Goal: Communication & Community: Connect with others

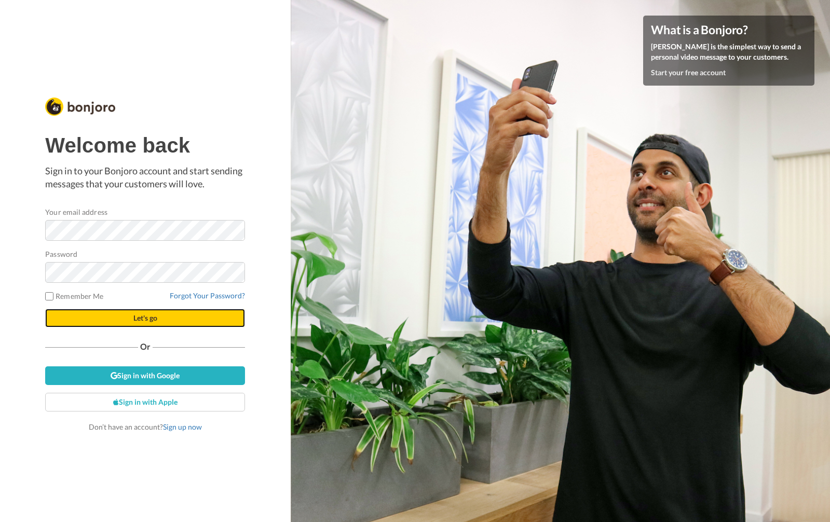
click at [144, 315] on span "Let's go" at bounding box center [145, 318] width 24 height 9
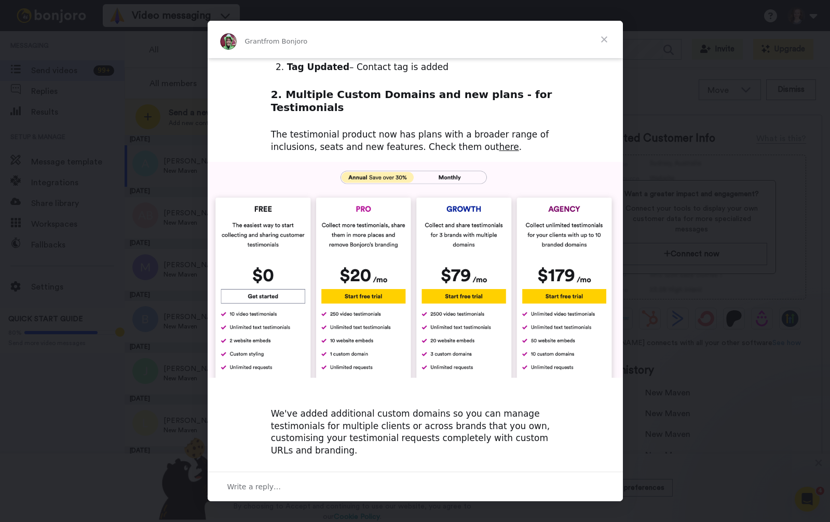
scroll to position [310, 0]
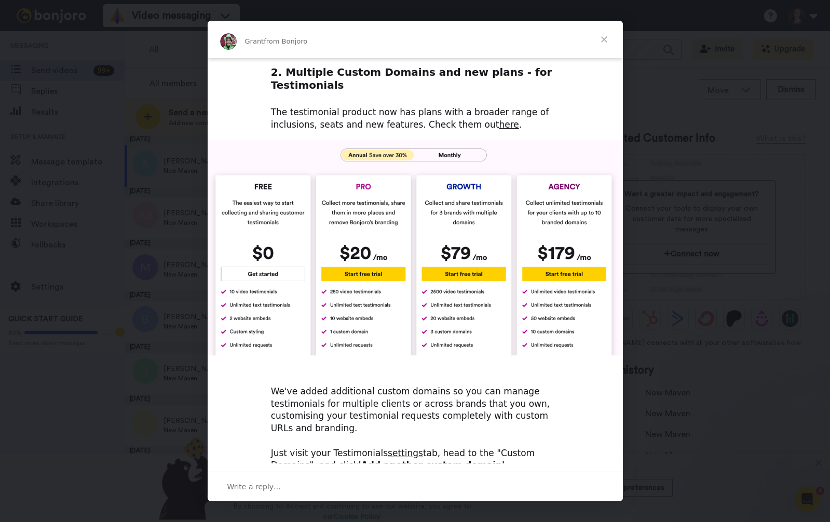
click at [600, 41] on span "Close" at bounding box center [604, 39] width 37 height 37
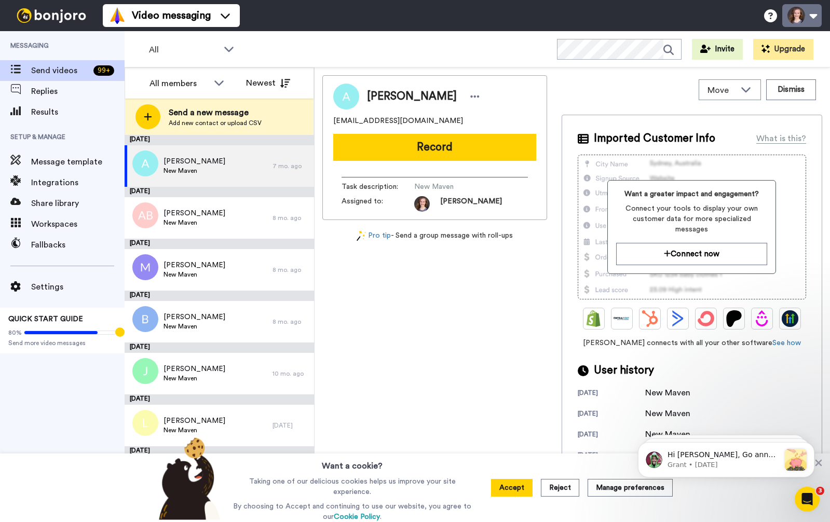
scroll to position [0, 0]
click at [798, 16] on button at bounding box center [801, 15] width 39 height 23
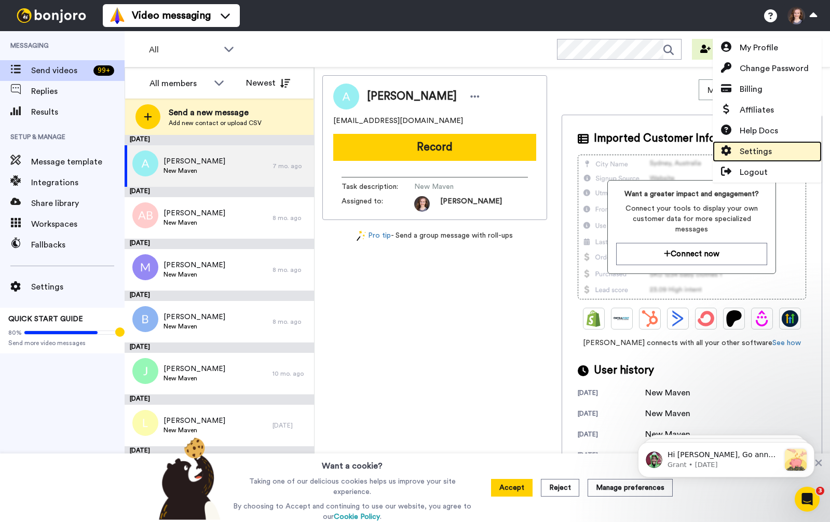
click at [770, 148] on span "Settings" at bounding box center [756, 151] width 32 height 12
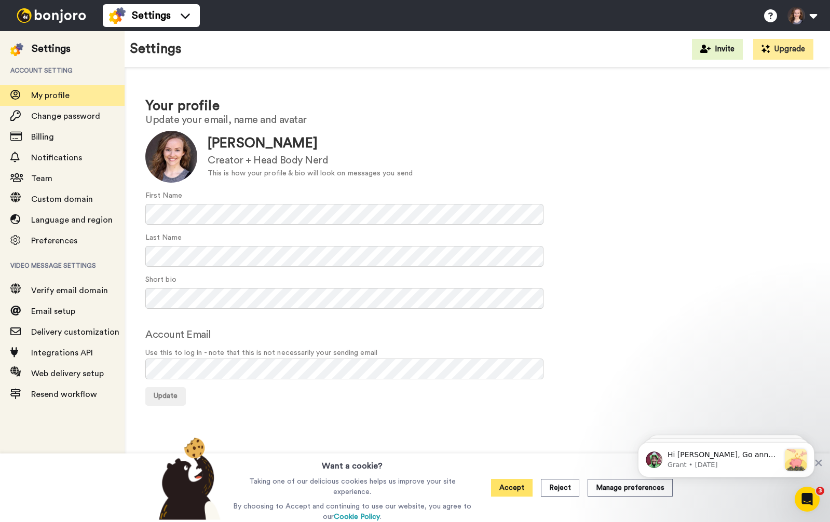
click at [505, 484] on button "Accept" at bounding box center [512, 488] width 42 height 18
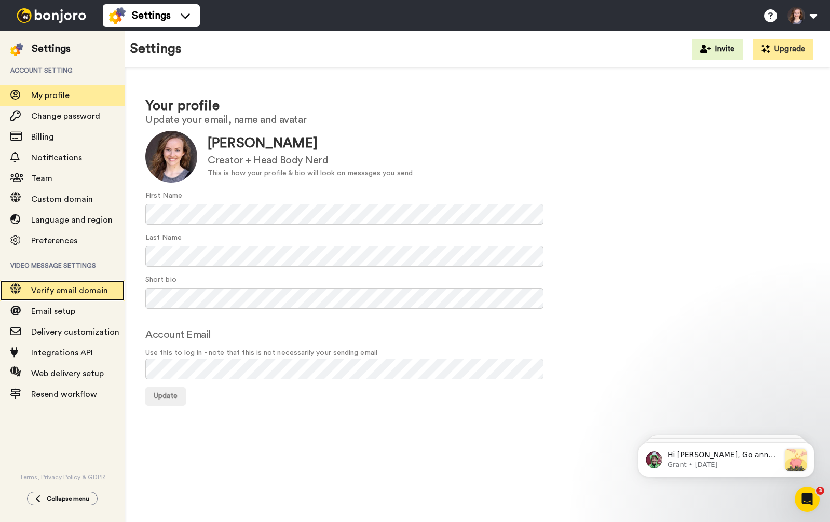
click at [81, 293] on span "Verify email domain" at bounding box center [69, 291] width 77 height 8
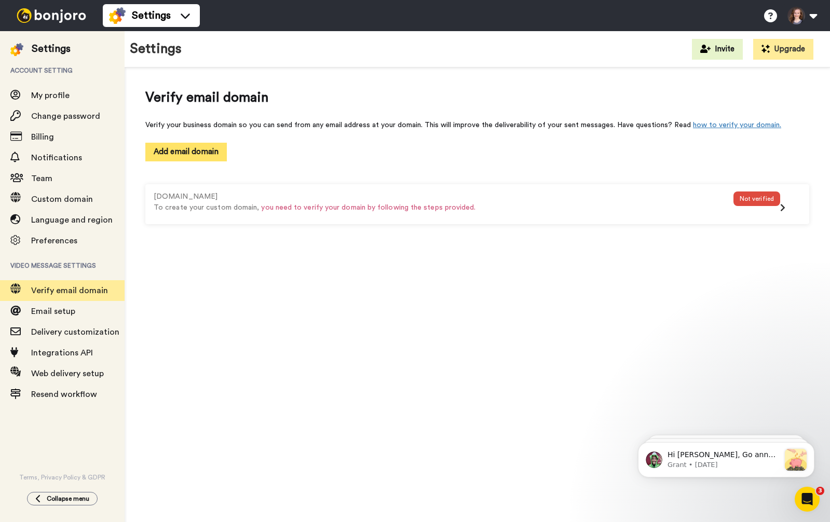
click at [186, 147] on button "Add email domain" at bounding box center [185, 152] width 81 height 18
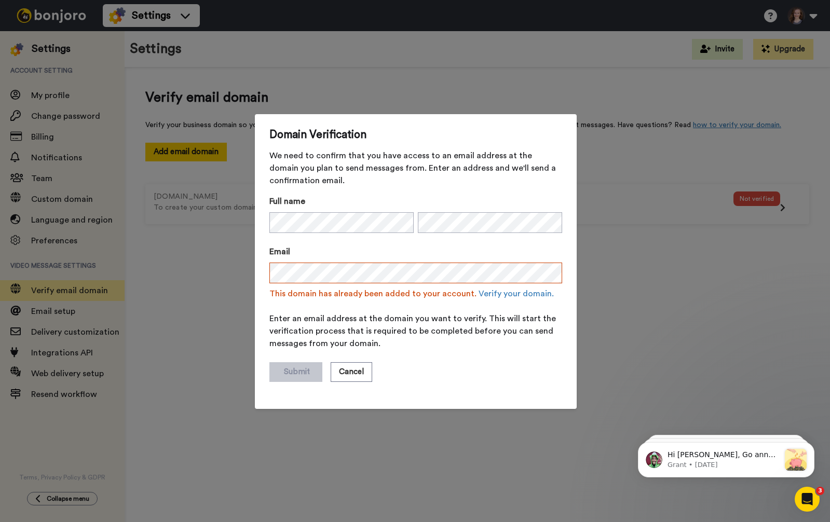
click at [643, 263] on div "Domain Verification We need to confirm that you have access to an email address…" at bounding box center [415, 261] width 830 height 522
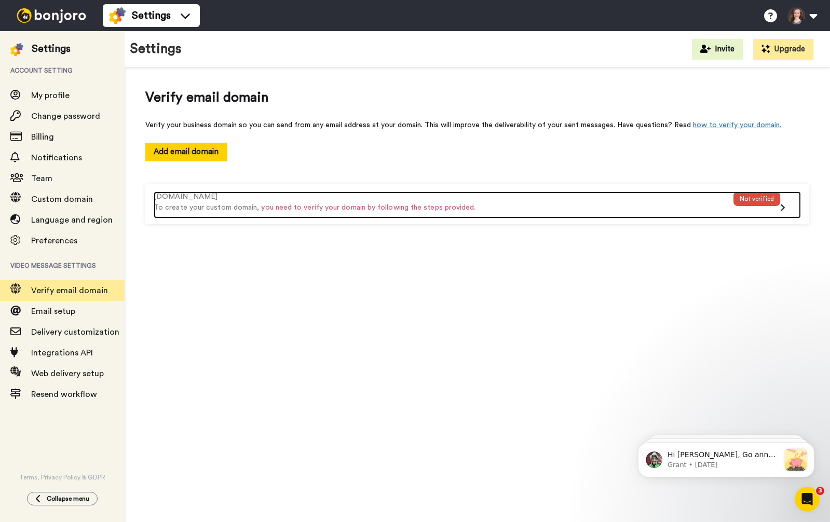
click at [393, 206] on span "you need to verify your domain by following the steps provided." at bounding box center [368, 207] width 214 height 7
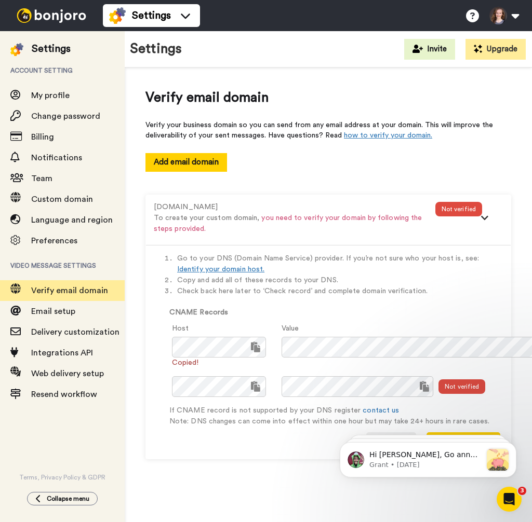
click at [412, 296] on li "Check back here later to ‘Check record’ and complete domain verification." at bounding box center [338, 291] width 323 height 11
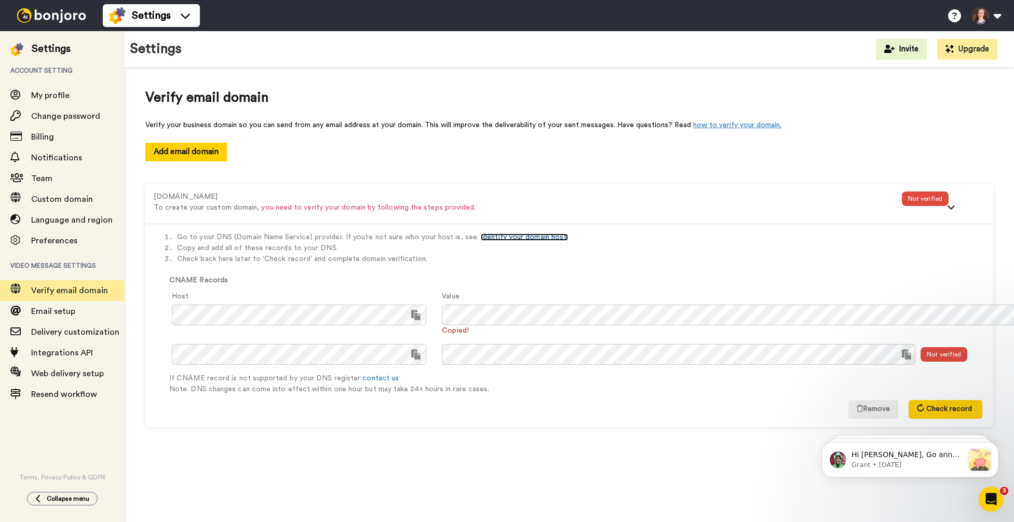
click at [497, 237] on link "Identify your domain host." at bounding box center [524, 237] width 87 height 7
click at [830, 411] on button "Remove" at bounding box center [873, 409] width 50 height 19
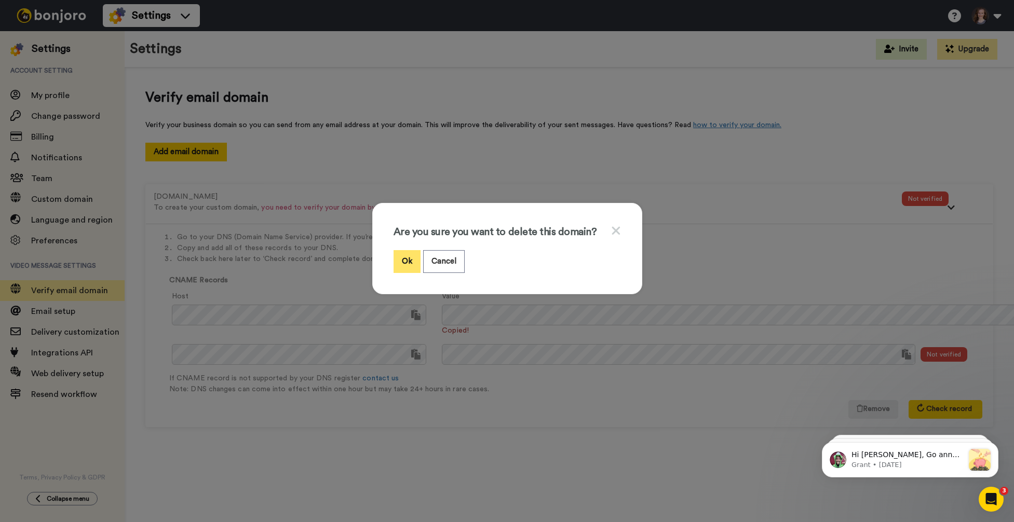
click at [409, 261] on button "Ok" at bounding box center [406, 261] width 27 height 22
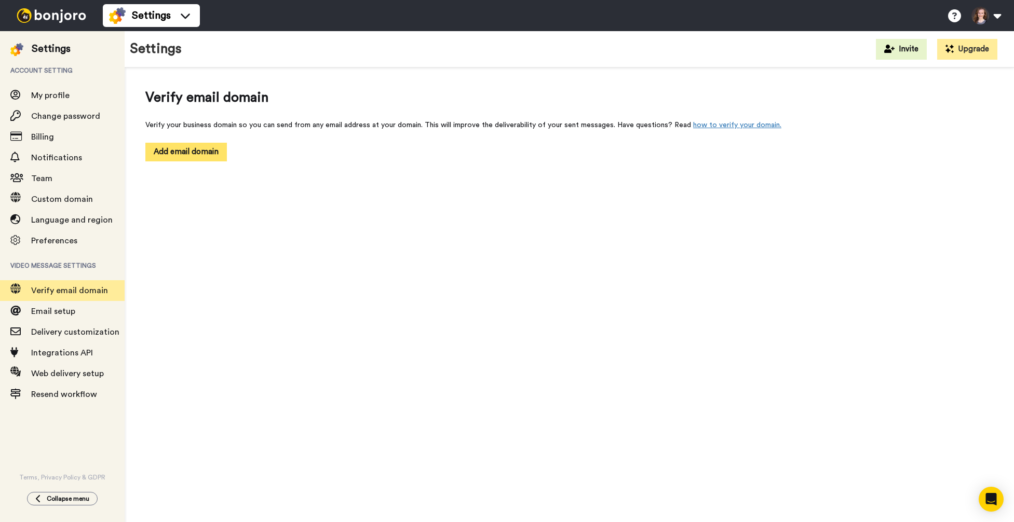
click at [193, 154] on button "Add email domain" at bounding box center [185, 152] width 81 height 18
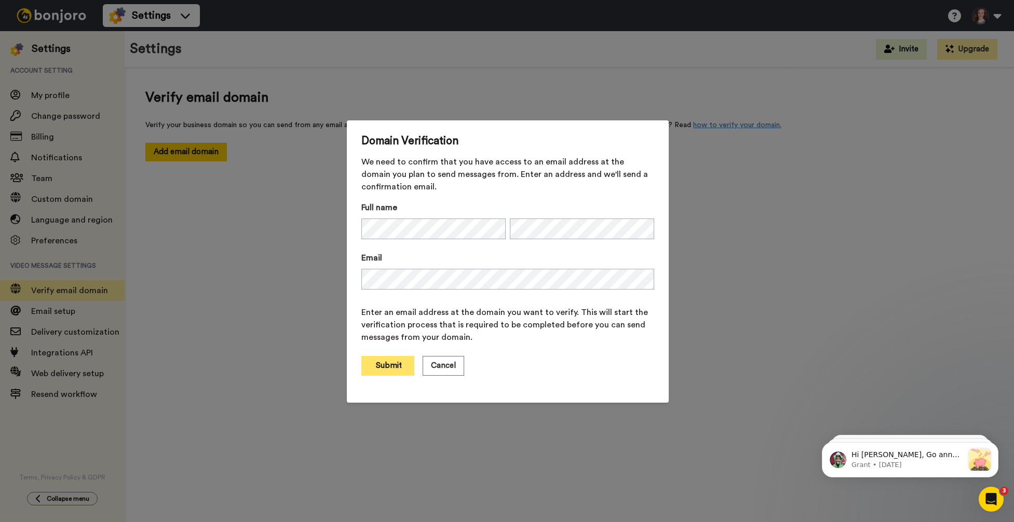
click at [392, 365] on button "Submit" at bounding box center [387, 366] width 53 height 20
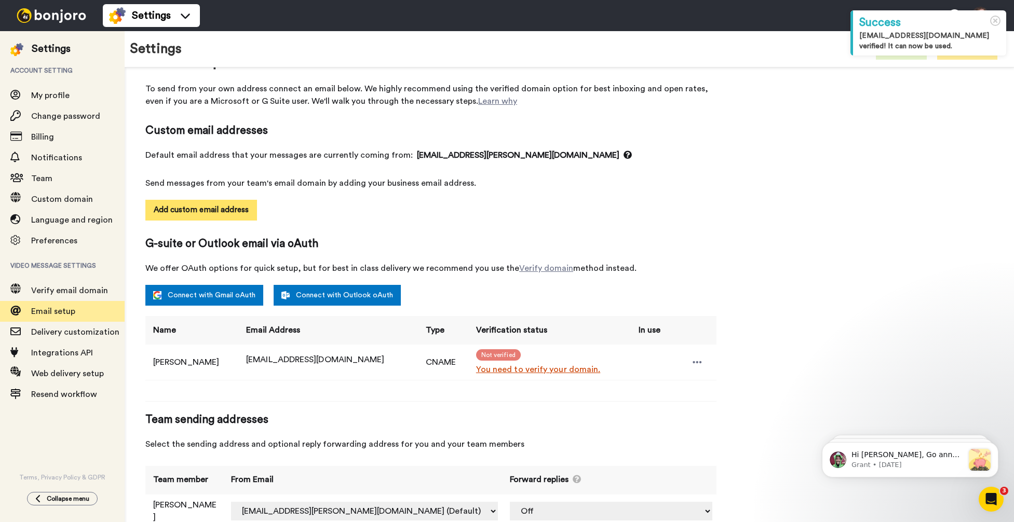
click at [223, 208] on button "Add custom email address" at bounding box center [201, 210] width 112 height 21
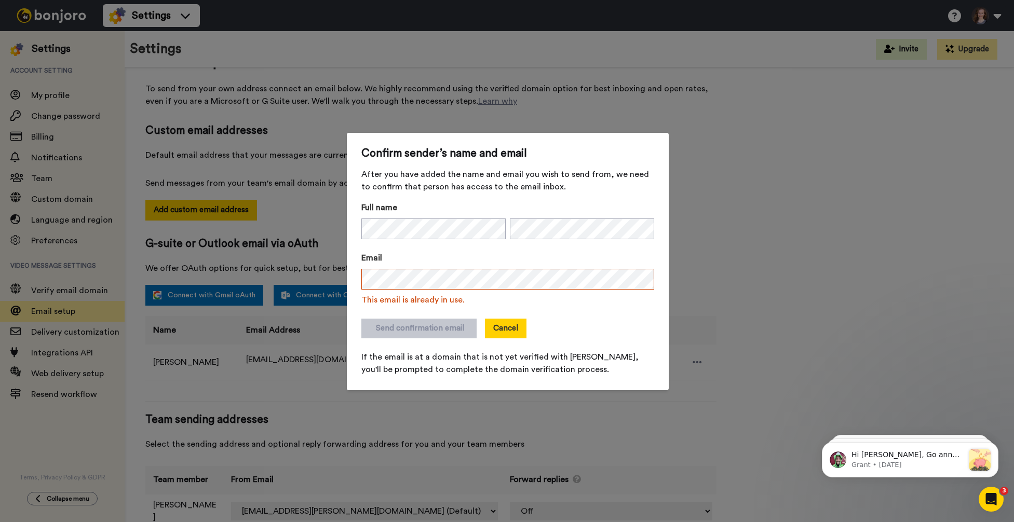
click at [505, 333] on button "Cancel" at bounding box center [506, 329] width 42 height 20
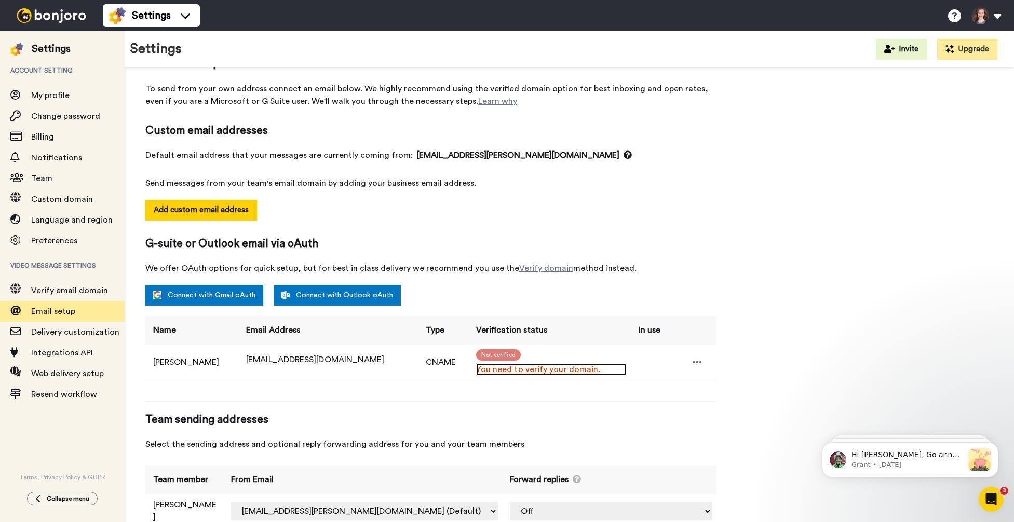
click at [494, 372] on link "You need to verify your domain." at bounding box center [551, 369] width 151 height 12
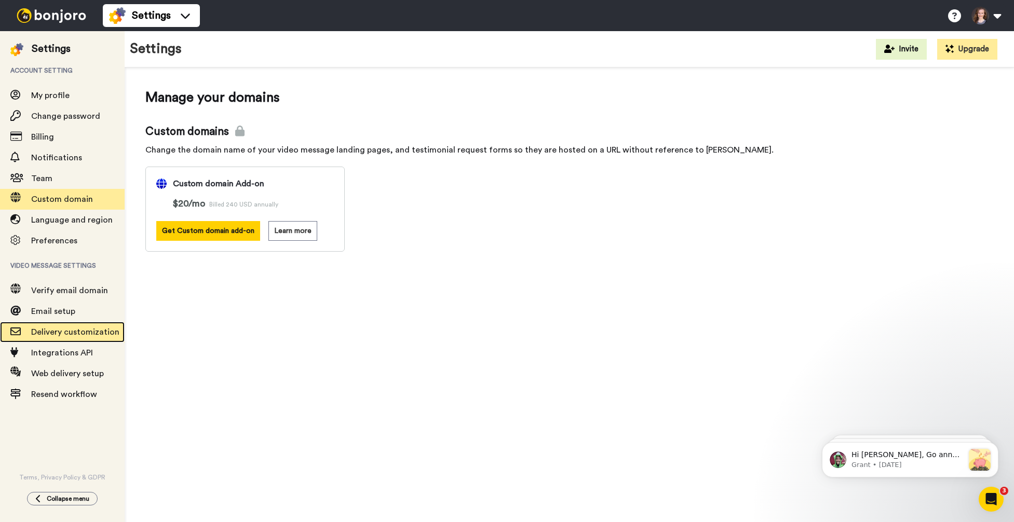
click at [80, 329] on span "Delivery customization" at bounding box center [75, 332] width 88 height 8
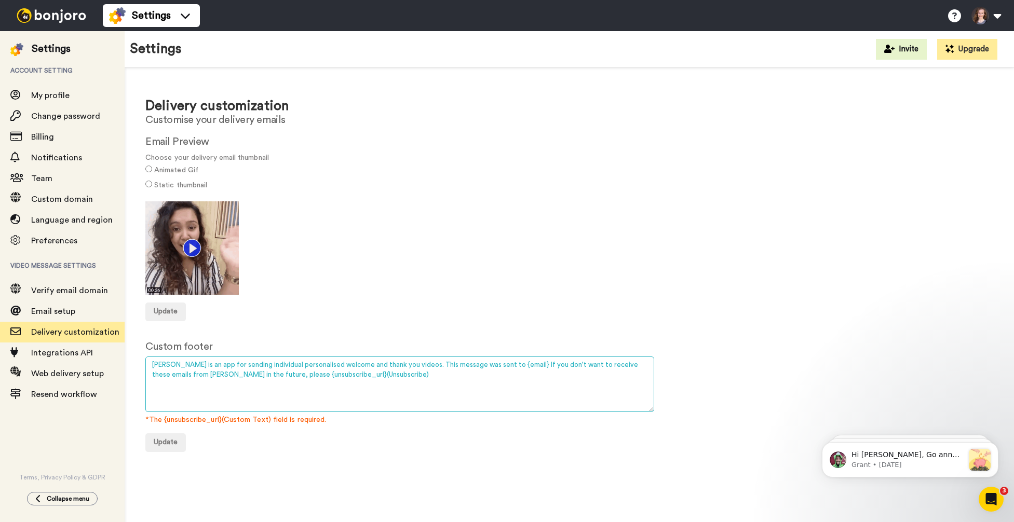
click at [301, 373] on textarea "Bonjoro is an app for sending individual personalised welcome and thank you vid…" at bounding box center [399, 385] width 509 height 56
click at [372, 378] on textarea "Bonjoro is an app for sending individual personalised welcome and thank you vid…" at bounding box center [399, 385] width 509 height 56
click at [404, 366] on textarea "Bonjoro is an app for sending individual personalised welcome and thank you vid…" at bounding box center [399, 385] width 509 height 56
type textarea "Bonjoro is an app for sending individual personalised welcome and thank you vid…"
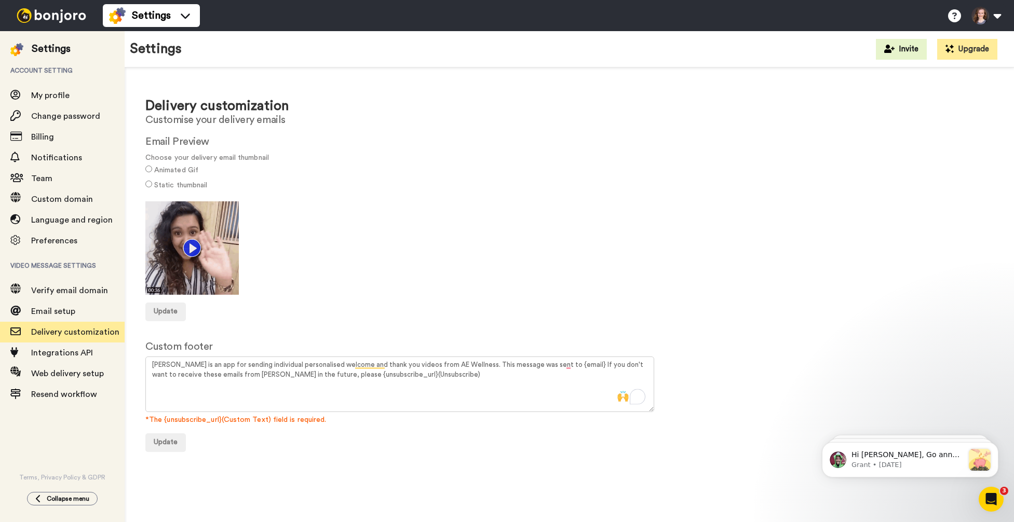
click at [235, 456] on div "Delivery customization Customise your delivery emails Email Preview Choose your…" at bounding box center [569, 269] width 889 height 405
click at [172, 446] on button "Update" at bounding box center [165, 442] width 40 height 19
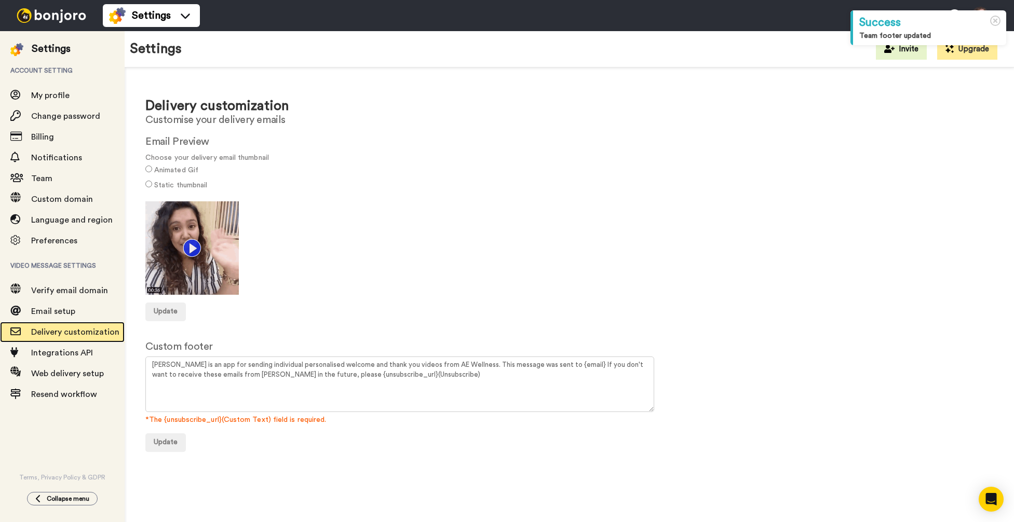
click at [74, 339] on div "Delivery customization" at bounding box center [62, 332] width 125 height 21
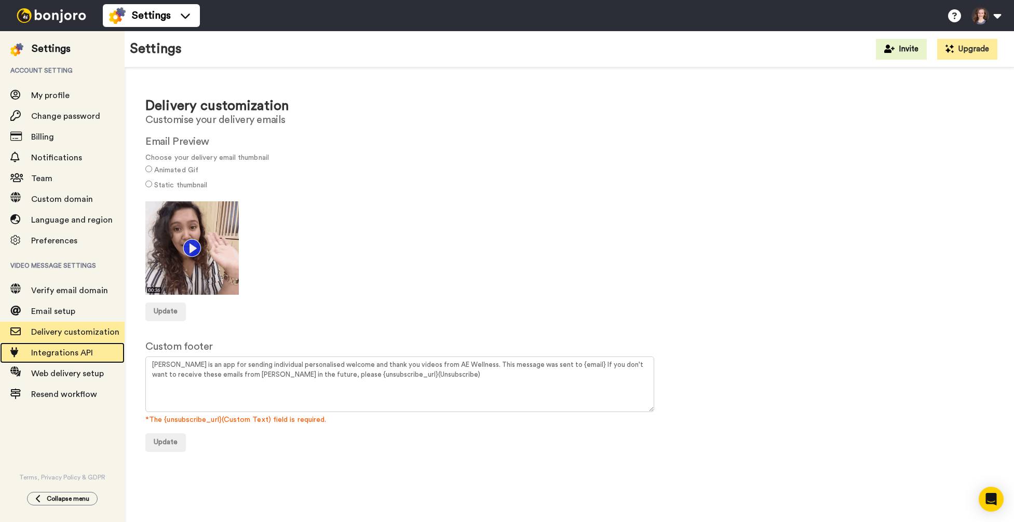
click at [72, 360] on div "Integrations API" at bounding box center [62, 353] width 125 height 21
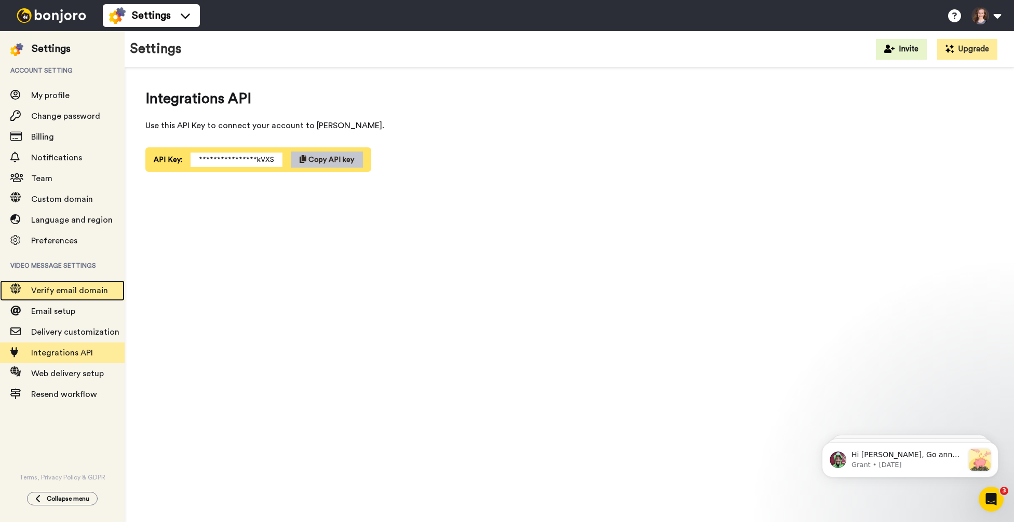
click at [82, 285] on span "Verify email domain" at bounding box center [77, 290] width 93 height 12
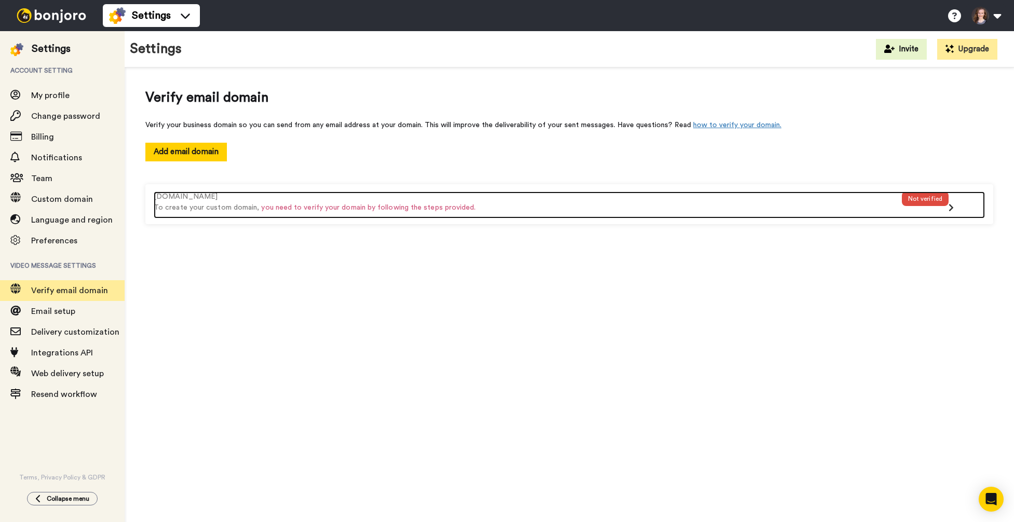
click at [768, 209] on p "To create your custom domain, you need to verify your domain by following the s…" at bounding box center [528, 207] width 748 height 11
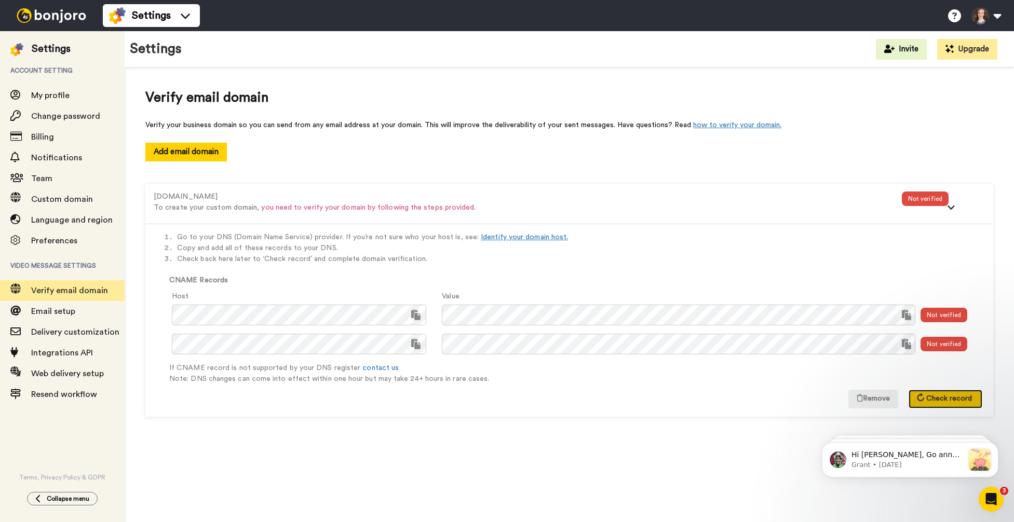
click at [925, 397] on button "Check record" at bounding box center [945, 399] width 74 height 19
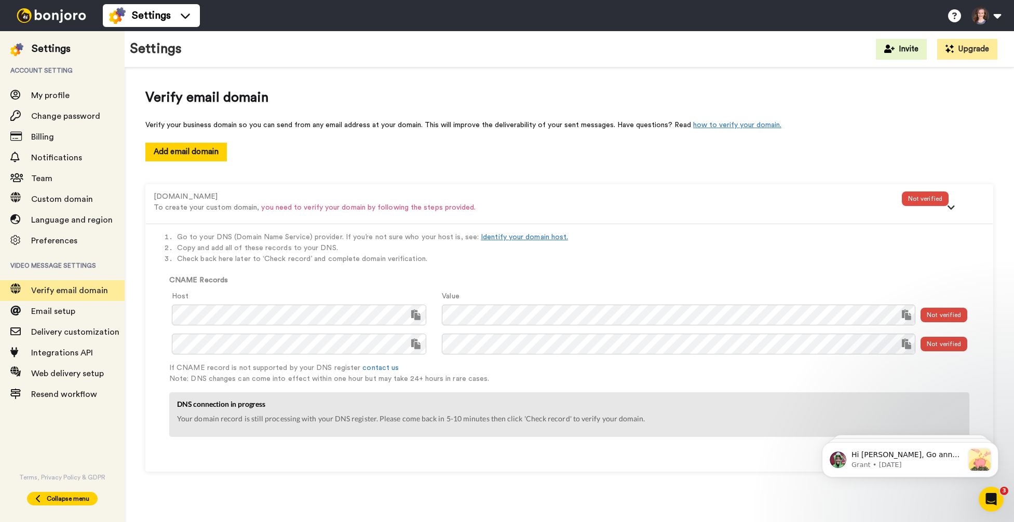
click at [46, 502] on div "Collapse menu" at bounding box center [62, 499] width 54 height 8
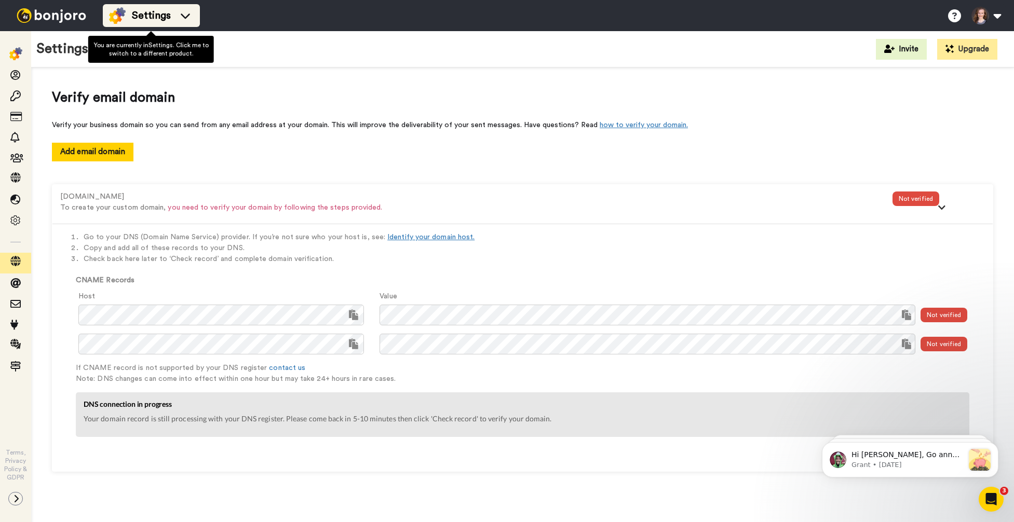
click at [168, 13] on span "Settings" at bounding box center [151, 15] width 39 height 15
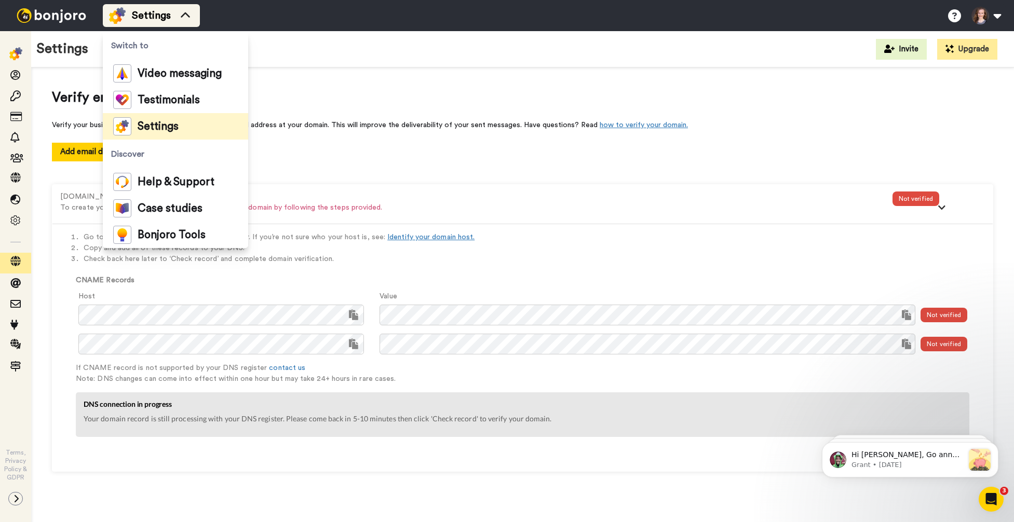
click at [168, 13] on span "Settings" at bounding box center [151, 15] width 39 height 15
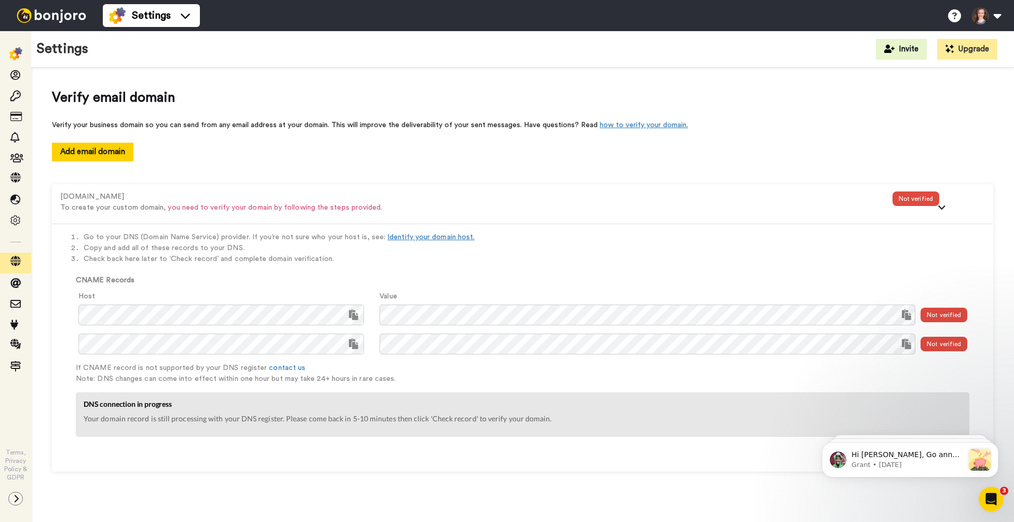
click at [54, 14] on img at bounding box center [51, 15] width 78 height 15
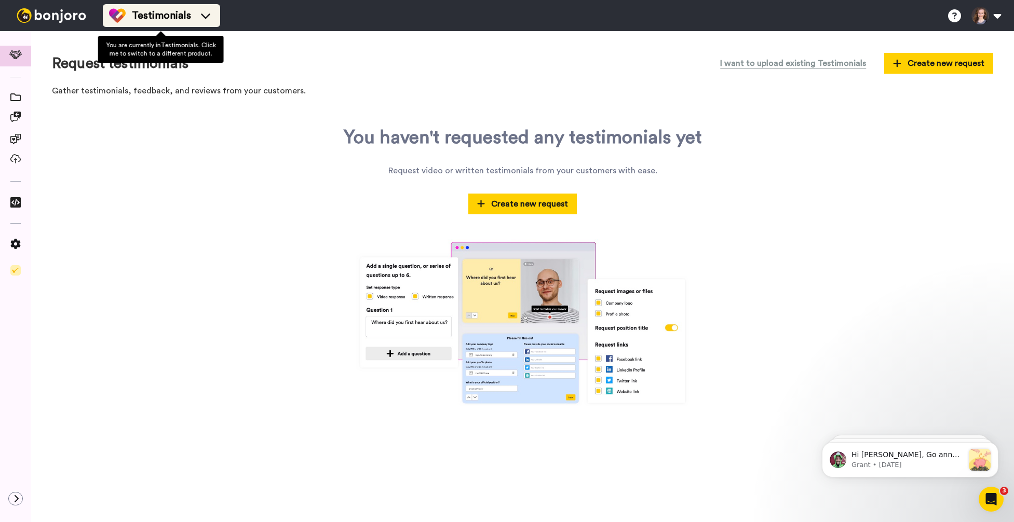
click at [153, 18] on span "Testimonials" at bounding box center [161, 15] width 59 height 15
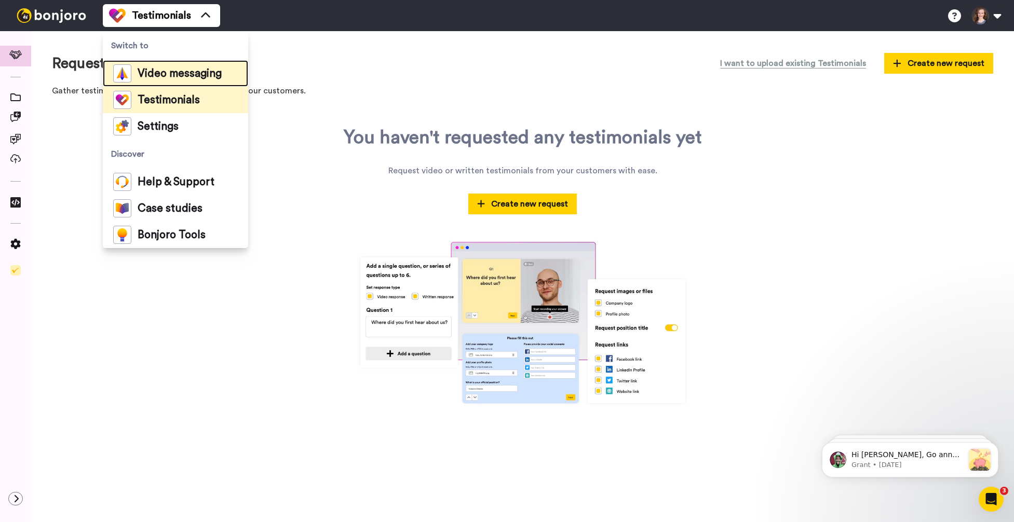
click at [154, 72] on span "Video messaging" at bounding box center [180, 74] width 84 height 10
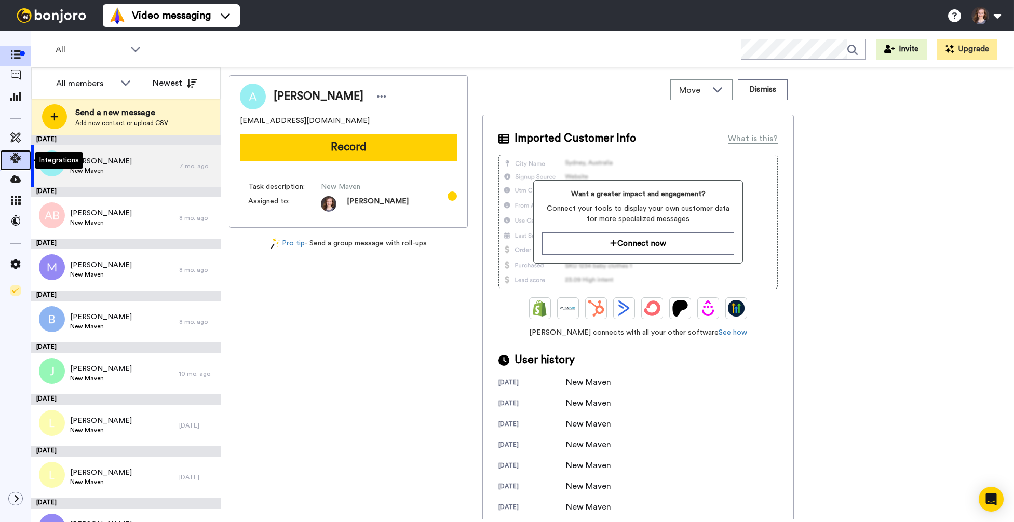
click at [15, 159] on icon at bounding box center [15, 158] width 10 height 10
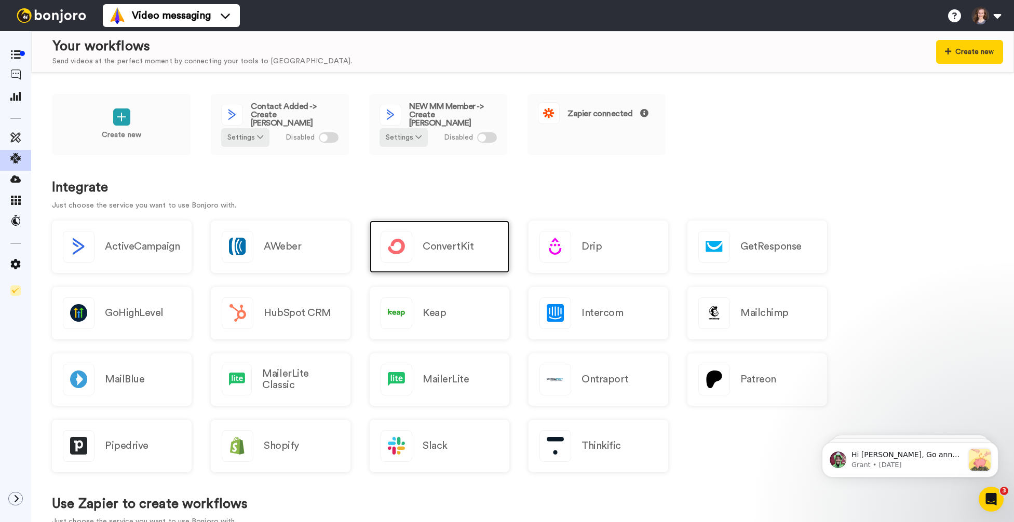
click at [436, 243] on h2 "ConvertKit" at bounding box center [448, 246] width 51 height 11
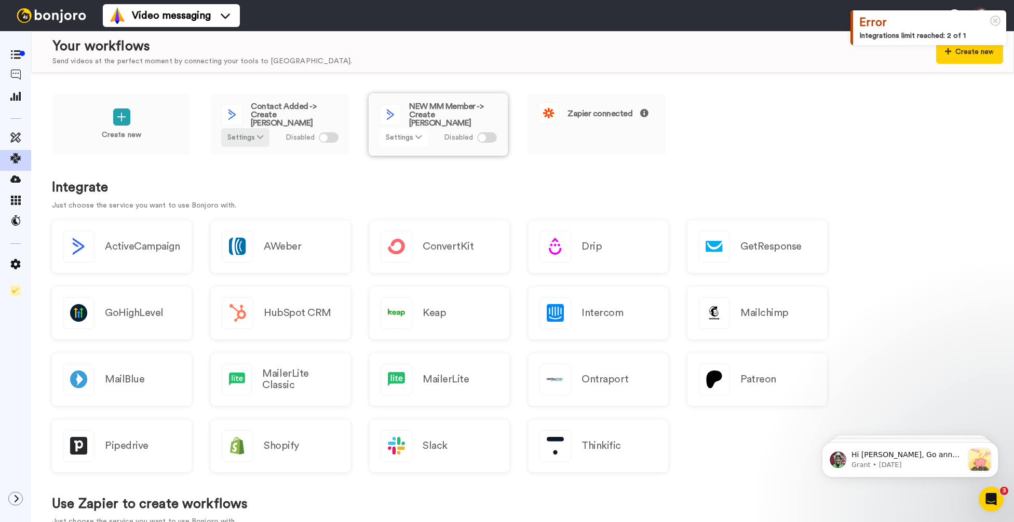
click at [416, 140] on icon at bounding box center [418, 136] width 6 height 7
click at [401, 198] on span "Remove" at bounding box center [404, 196] width 31 height 8
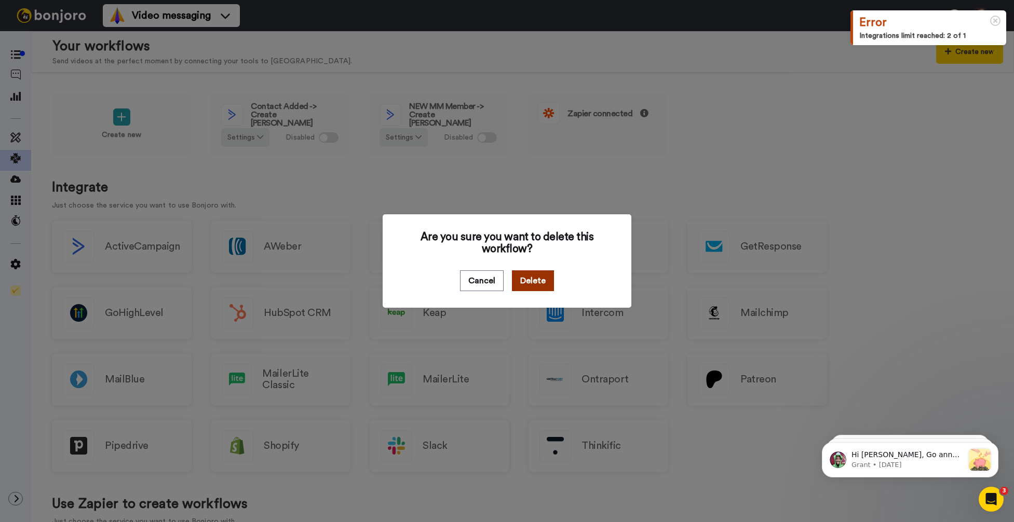
click at [534, 288] on button "Delete" at bounding box center [533, 280] width 42 height 21
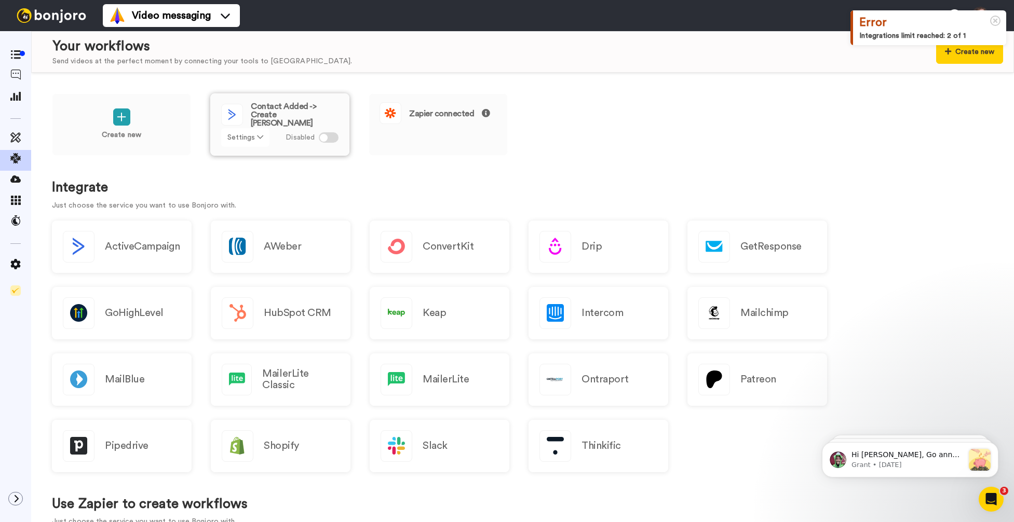
click at [248, 136] on button "Settings" at bounding box center [245, 137] width 48 height 19
click at [250, 195] on span "Remove" at bounding box center [245, 196] width 31 height 8
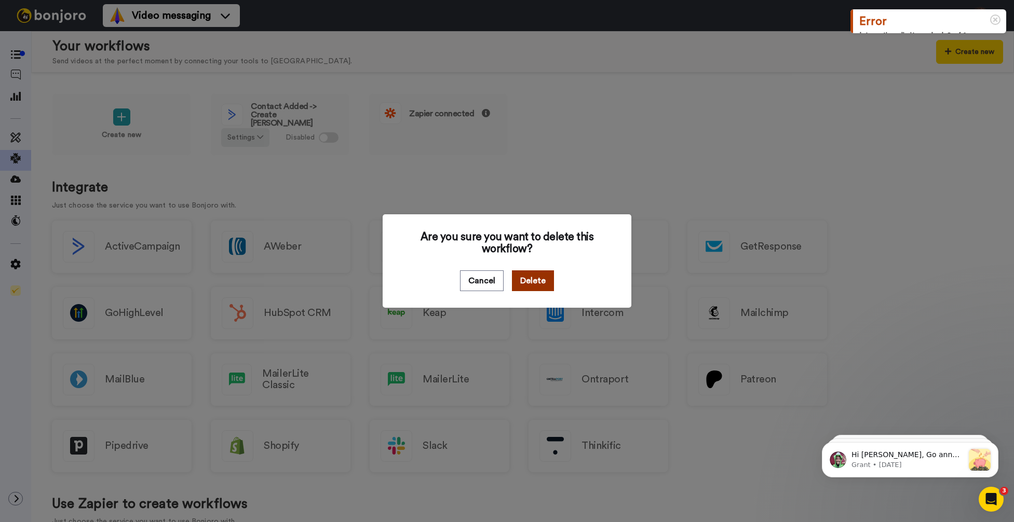
click at [529, 279] on button "Delete" at bounding box center [533, 280] width 42 height 21
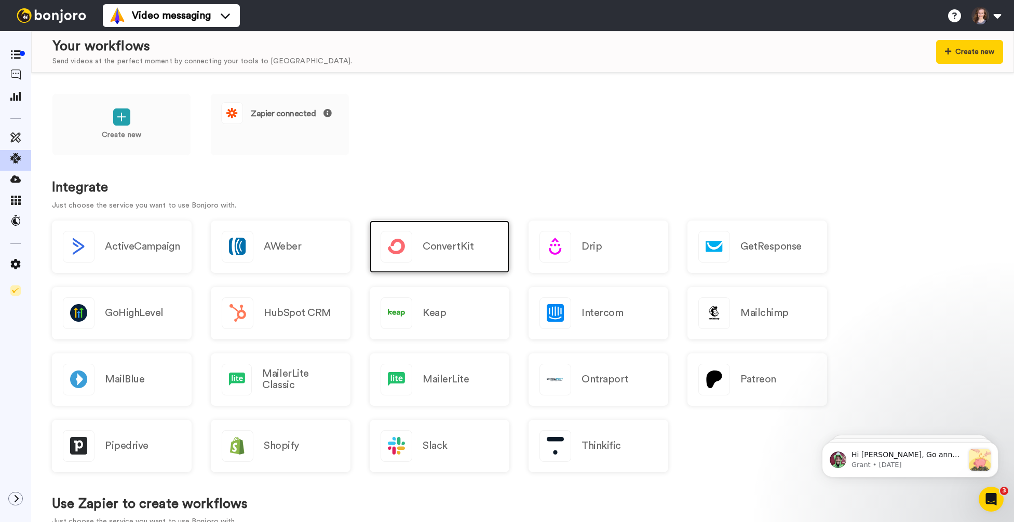
click at [461, 257] on div "ConvertKit" at bounding box center [440, 247] width 140 height 52
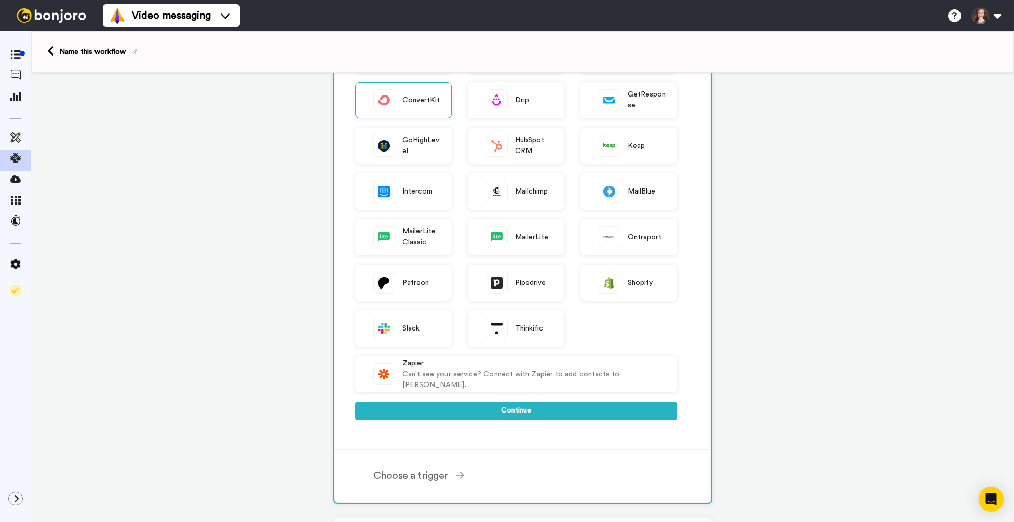
scroll to position [147, 0]
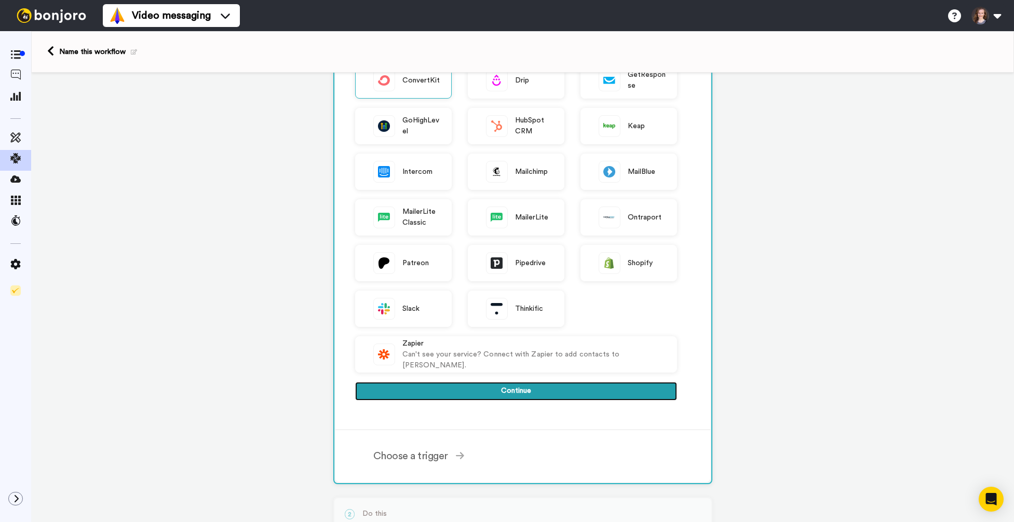
click at [499, 389] on button "Continue" at bounding box center [516, 391] width 322 height 19
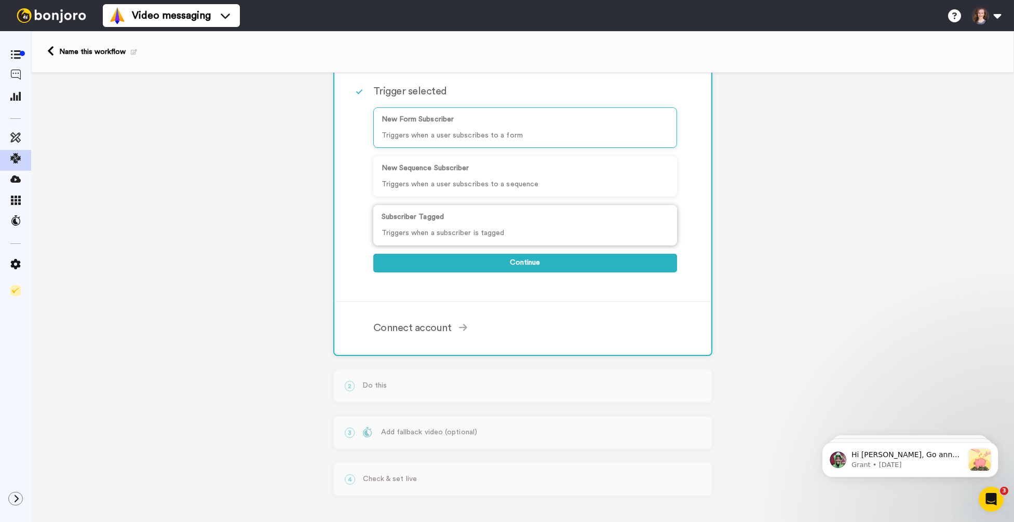
scroll to position [0, 0]
click at [501, 220] on p "Subscriber Tagged" at bounding box center [525, 217] width 287 height 11
click at [510, 180] on p "Triggers when a user subscribes to a sequence" at bounding box center [525, 184] width 287 height 11
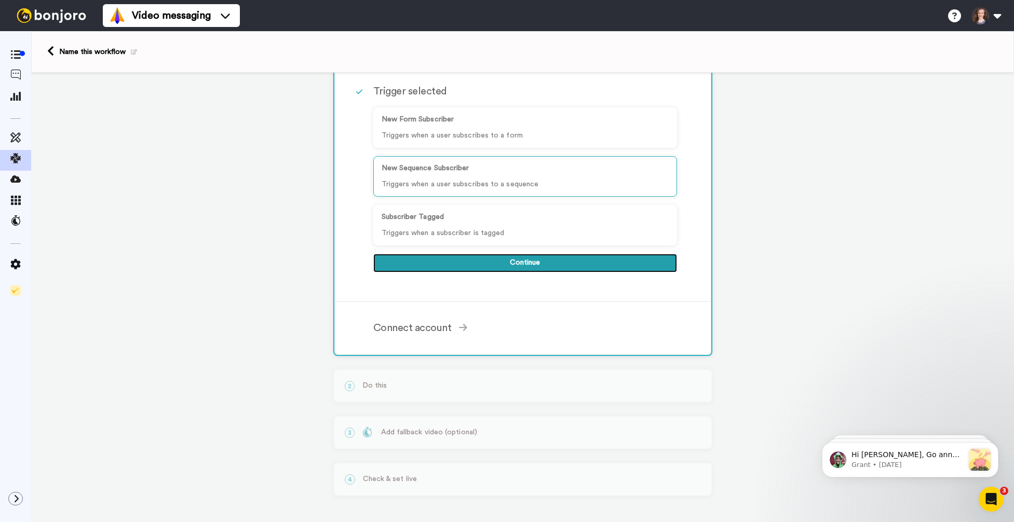
click at [521, 257] on button "Continue" at bounding box center [525, 263] width 304 height 19
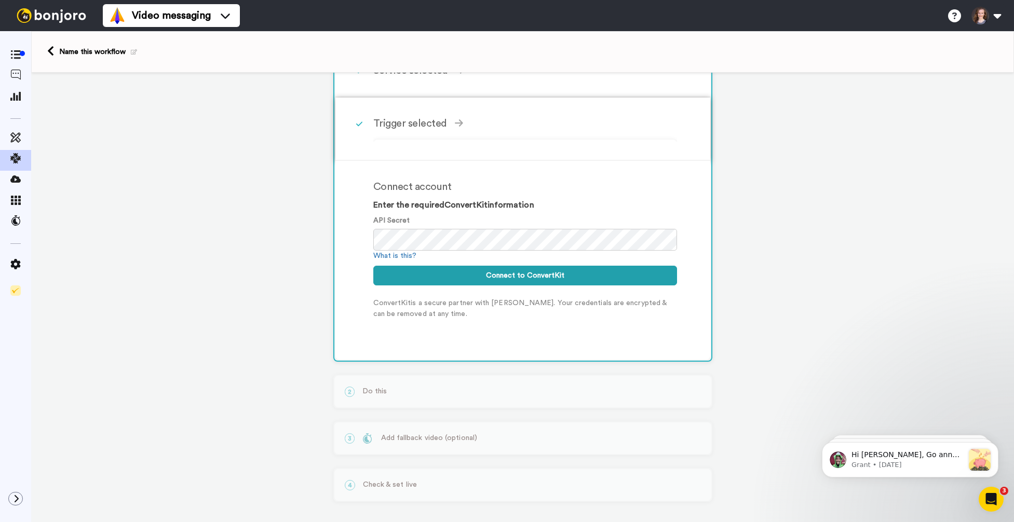
scroll to position [73, 0]
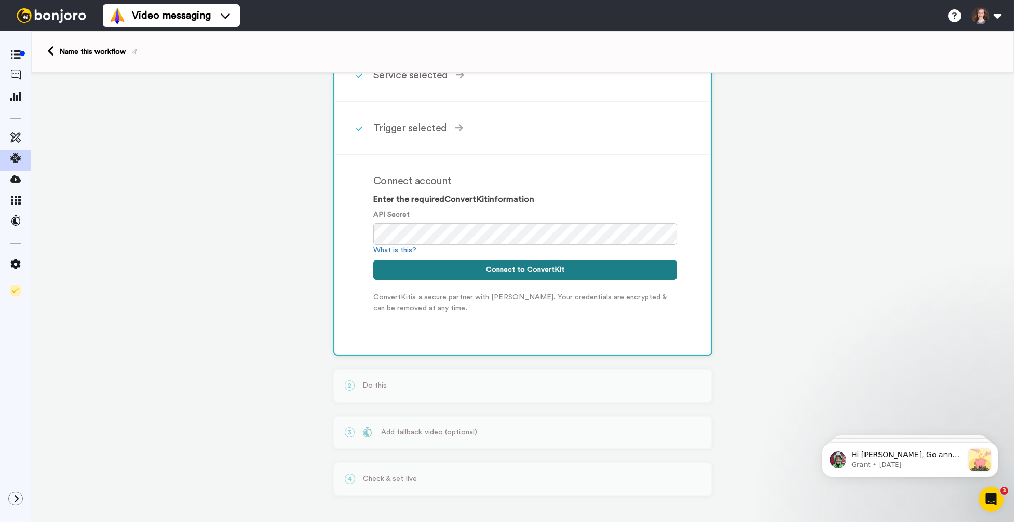
click at [586, 269] on button "Connect to ConvertKit" at bounding box center [525, 270] width 304 height 20
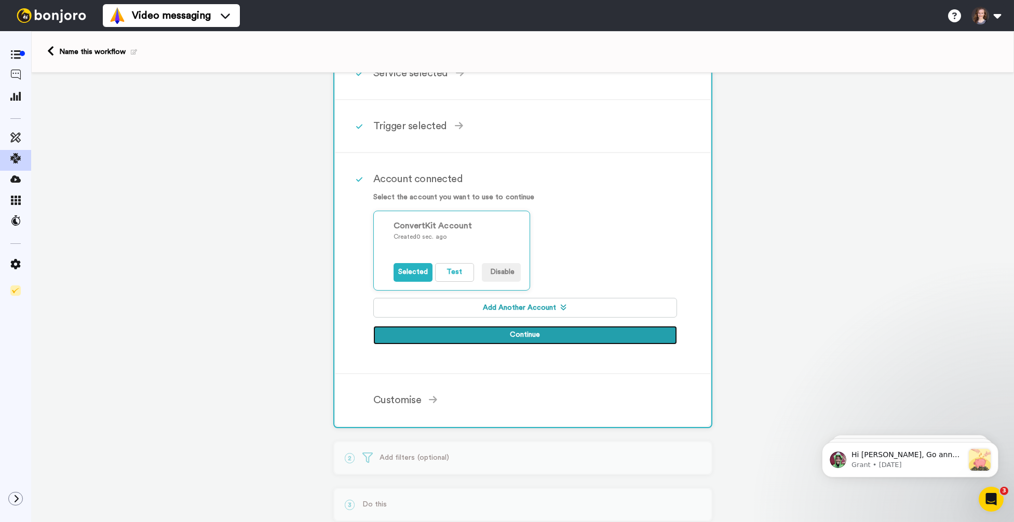
click at [471, 341] on button "Continue" at bounding box center [525, 335] width 304 height 19
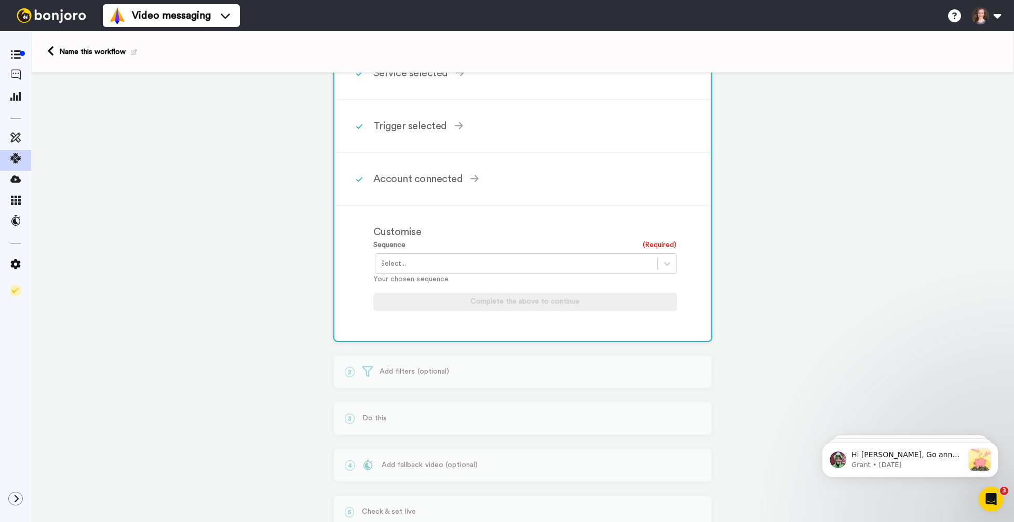
click at [479, 261] on div at bounding box center [516, 263] width 271 height 12
click at [471, 309] on div "Post Purchase - Video Vault" at bounding box center [527, 304] width 304 height 19
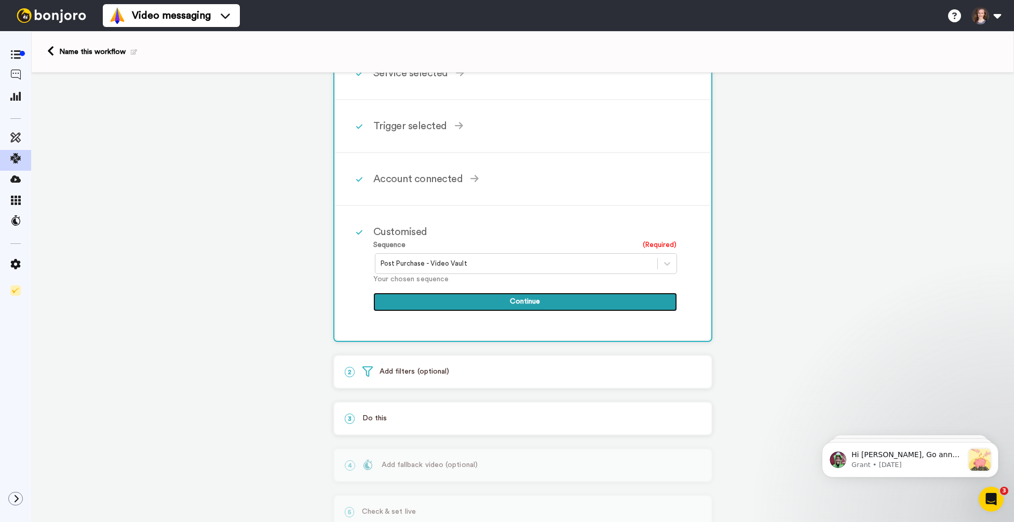
click at [500, 306] on button "Continue" at bounding box center [525, 302] width 304 height 19
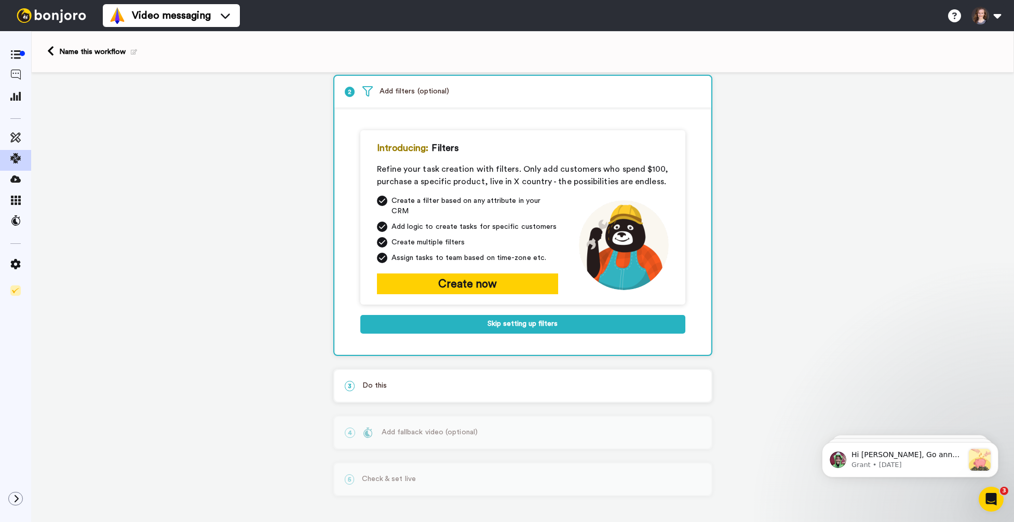
scroll to position [59, 0]
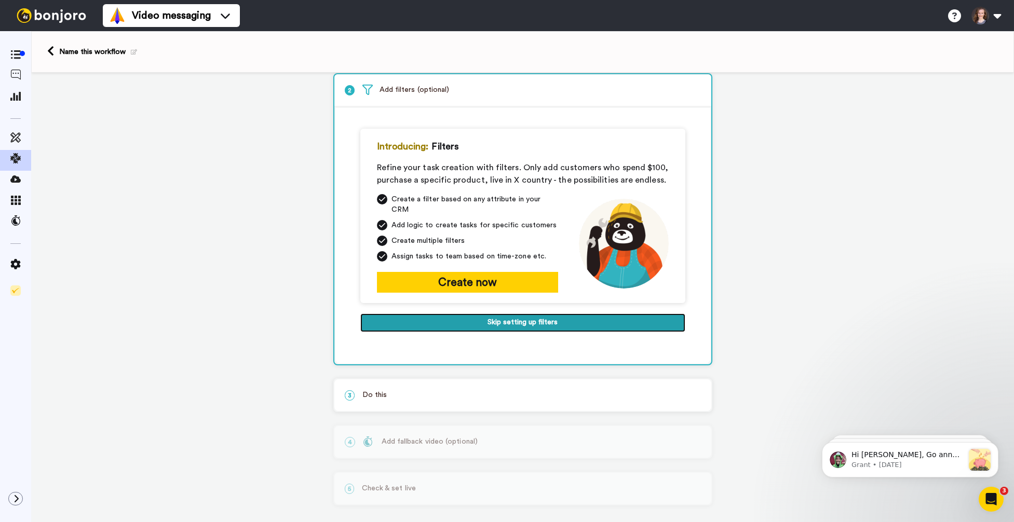
click at [502, 318] on button "Skip setting up filters" at bounding box center [522, 323] width 325 height 19
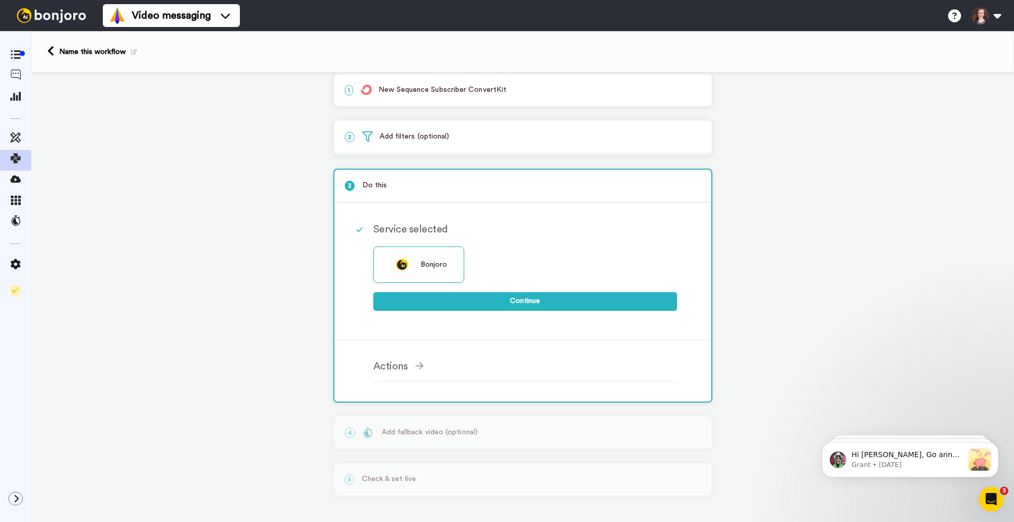
scroll to position [5, 0]
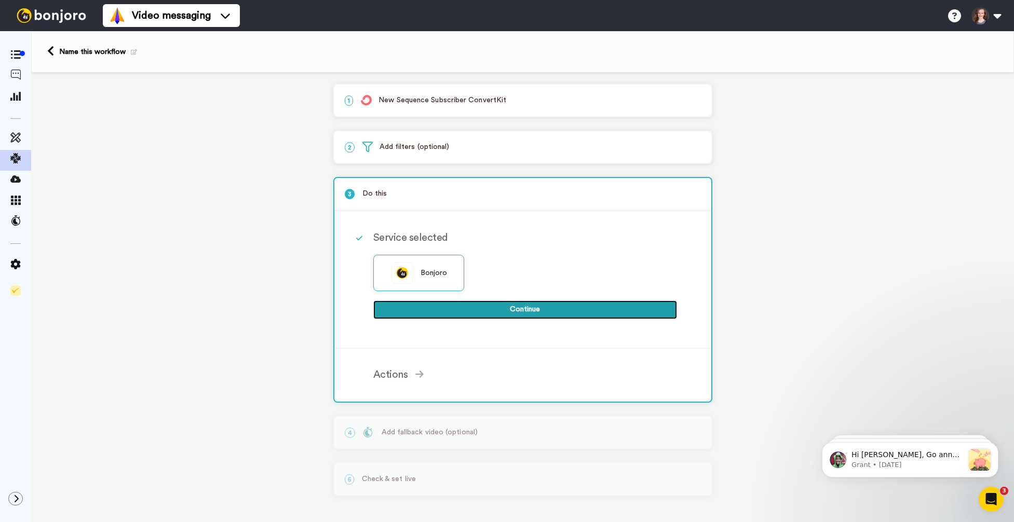
click at [499, 308] on button "Continue" at bounding box center [525, 310] width 304 height 19
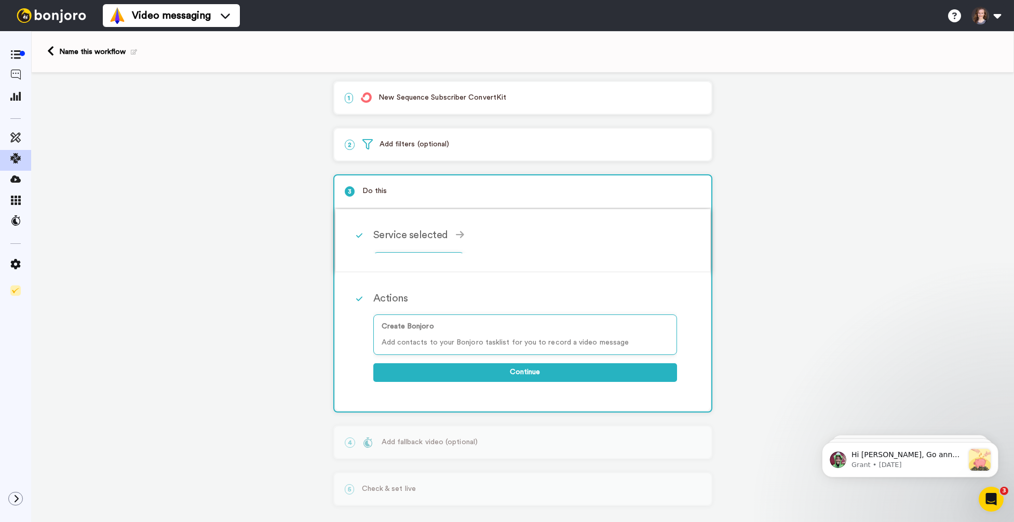
scroll to position [0, 0]
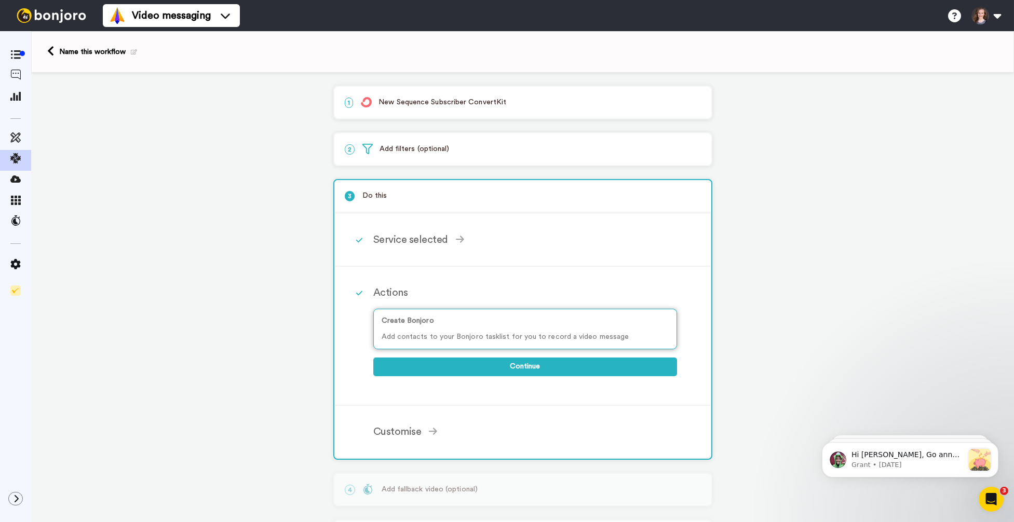
click at [468, 333] on div "Create Bonjoro Add contacts to your Bonjoro tasklist for you to record a video …" at bounding box center [525, 329] width 304 height 40
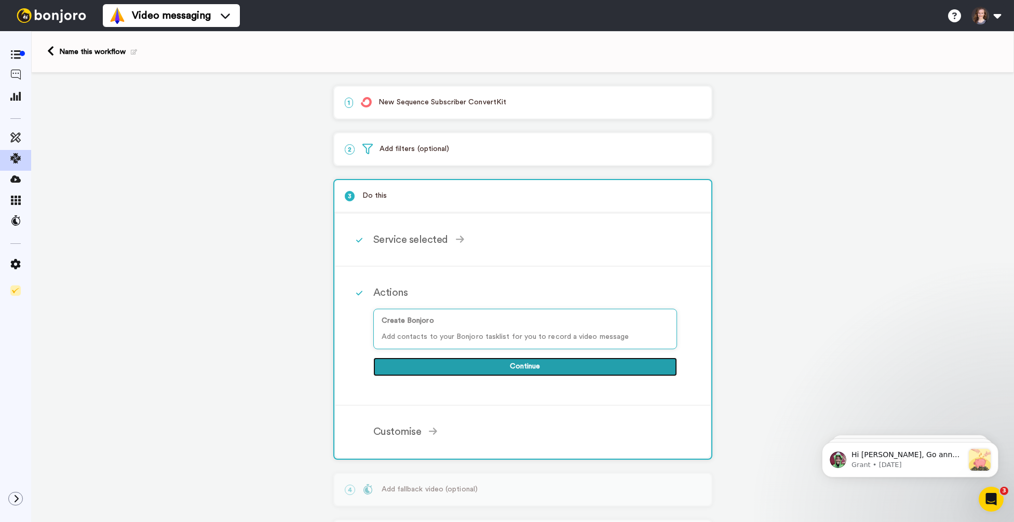
click at [518, 373] on button "Continue" at bounding box center [525, 367] width 304 height 19
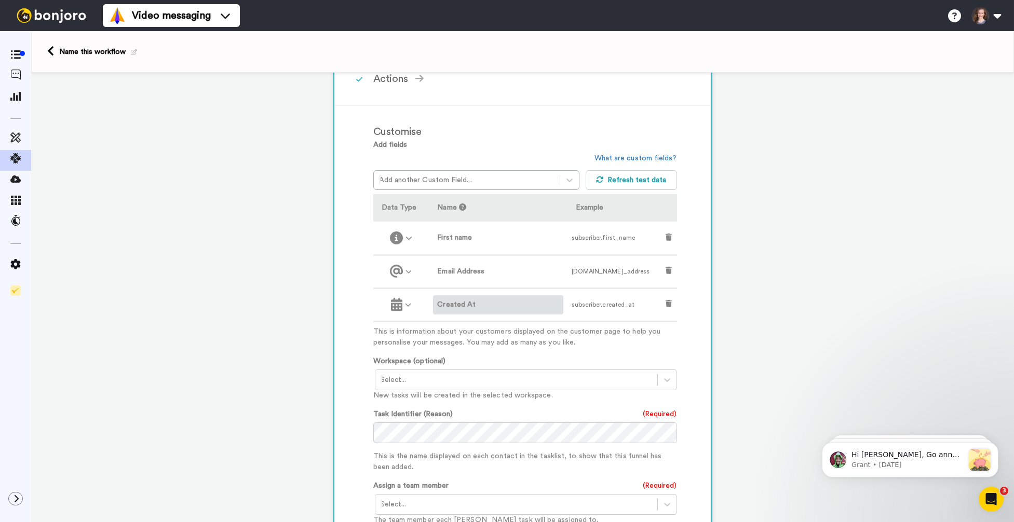
scroll to position [222, 0]
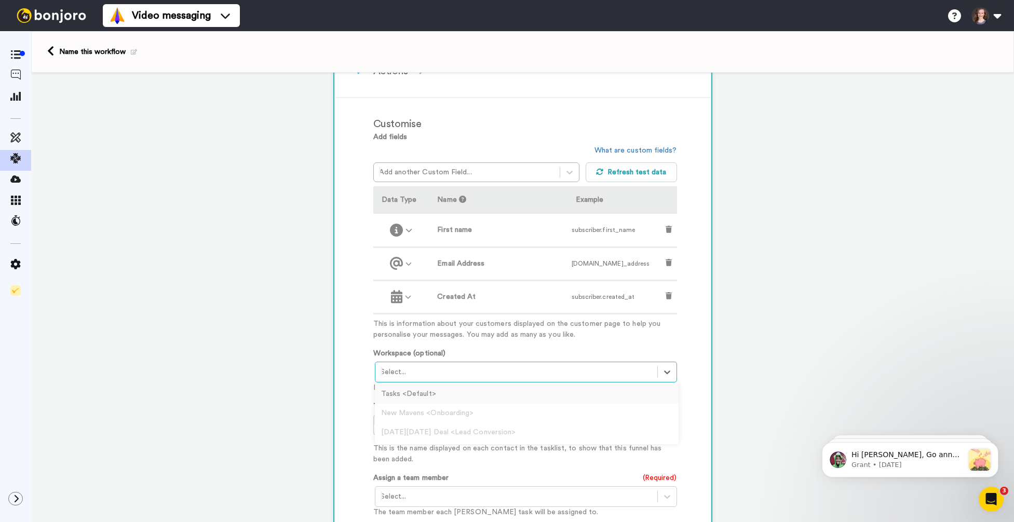
click at [483, 369] on div at bounding box center [516, 372] width 271 height 12
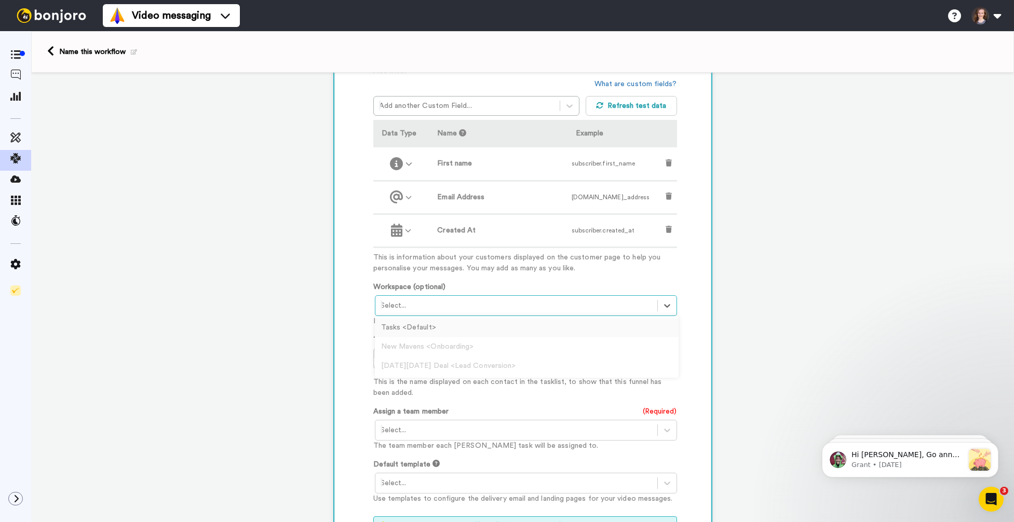
scroll to position [293, 0]
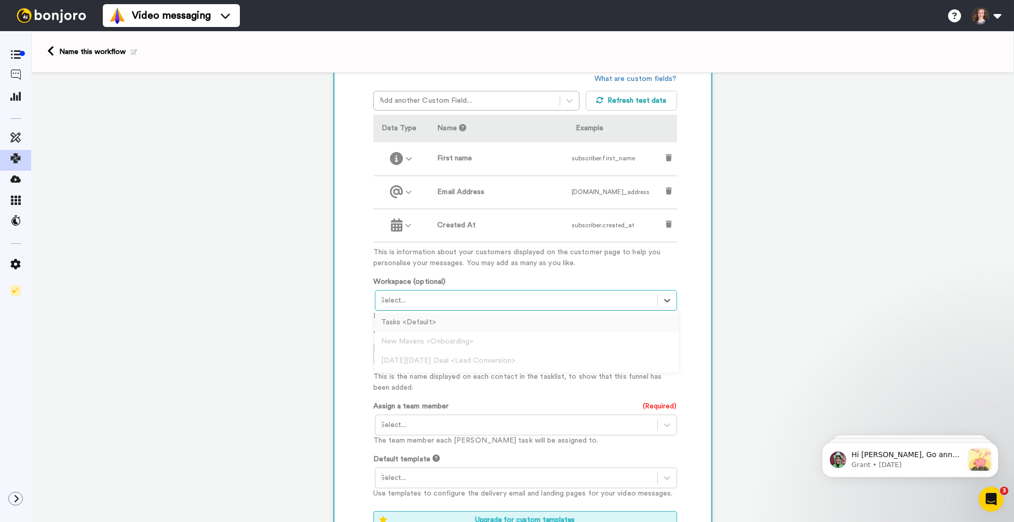
click at [420, 322] on div "Tasks <Default>" at bounding box center [527, 322] width 304 height 19
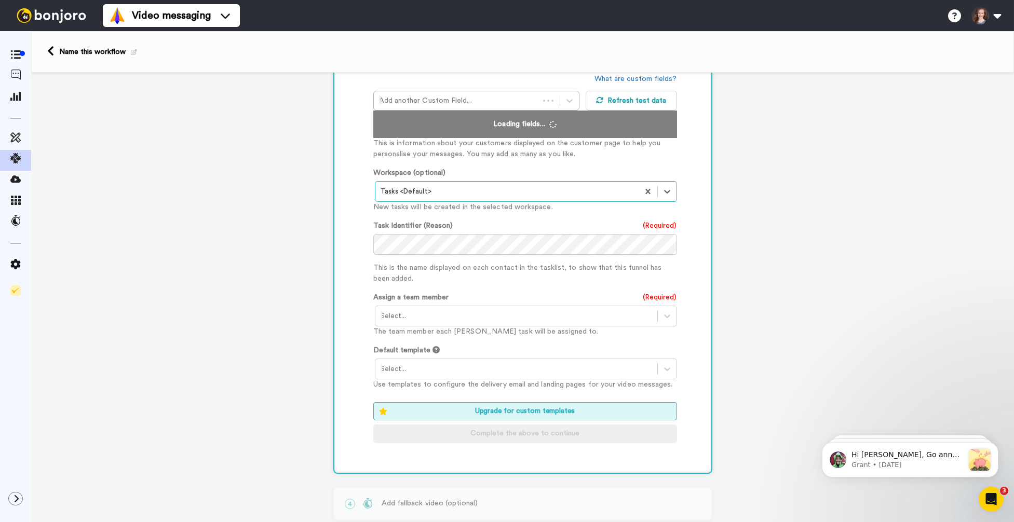
click at [538, 324] on div "Select..." at bounding box center [516, 316] width 282 height 17
click at [511, 345] on div "Alexandra Ellis <alex@aewellness.com>" at bounding box center [527, 338] width 304 height 19
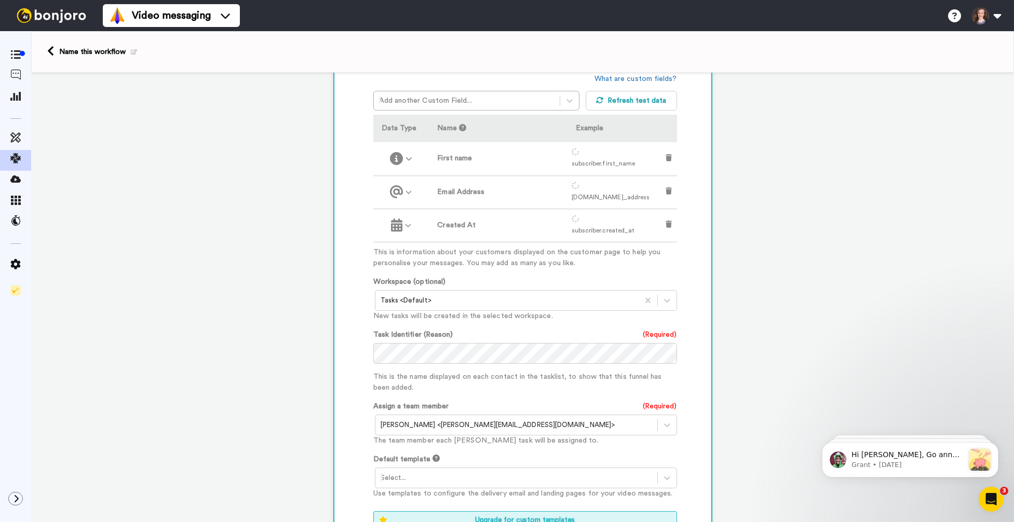
click at [486, 373] on p "This is the name displayed on each contact in the tasklist, to show that this f…" at bounding box center [525, 383] width 304 height 22
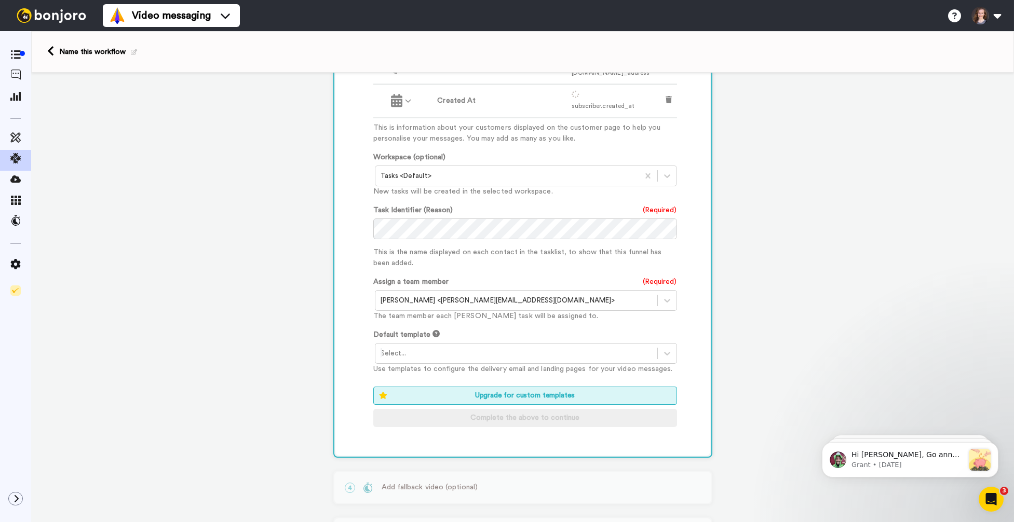
scroll to position [459, 0]
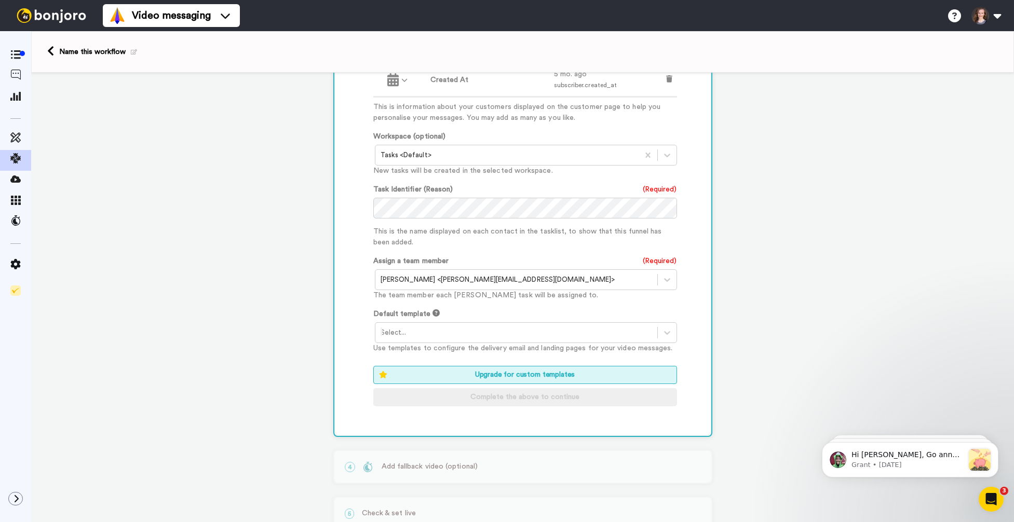
click at [449, 327] on div at bounding box center [516, 333] width 271 height 12
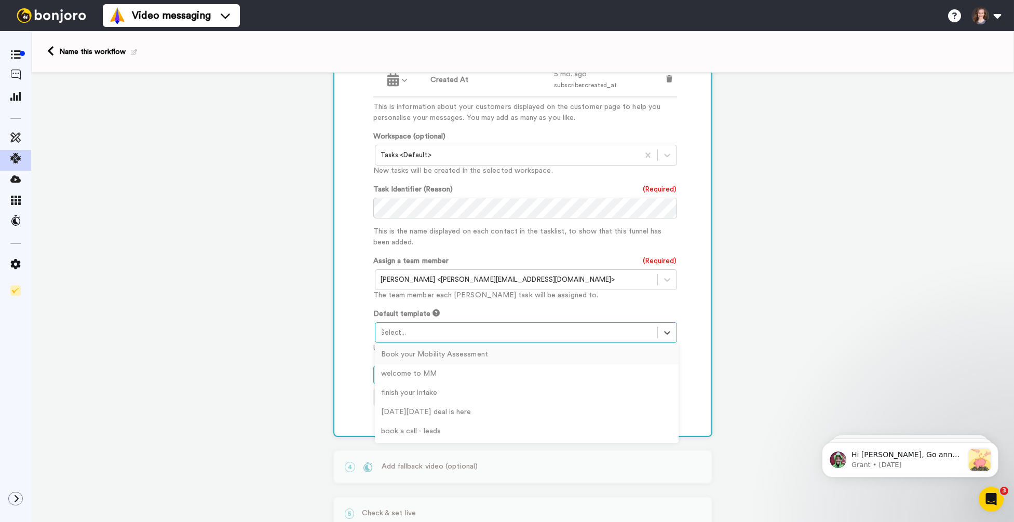
click at [483, 309] on div "Default template option Book your Mobility Assessment focused, 1 of 5. 5 result…" at bounding box center [525, 331] width 304 height 45
click at [525, 327] on div at bounding box center [516, 333] width 271 height 12
click at [464, 364] on div "welcome to MM" at bounding box center [527, 373] width 304 height 19
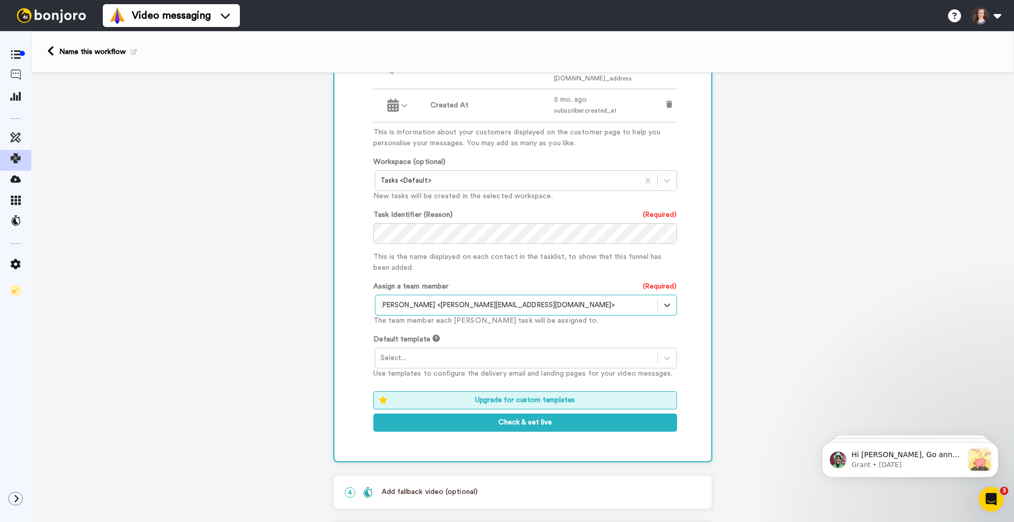
scroll to position [452, 0]
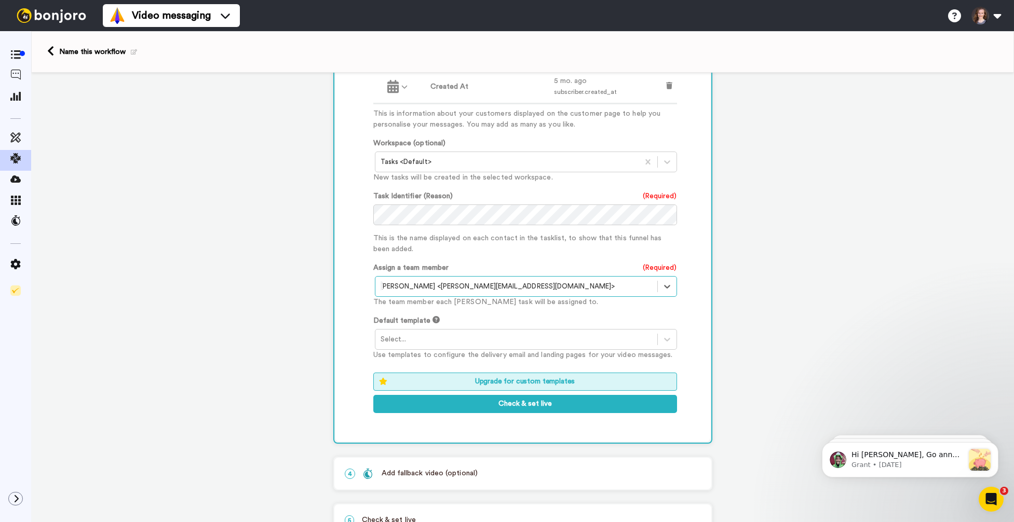
click at [459, 333] on div at bounding box center [516, 339] width 271 height 12
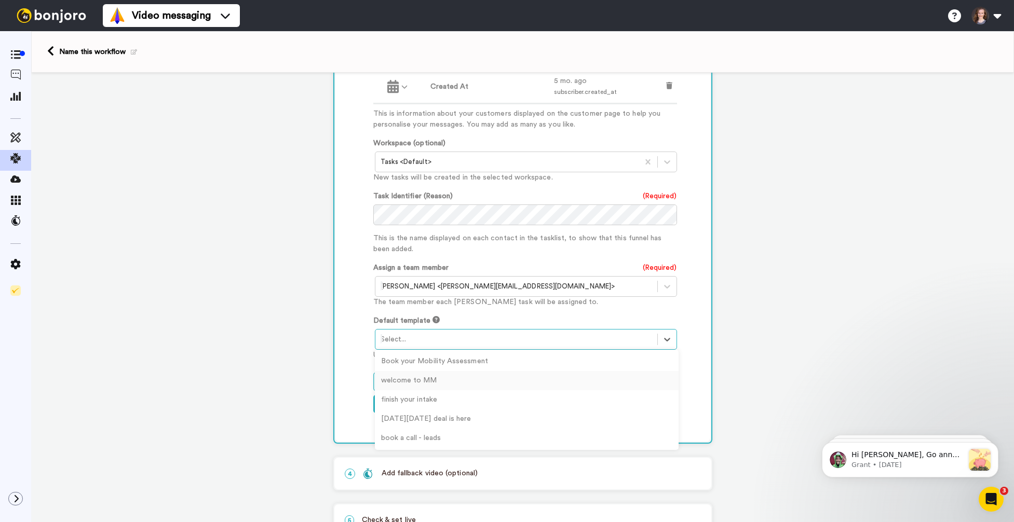
click at [451, 371] on div "welcome to MM" at bounding box center [527, 380] width 304 height 19
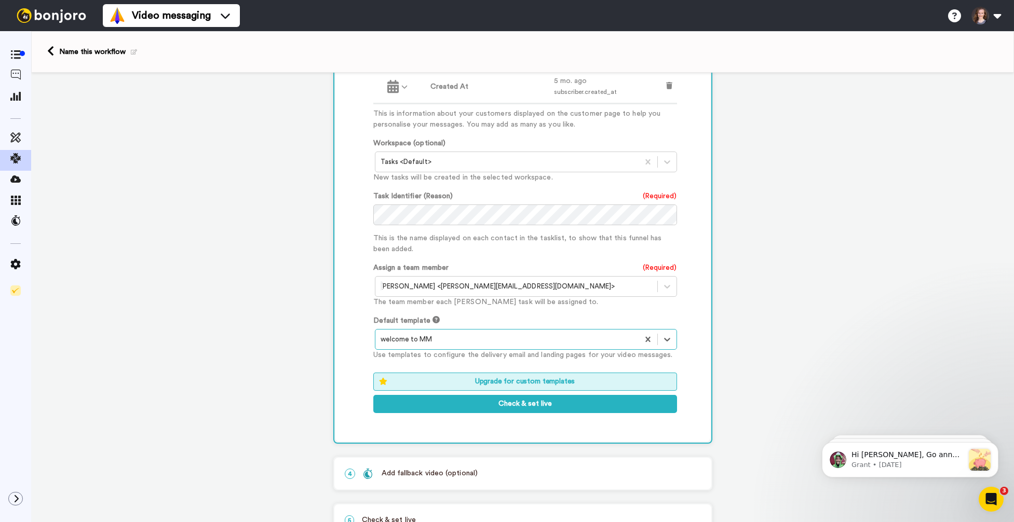
click at [518, 333] on div at bounding box center [507, 339] width 253 height 12
click at [365, 346] on div "Customised Add fields Add another Custom Field... What are custom fields? Refre…" at bounding box center [522, 155] width 375 height 574
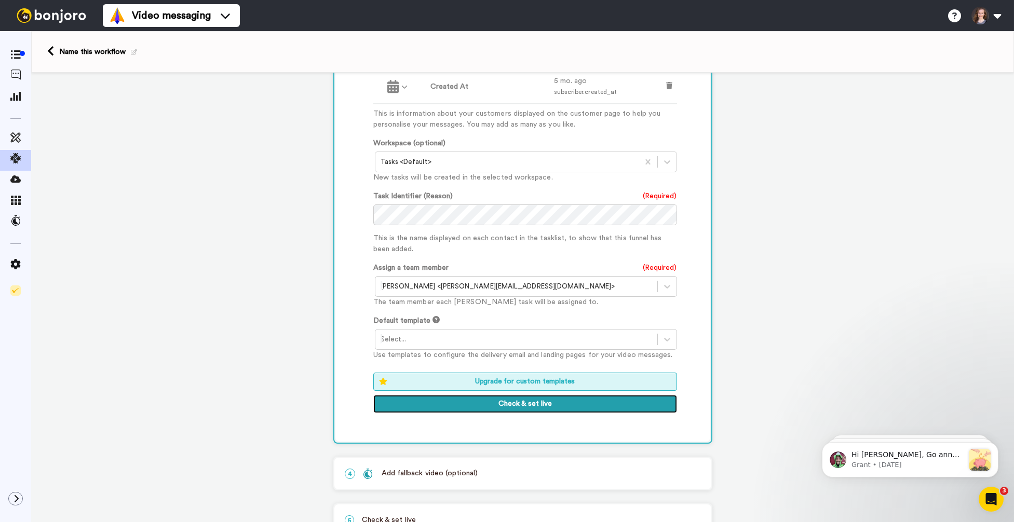
click at [422, 395] on button "Check & set live" at bounding box center [525, 404] width 304 height 19
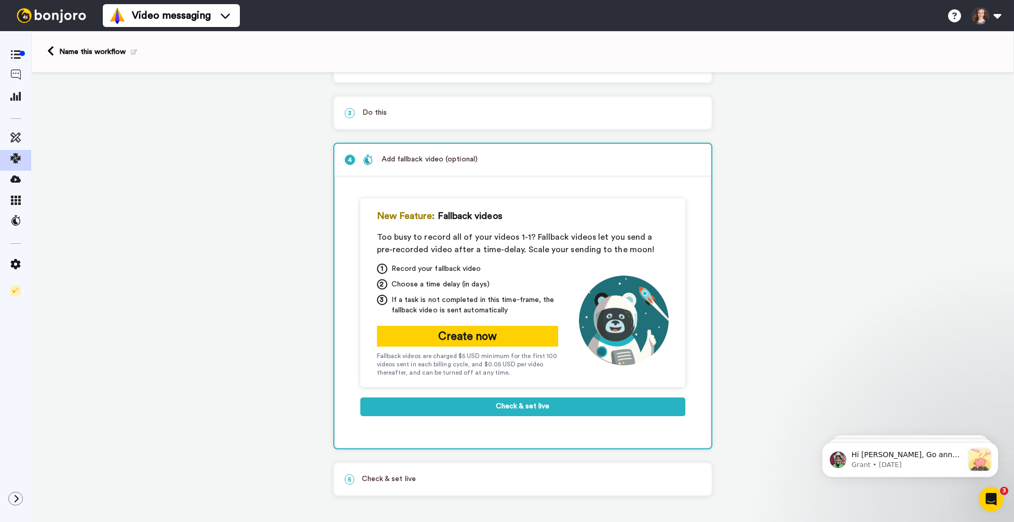
scroll to position [86, 0]
click at [524, 406] on button "Check & set live" at bounding box center [522, 407] width 325 height 19
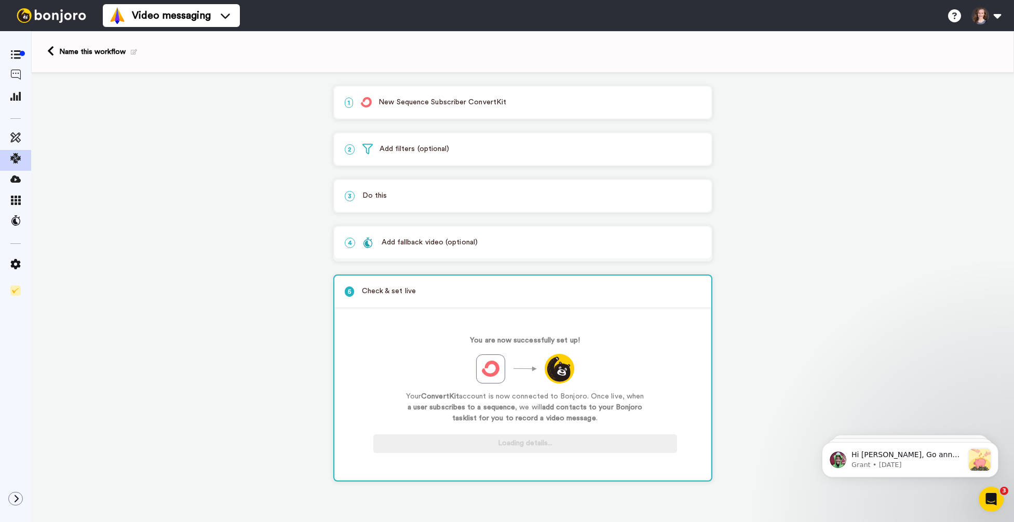
scroll to position [0, 0]
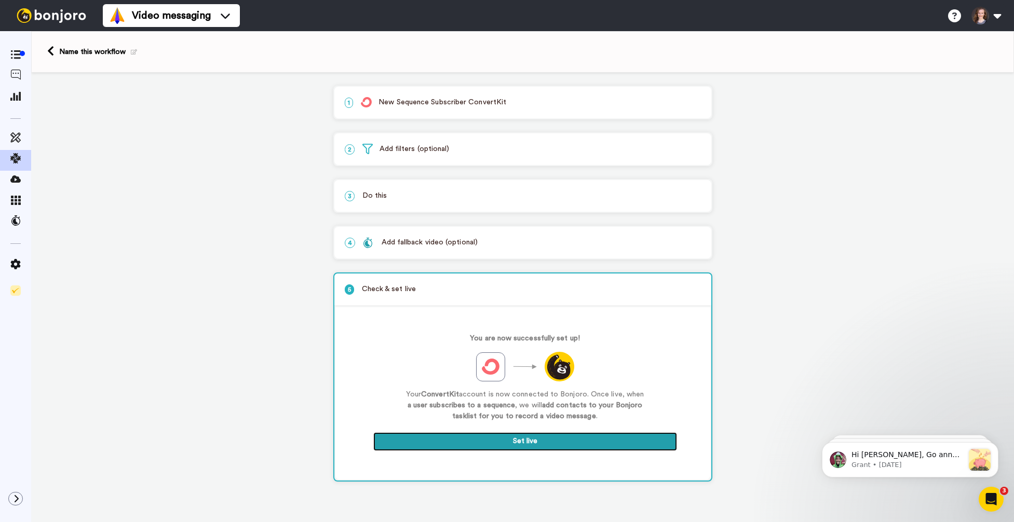
click at [518, 447] on button "Set live" at bounding box center [525, 441] width 304 height 19
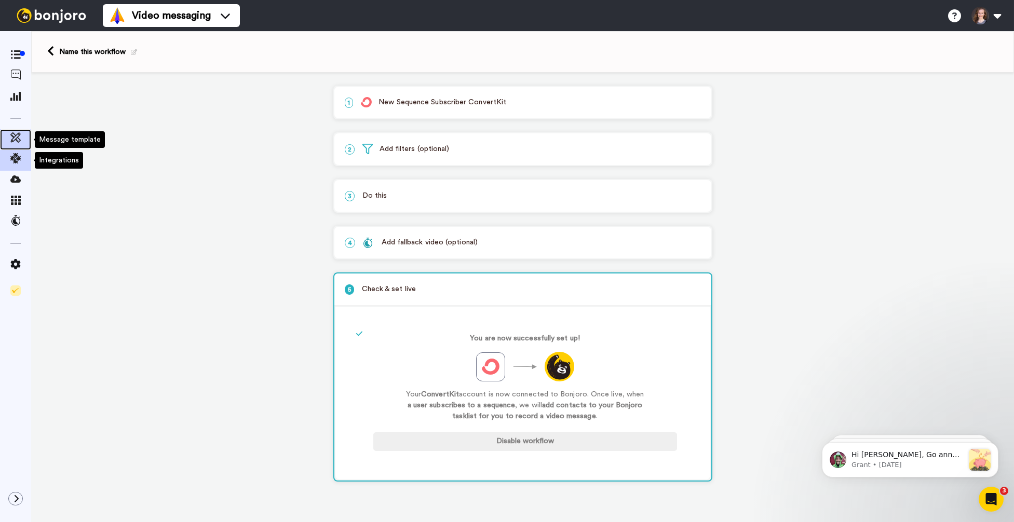
click at [16, 142] on icon at bounding box center [15, 137] width 10 height 10
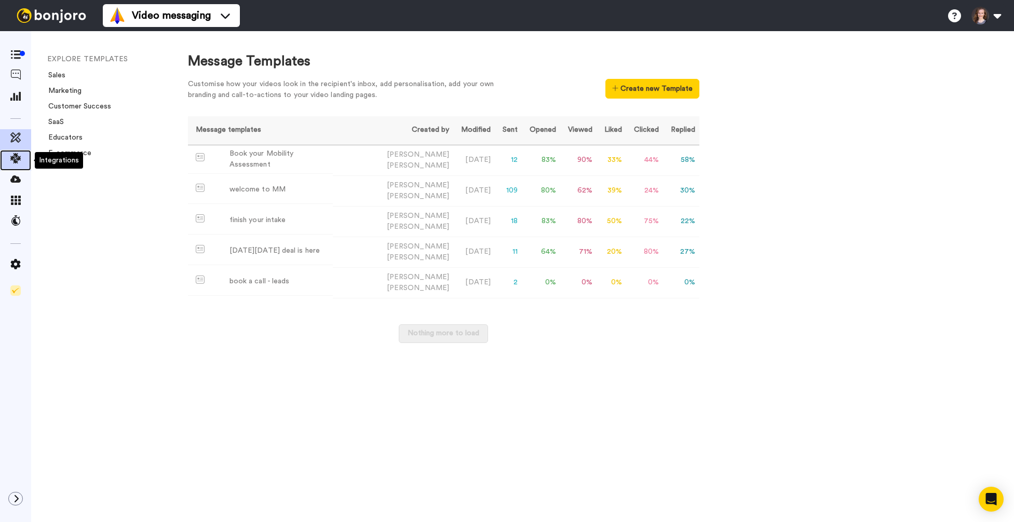
click at [13, 159] on icon at bounding box center [15, 158] width 10 height 10
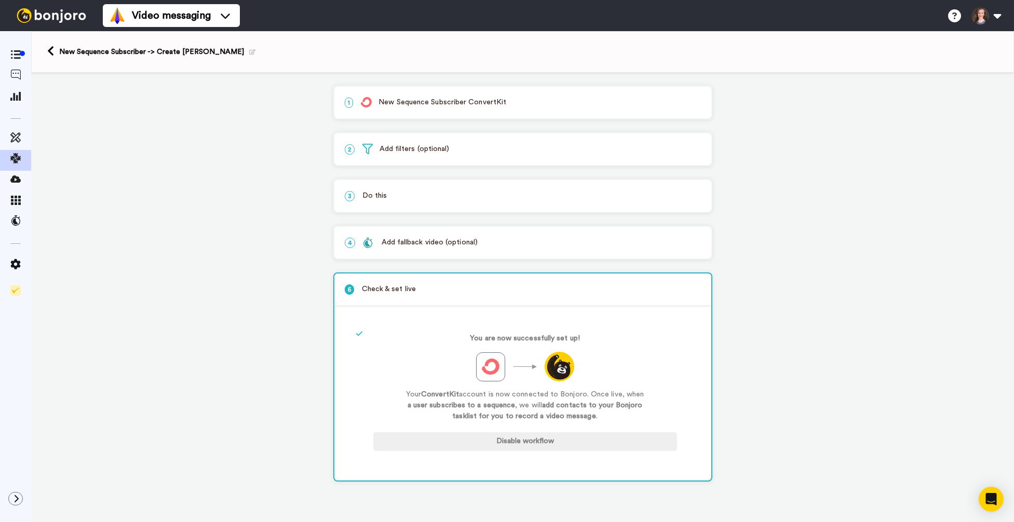
click at [249, 53] on icon at bounding box center [252, 52] width 6 height 6
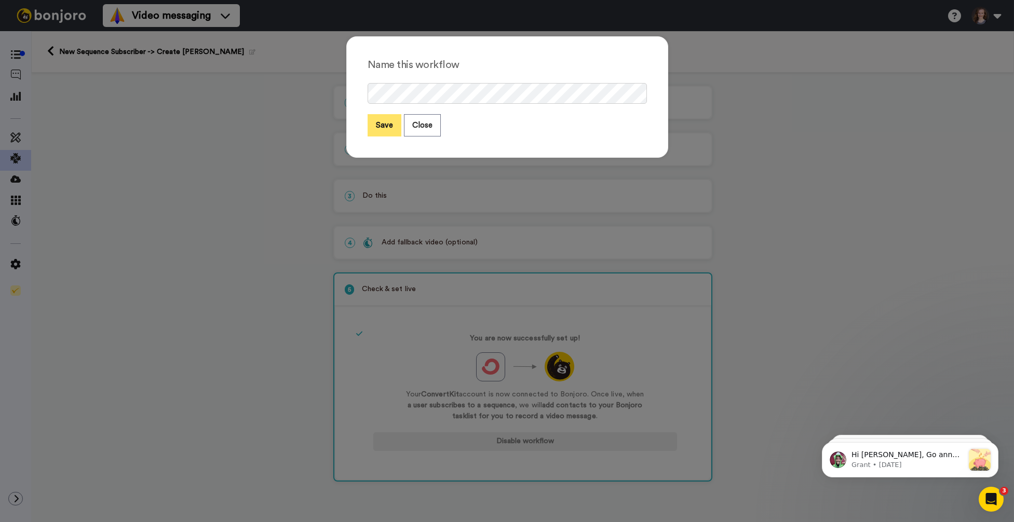
click at [374, 134] on button "Save" at bounding box center [385, 125] width 34 height 22
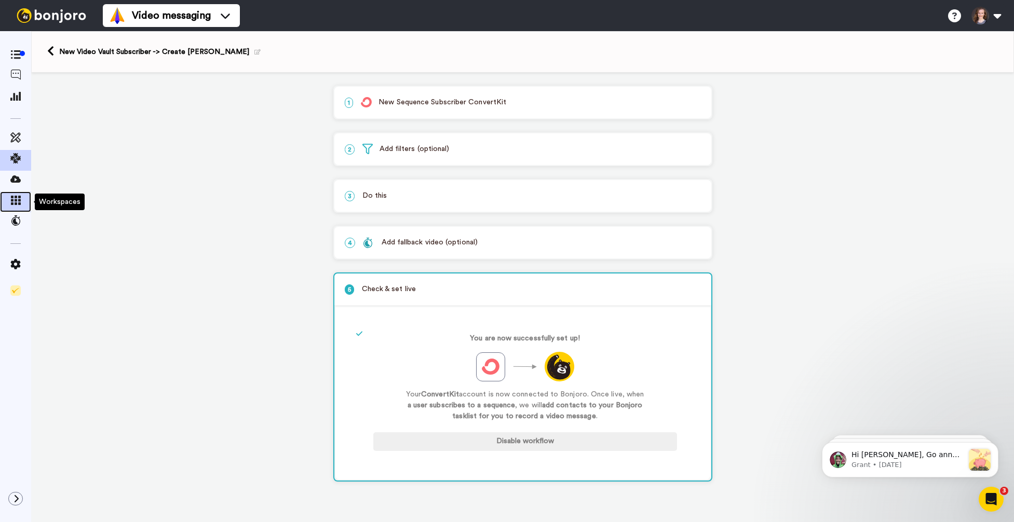
click at [21, 201] on span at bounding box center [15, 202] width 31 height 10
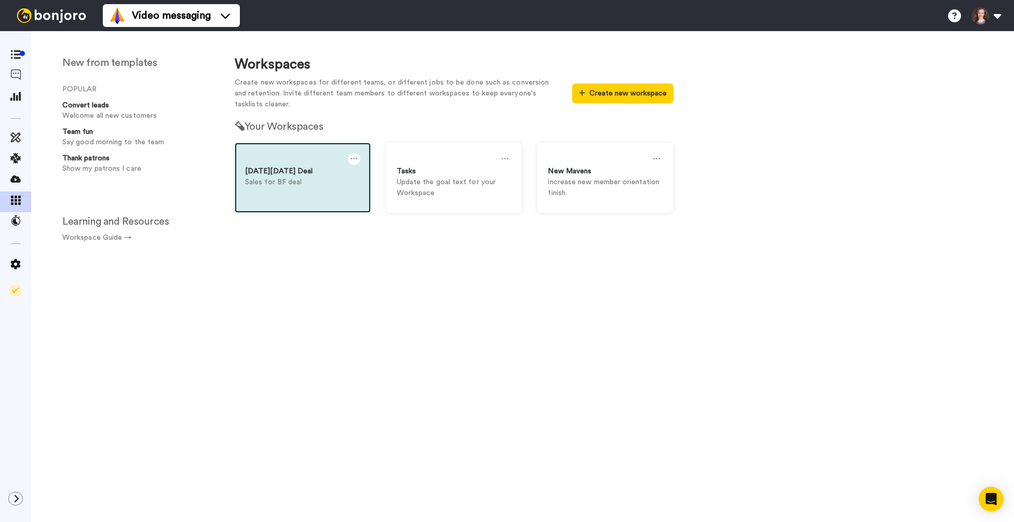
click at [348, 157] on div at bounding box center [354, 159] width 12 height 12
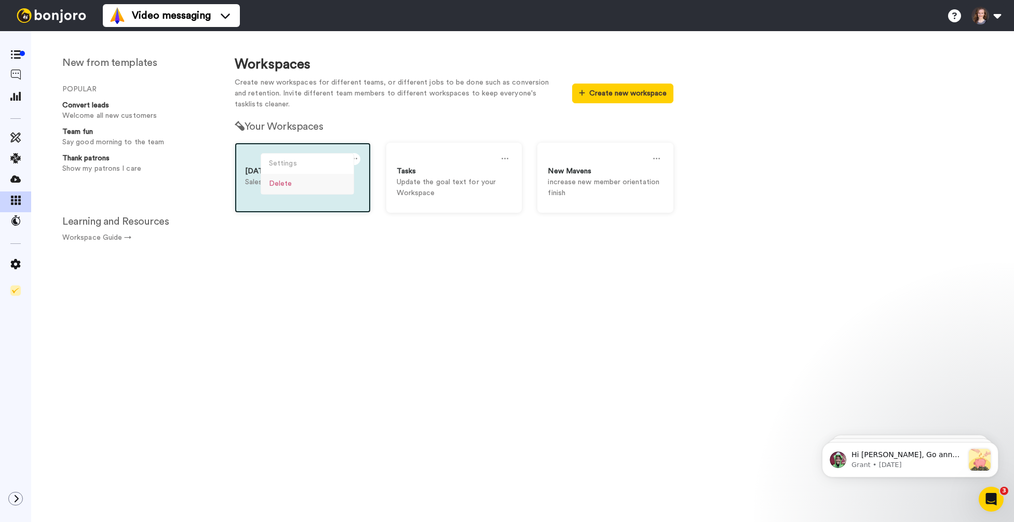
click at [327, 178] on div "Delete" at bounding box center [307, 184] width 92 height 20
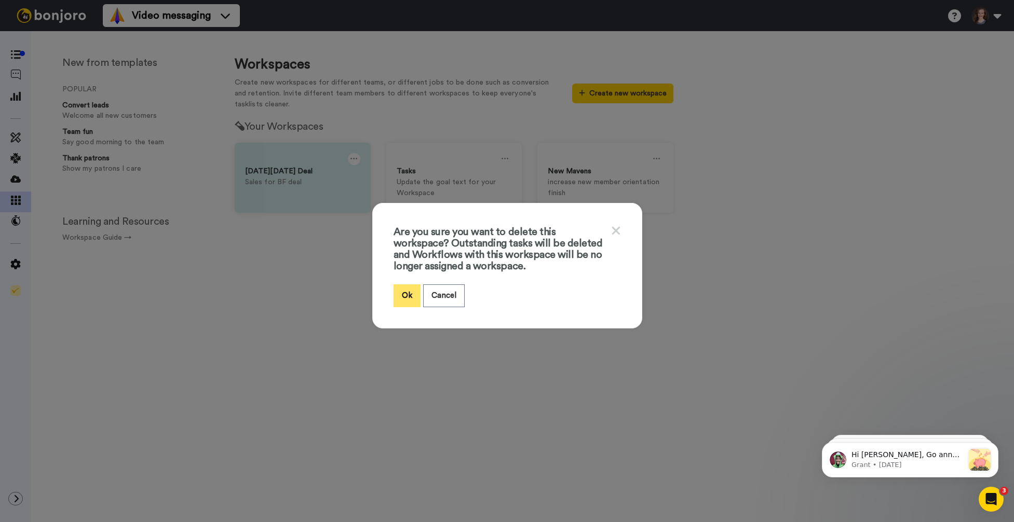
click at [408, 295] on button "Ok" at bounding box center [406, 295] width 27 height 22
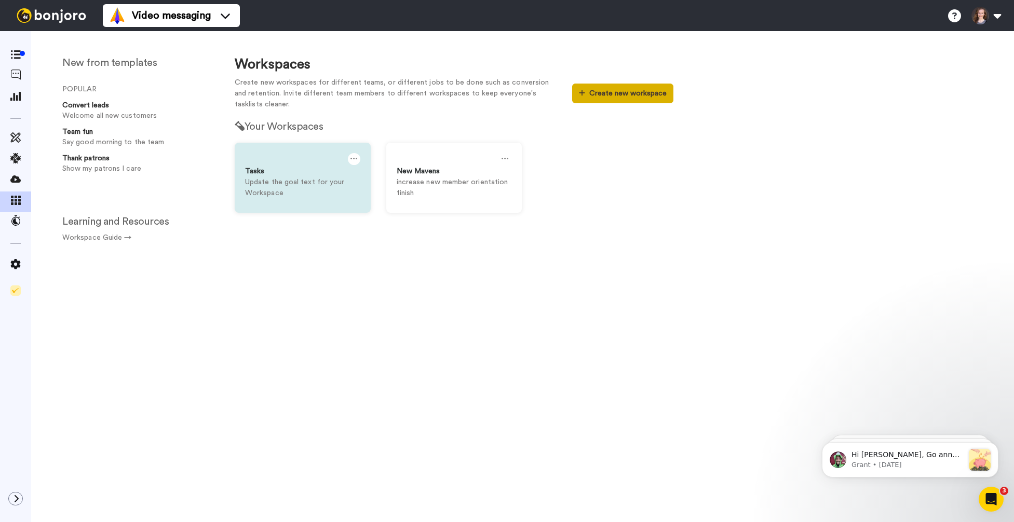
click at [600, 98] on button "Create new workspace" at bounding box center [622, 94] width 101 height 20
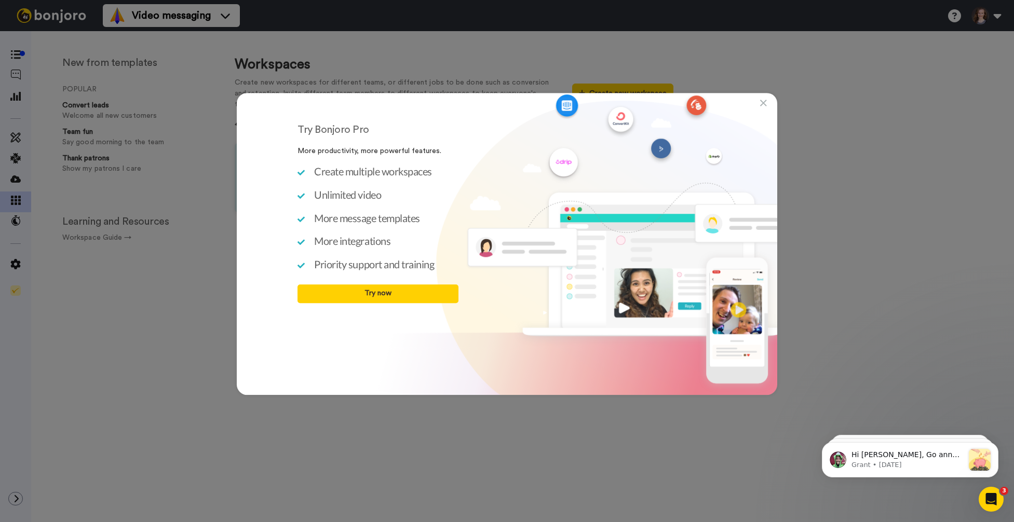
click at [758, 104] on div "Try Bonjoro Pro More productivity, more powerful features. Create multiple work…" at bounding box center [507, 244] width 540 height 302
click at [762, 104] on icon at bounding box center [763, 104] width 7 height 10
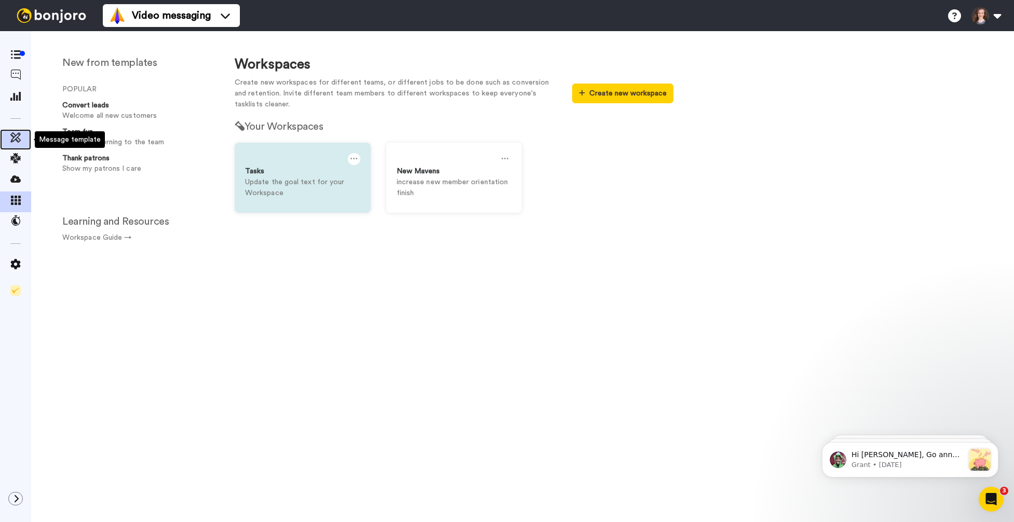
click at [15, 140] on icon at bounding box center [15, 137] width 10 height 10
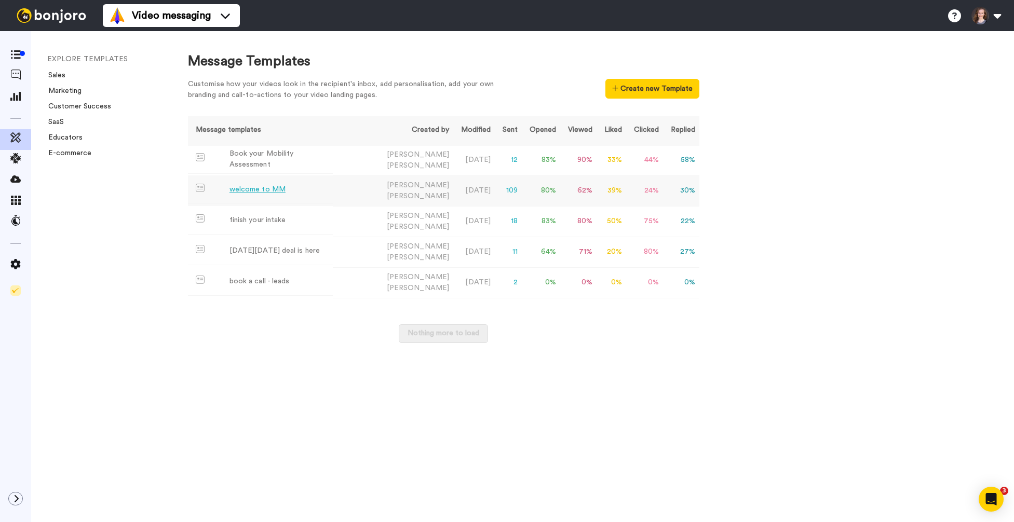
click at [269, 186] on div "welcome to MM" at bounding box center [257, 189] width 56 height 11
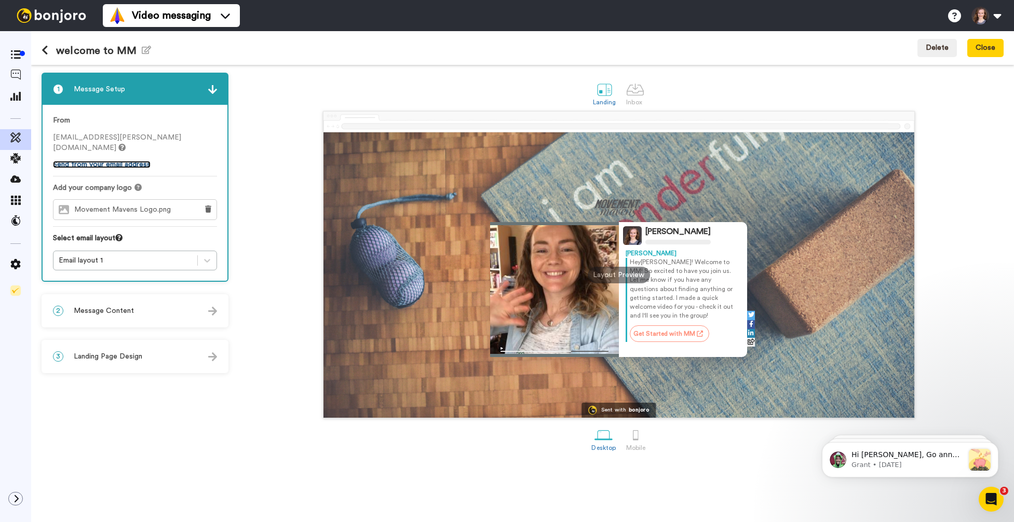
click at [132, 162] on link "Send from your email address" at bounding box center [102, 164] width 98 height 7
click at [210, 210] on icon at bounding box center [208, 209] width 6 height 7
click at [172, 210] on button "Choose a Logo" at bounding box center [135, 209] width 164 height 21
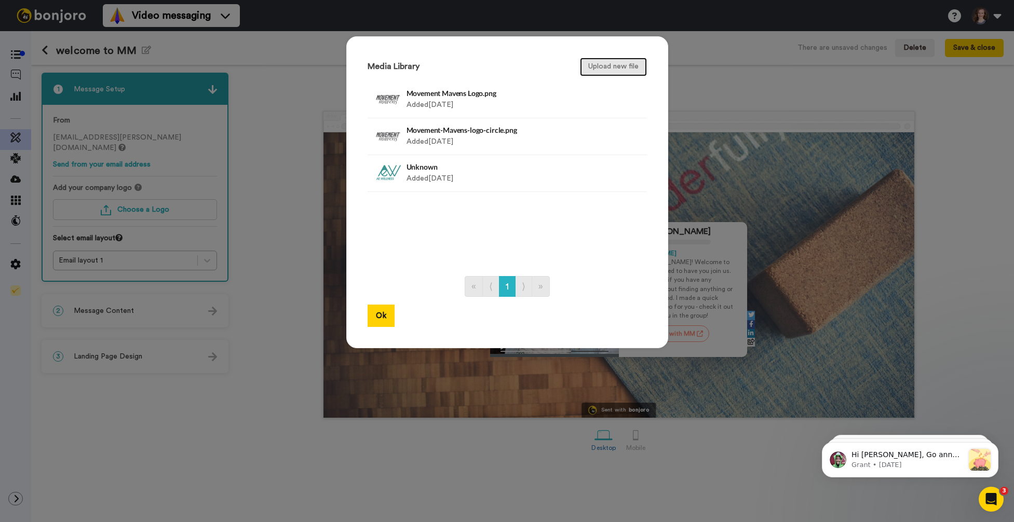
click at [606, 70] on button "Upload new file" at bounding box center [613, 67] width 67 height 19
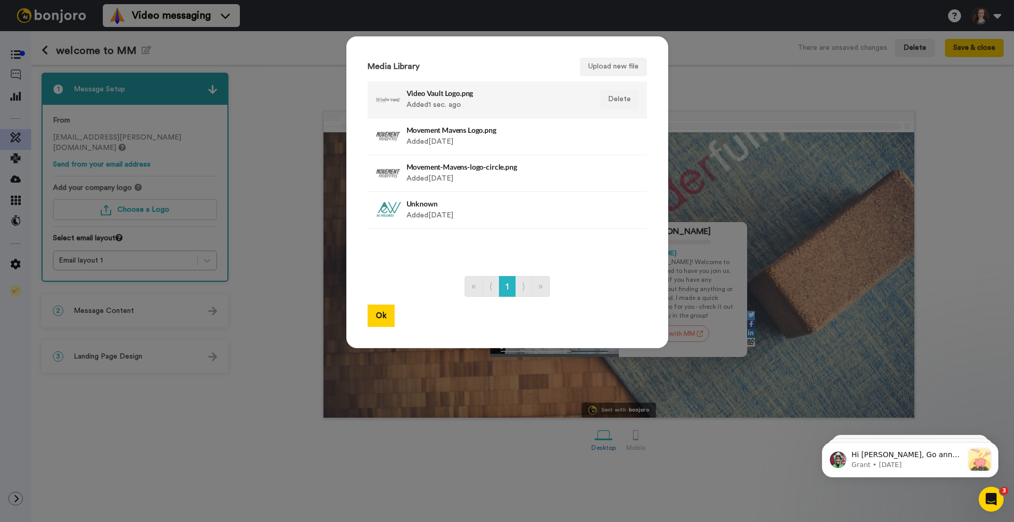
click at [501, 100] on div "Video Vault Logo.png Added 1 sec. ago" at bounding box center [495, 100] width 179 height 26
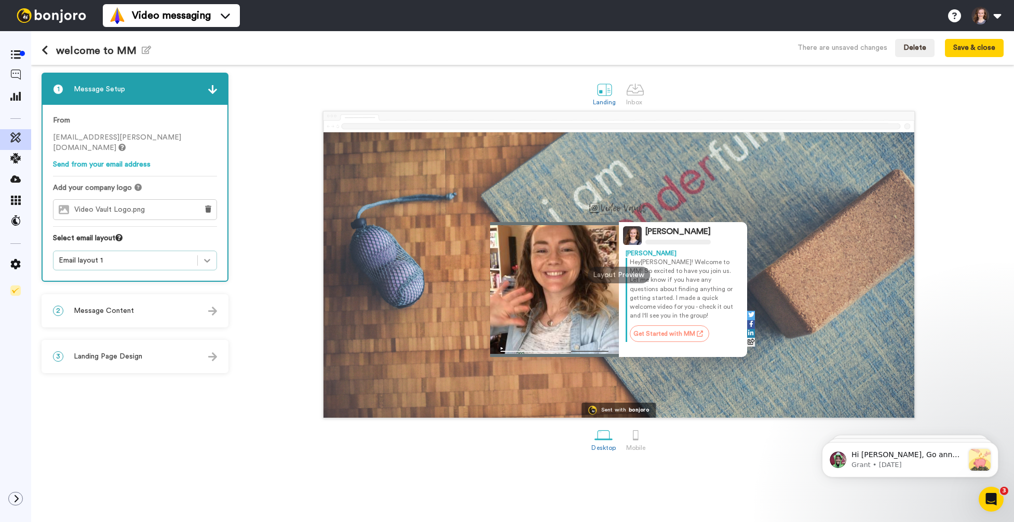
click at [210, 261] on icon at bounding box center [207, 260] width 10 height 10
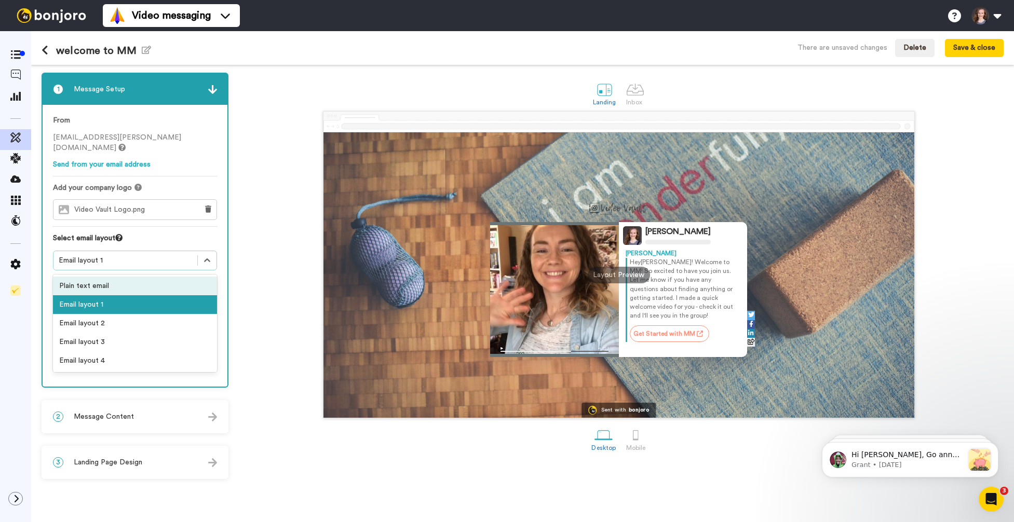
click at [166, 287] on div "Plain text email" at bounding box center [135, 286] width 164 height 19
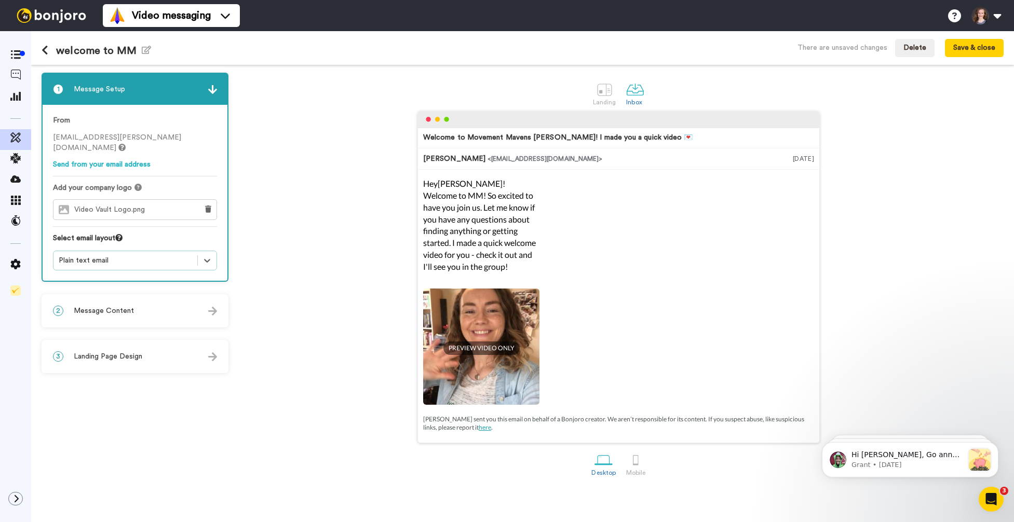
click at [212, 310] on img at bounding box center [212, 311] width 9 height 9
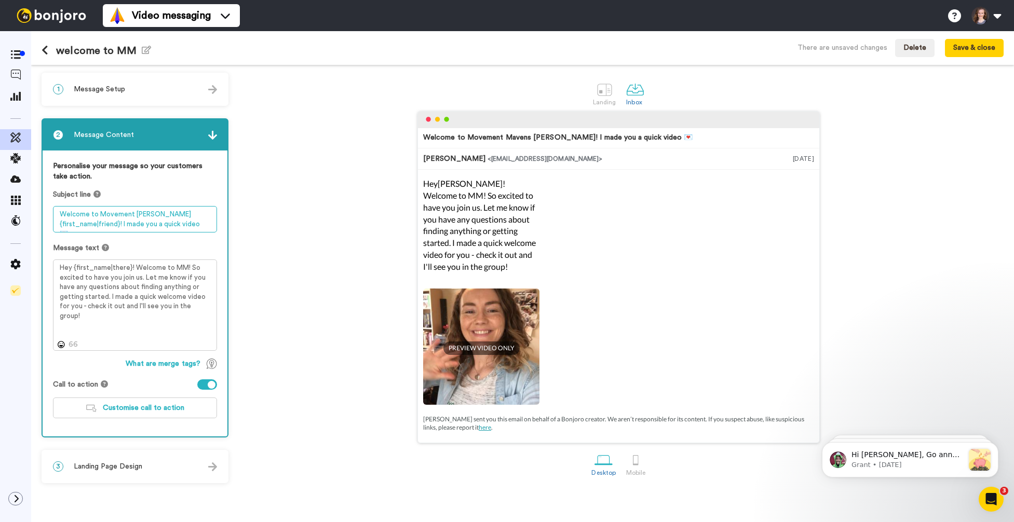
click at [118, 212] on textarea "Welcome to Movement Mavens {first_name|friend}! I made you a quick video 💌" at bounding box center [135, 219] width 164 height 26
drag, startPoint x: 118, startPoint y: 212, endPoint x: 142, endPoint y: 212, distance: 23.9
click at [142, 212] on textarea "Welcome to Movement Mavens {first_name|friend}! I made you a quick video 💌" at bounding box center [135, 219] width 164 height 26
type textarea "Welcome to the Video Vault, {first_name|friend}! I made you a quick video 💌"
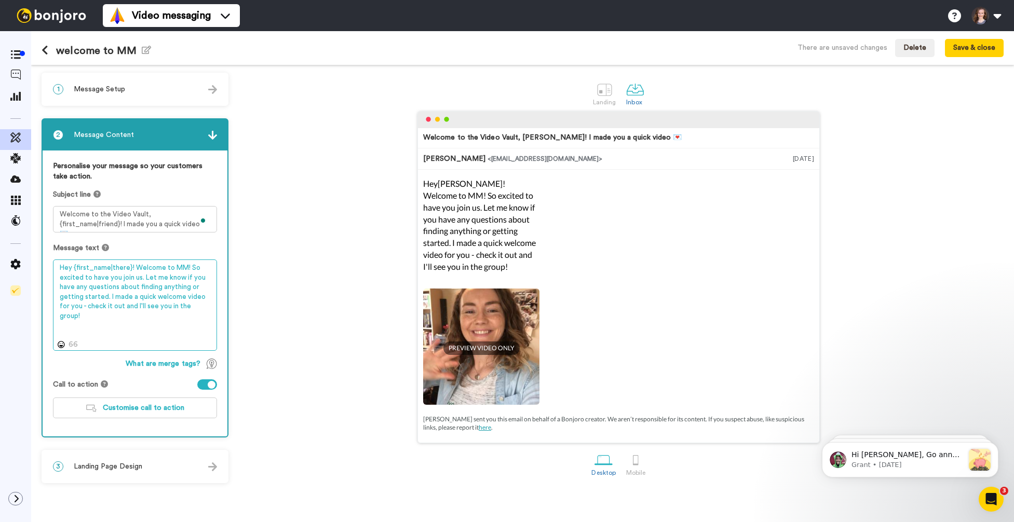
click at [176, 269] on textarea "Hey {first_name|there}! Welcome to MM! So excited to have you join us. Let me k…" at bounding box center [135, 305] width 164 height 91
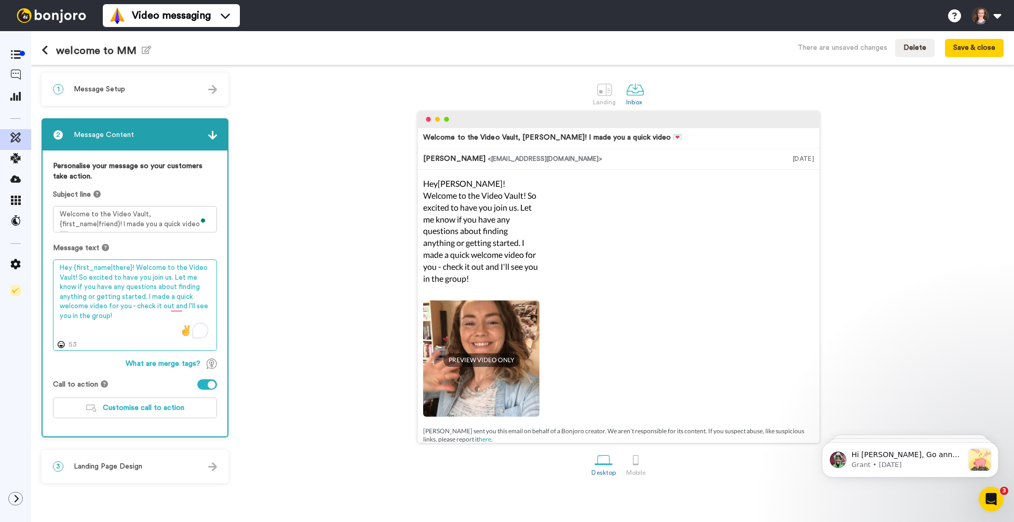
click at [98, 316] on textarea "Hey {first_name|there}! Welcome to the Video Vault! So excited to have you join…" at bounding box center [135, 305] width 164 height 91
type textarea "Hey {first_name|there}! Welcome to the Video Vault! So excited to have you join…"
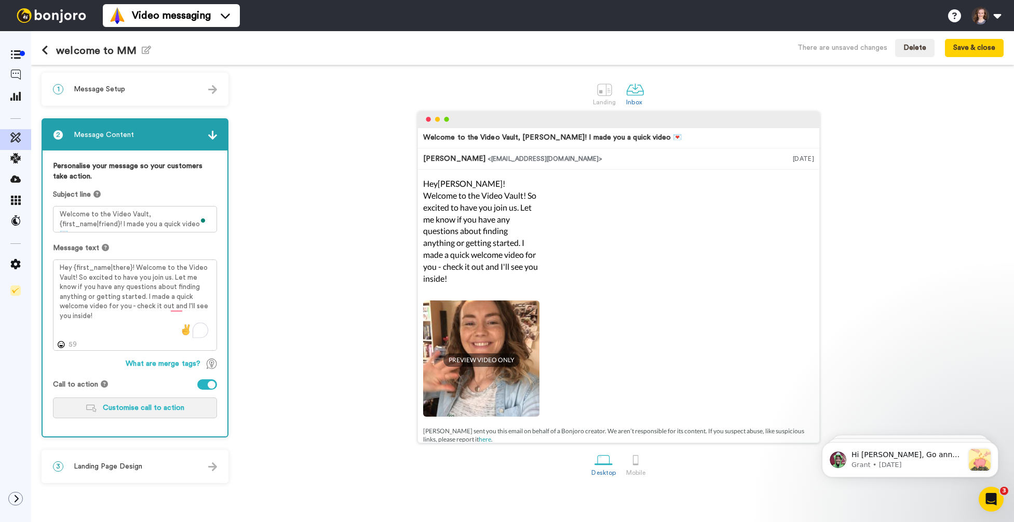
click at [135, 404] on span "Customise call to action" at bounding box center [143, 407] width 81 height 7
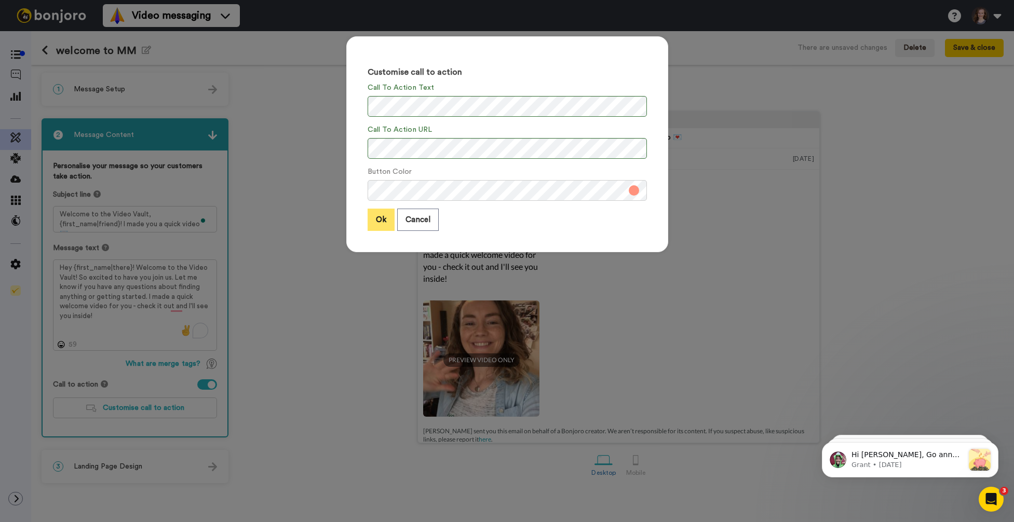
click at [380, 223] on button "Ok" at bounding box center [381, 220] width 27 height 22
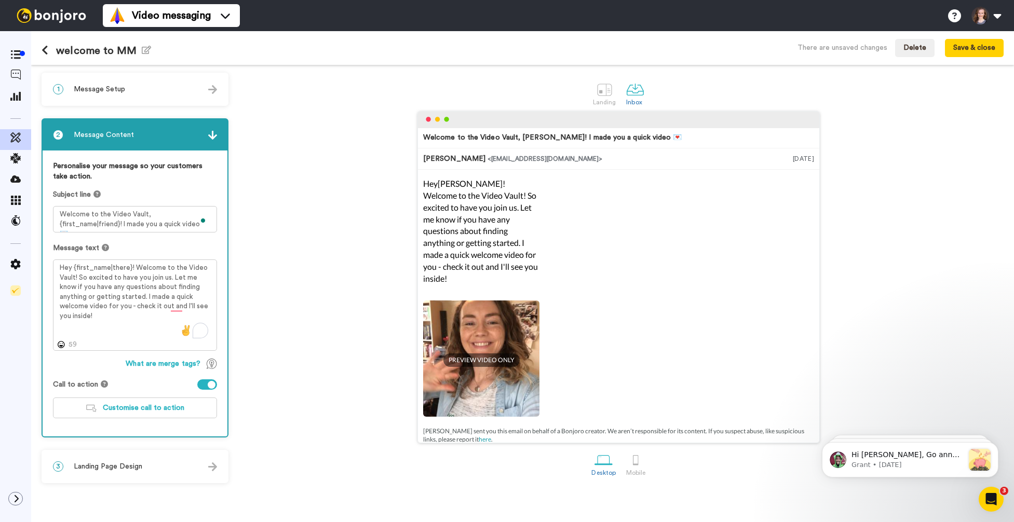
click at [141, 466] on span "Landing Page Design" at bounding box center [108, 466] width 69 height 10
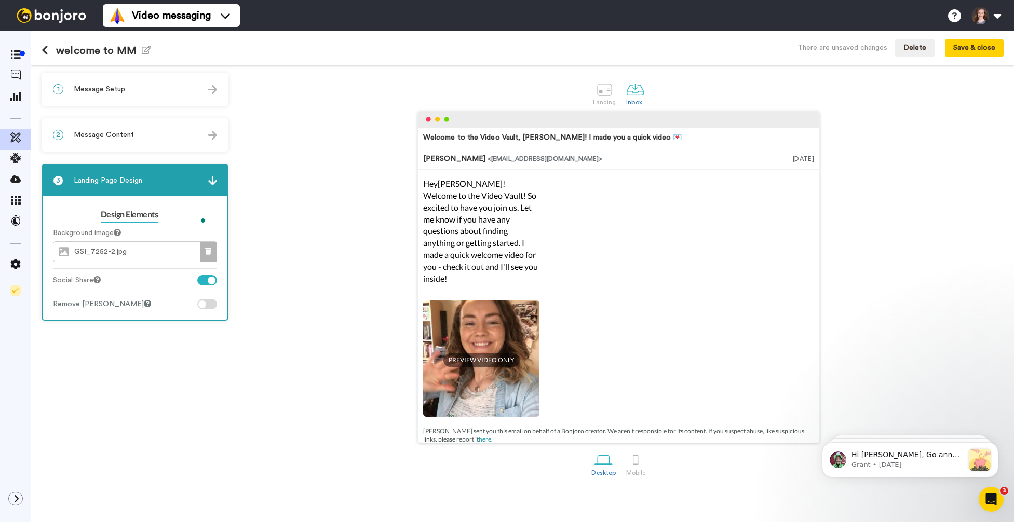
click at [208, 253] on icon at bounding box center [208, 251] width 6 height 7
click at [213, 281] on div at bounding box center [212, 281] width 8 height 8
click at [206, 304] on div at bounding box center [207, 304] width 20 height 10
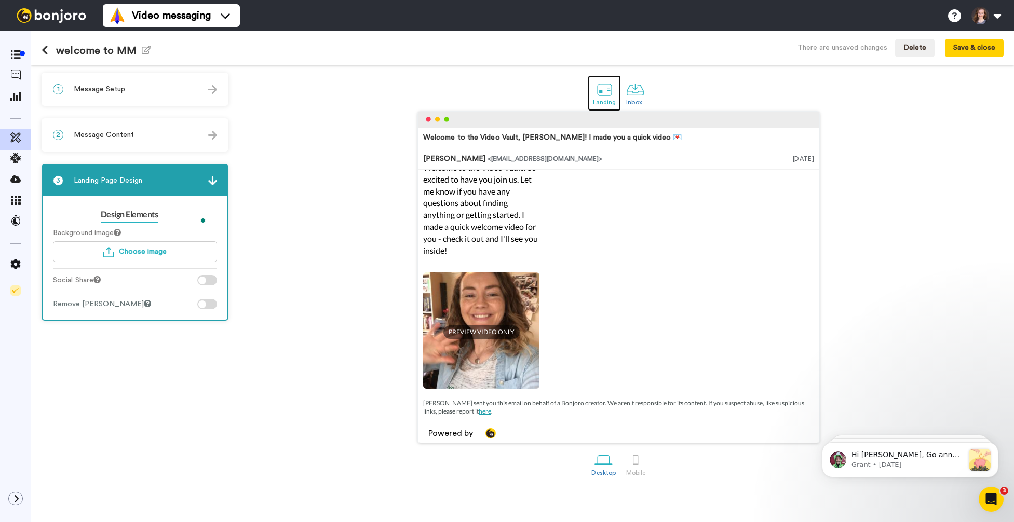
click at [609, 88] on div at bounding box center [604, 89] width 18 height 18
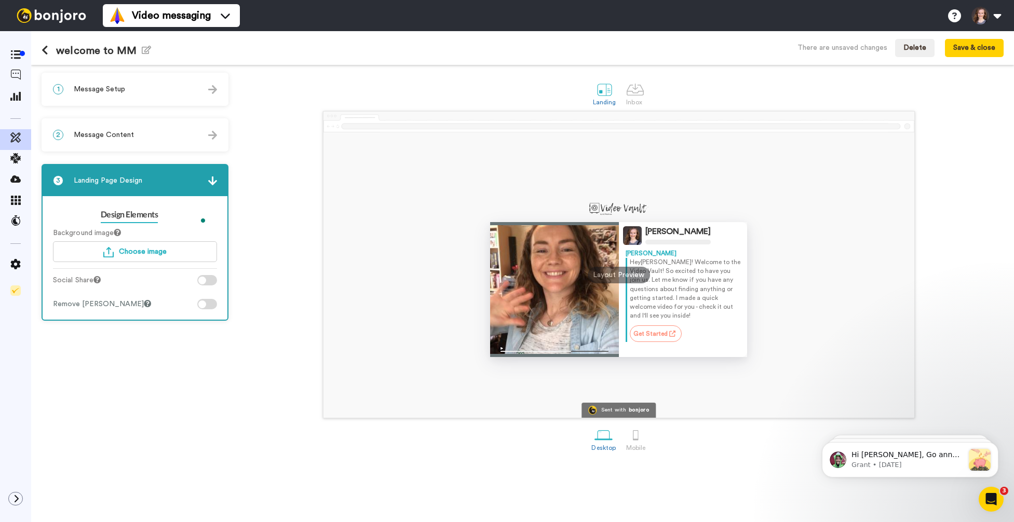
click at [502, 349] on img at bounding box center [554, 349] width 129 height 15
click at [637, 431] on div at bounding box center [636, 435] width 18 height 18
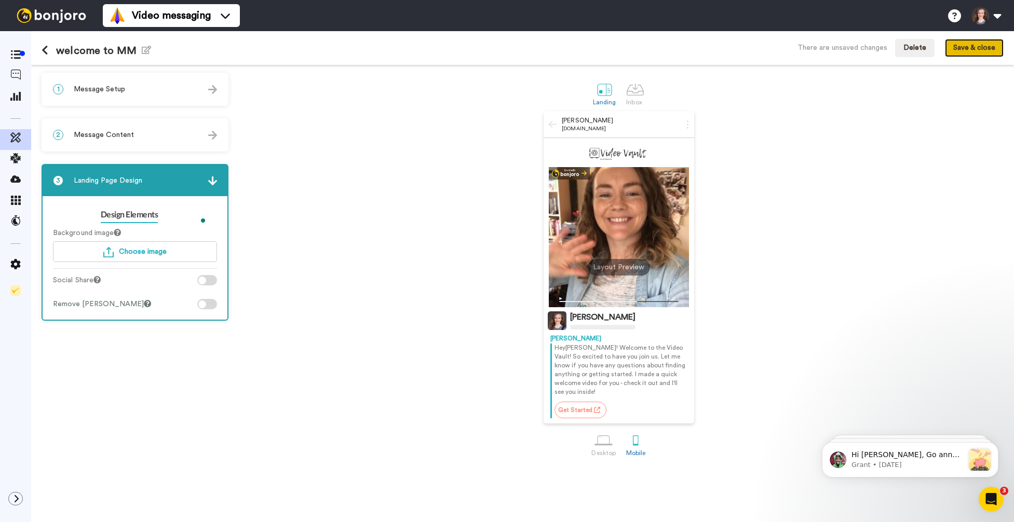
click at [969, 46] on button "Save & close" at bounding box center [974, 48] width 59 height 19
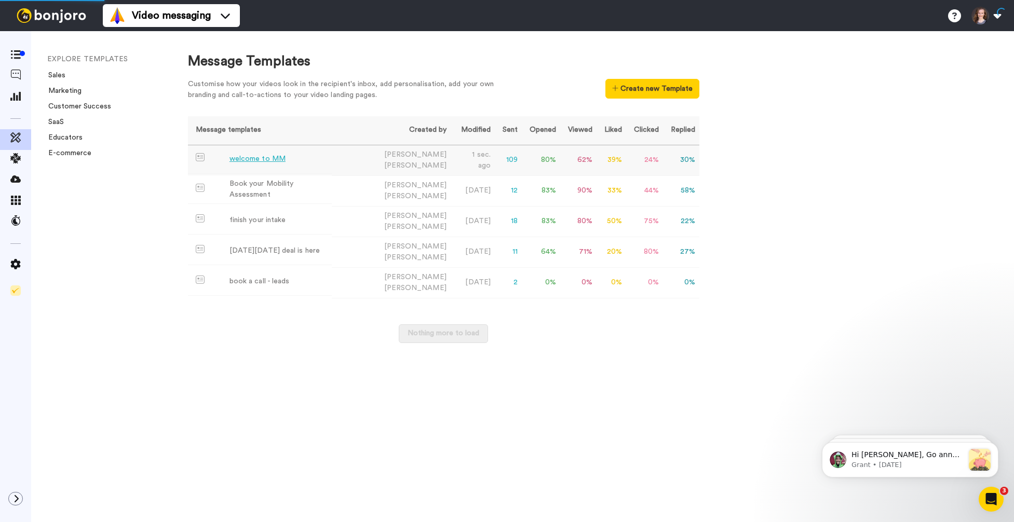
click at [277, 160] on div "welcome to MM" at bounding box center [257, 159] width 56 height 11
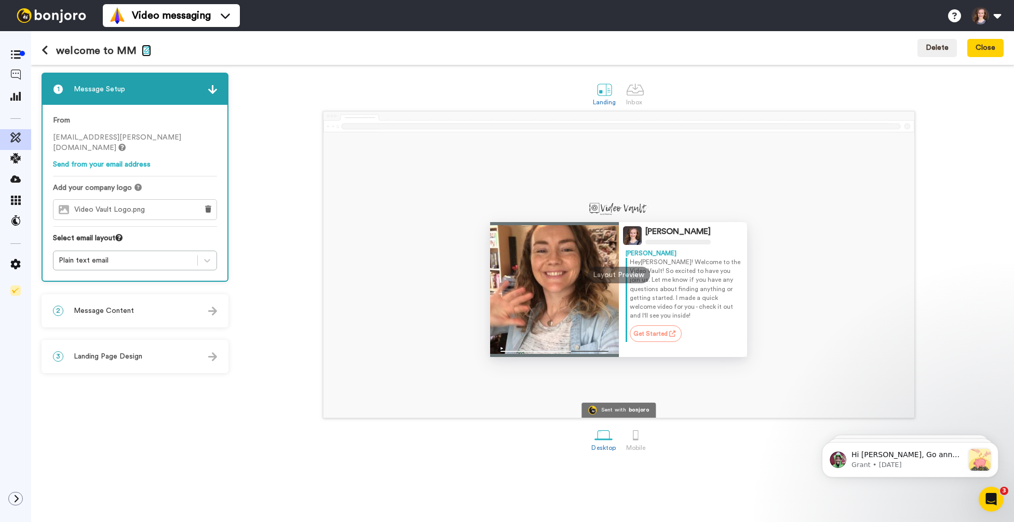
click at [142, 51] on icon "button" at bounding box center [146, 50] width 9 height 8
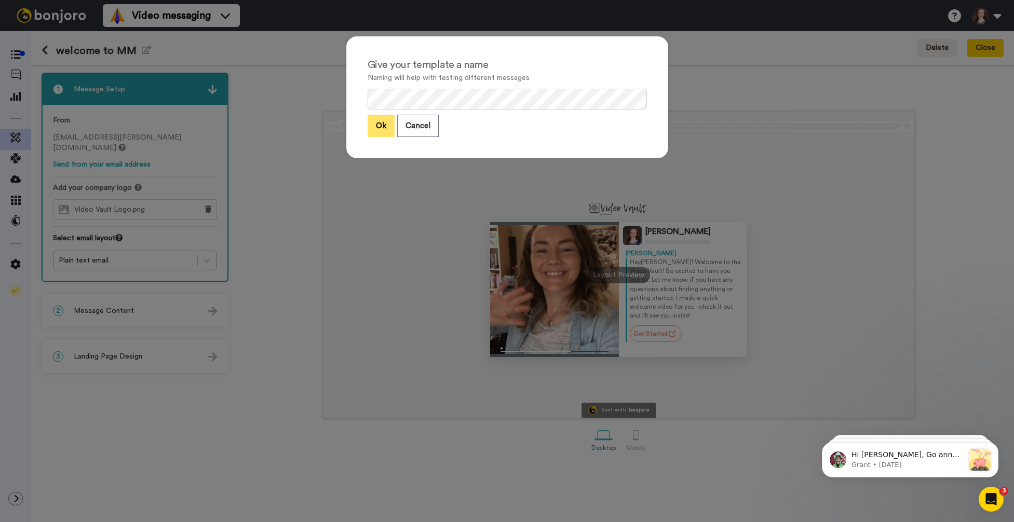
click at [382, 124] on button "Ok" at bounding box center [381, 126] width 27 height 22
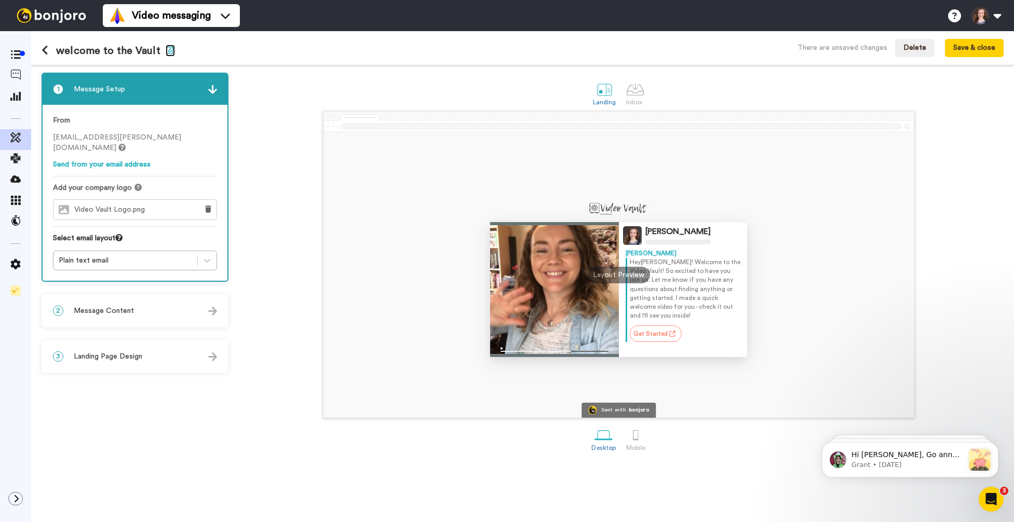
click at [167, 51] on icon "button" at bounding box center [170, 50] width 9 height 8
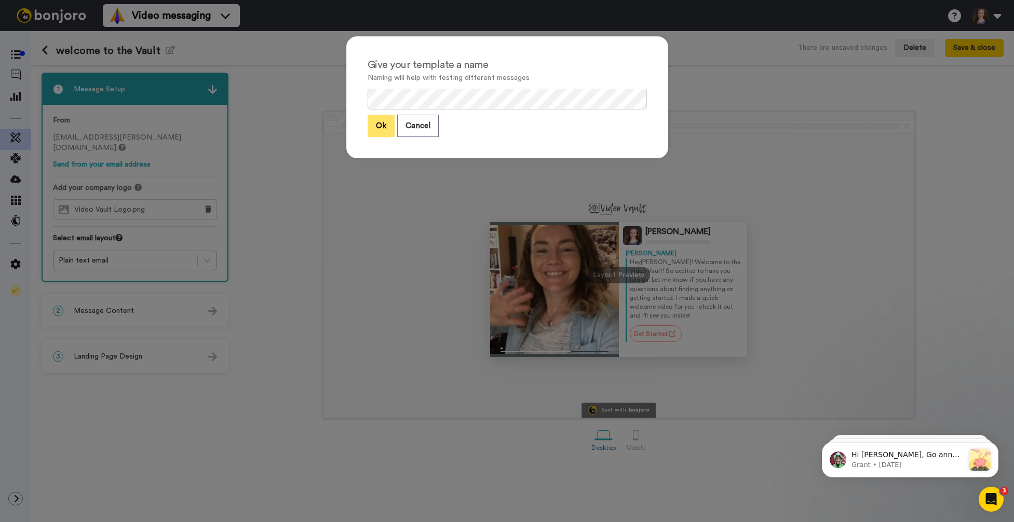
click at [379, 127] on button "Ok" at bounding box center [381, 126] width 27 height 22
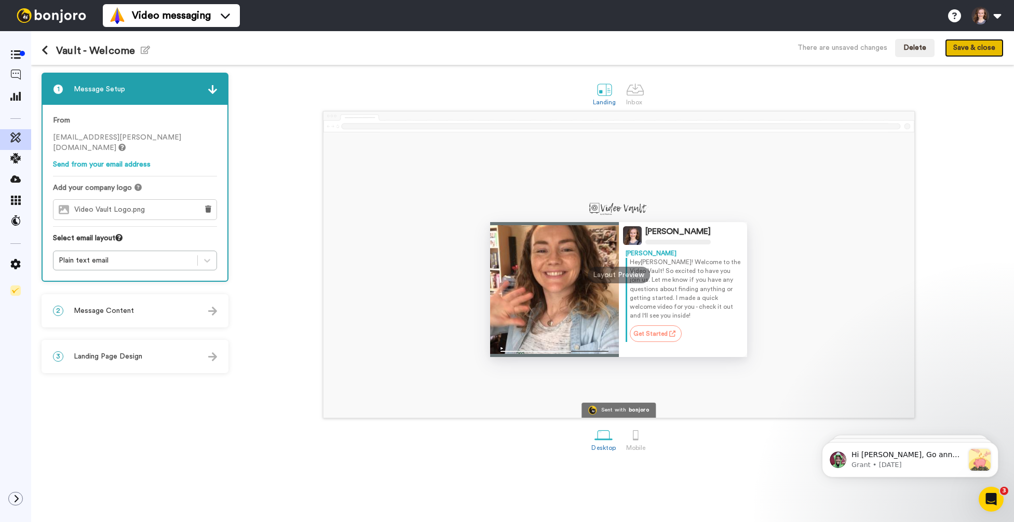
click at [976, 48] on button "Save & close" at bounding box center [974, 48] width 59 height 19
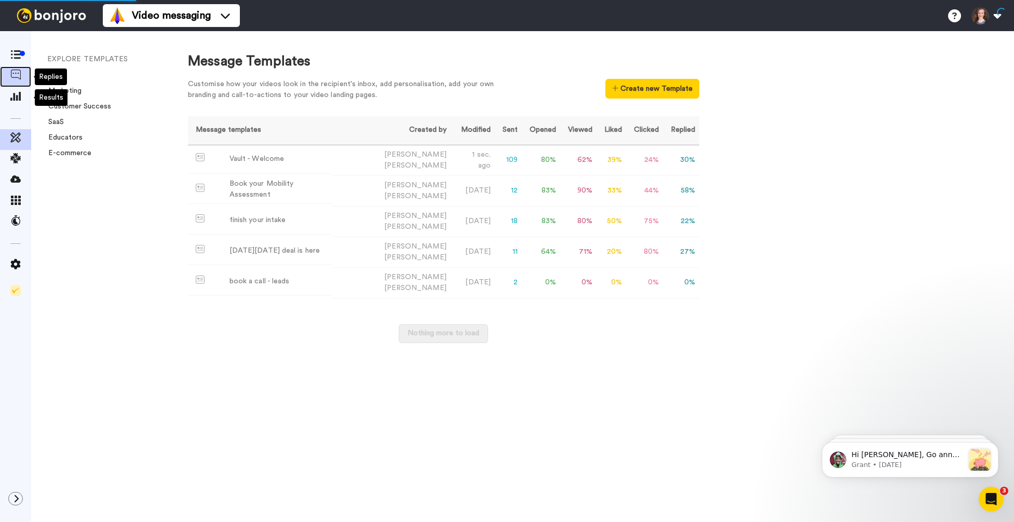
click at [14, 74] on icon at bounding box center [15, 75] width 10 height 10
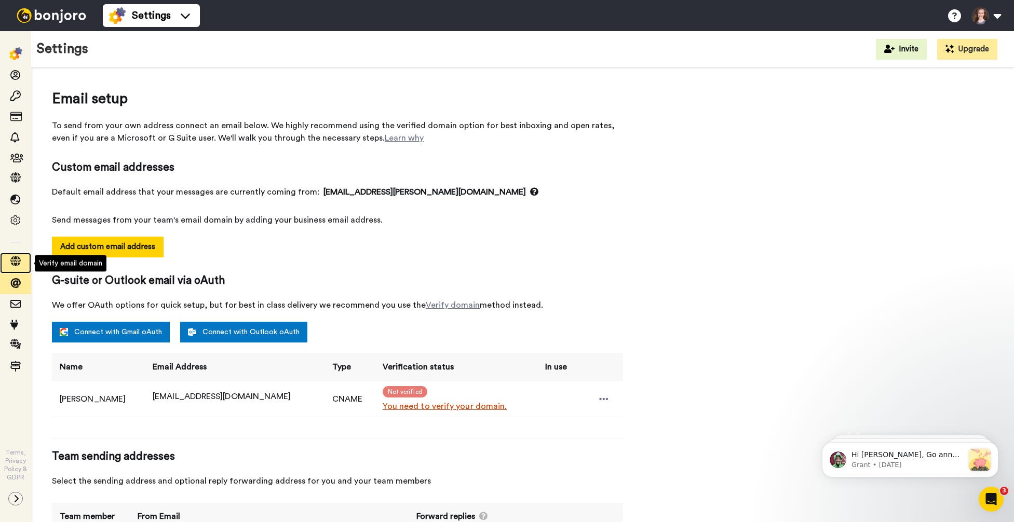
click at [17, 262] on icon at bounding box center [15, 261] width 10 height 10
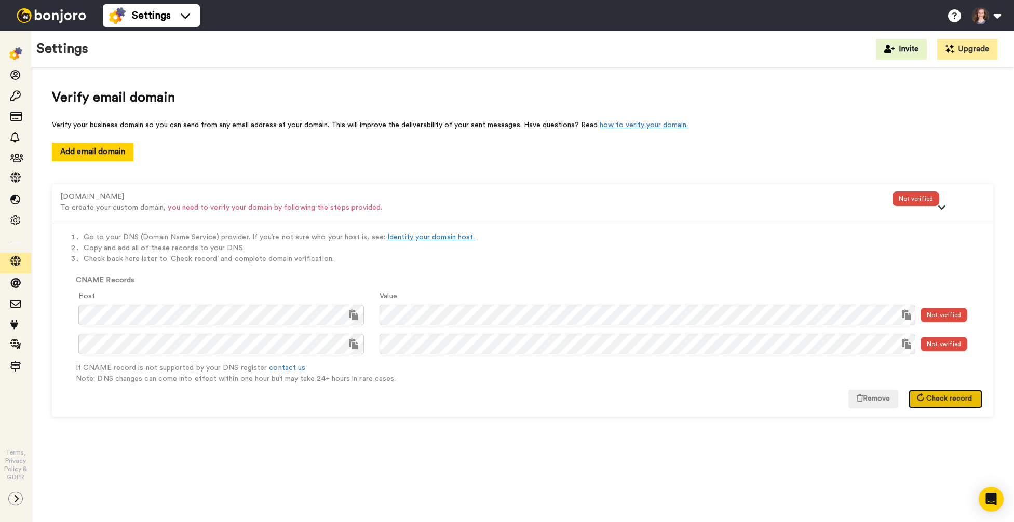
click at [947, 406] on button "Check record" at bounding box center [945, 399] width 74 height 19
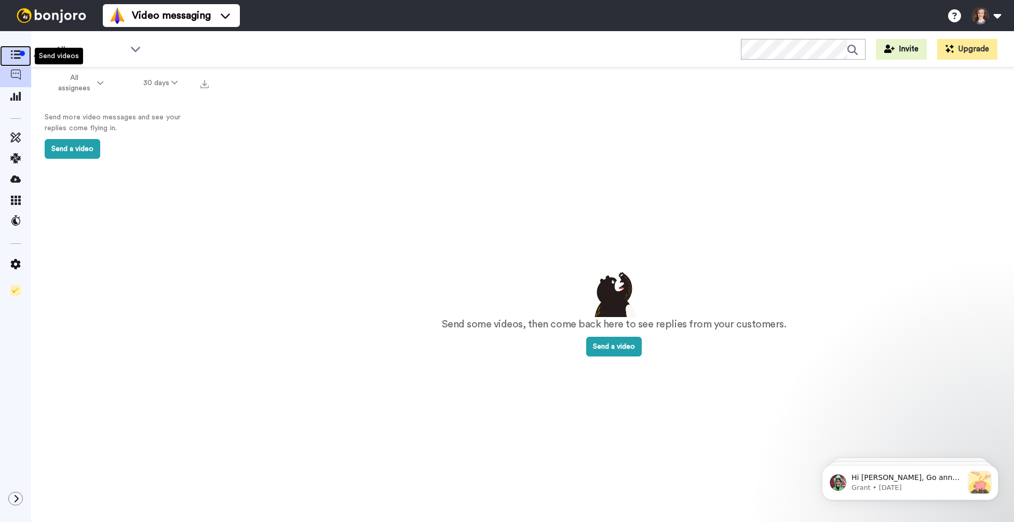
click at [16, 56] on icon at bounding box center [15, 54] width 10 height 9
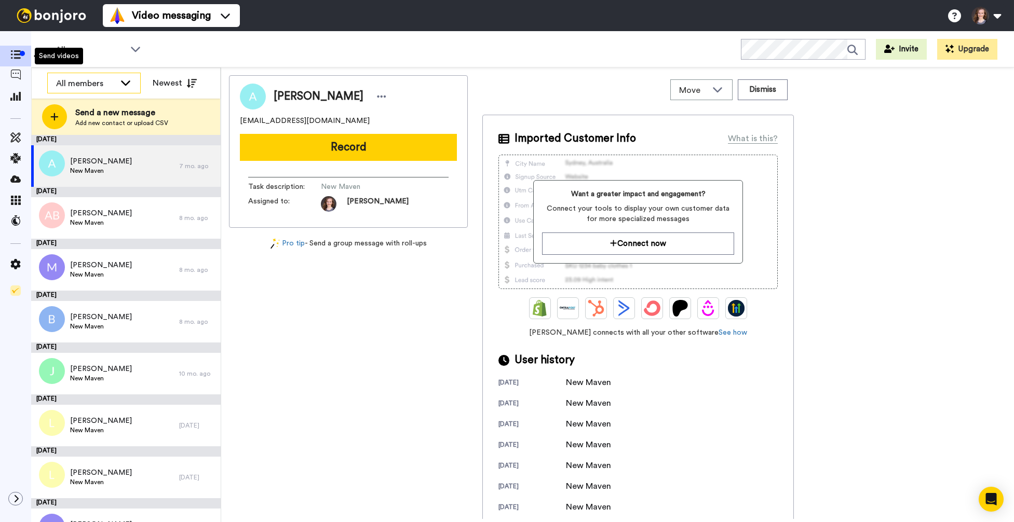
click at [92, 90] on div "All members" at bounding box center [94, 83] width 92 height 21
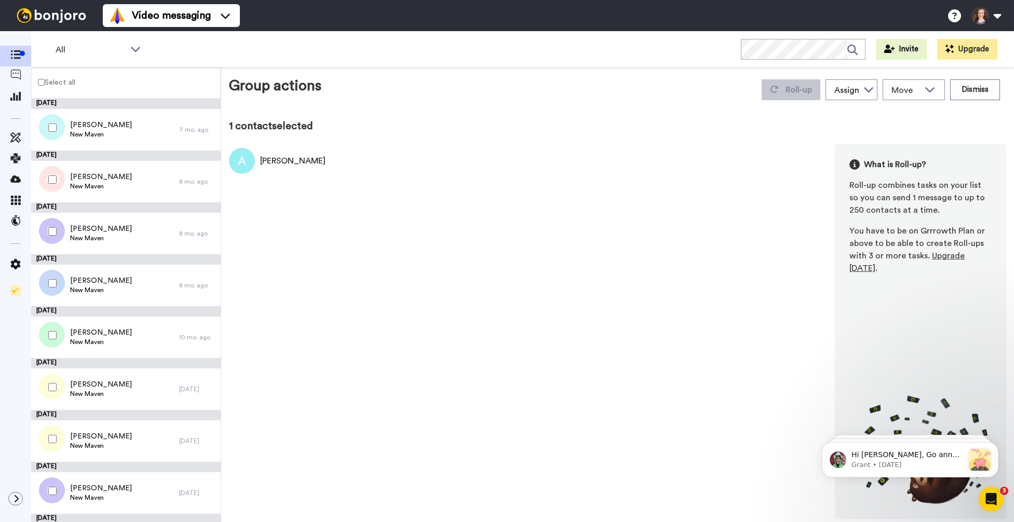
click at [37, 84] on label "Select all" at bounding box center [54, 82] width 44 height 12
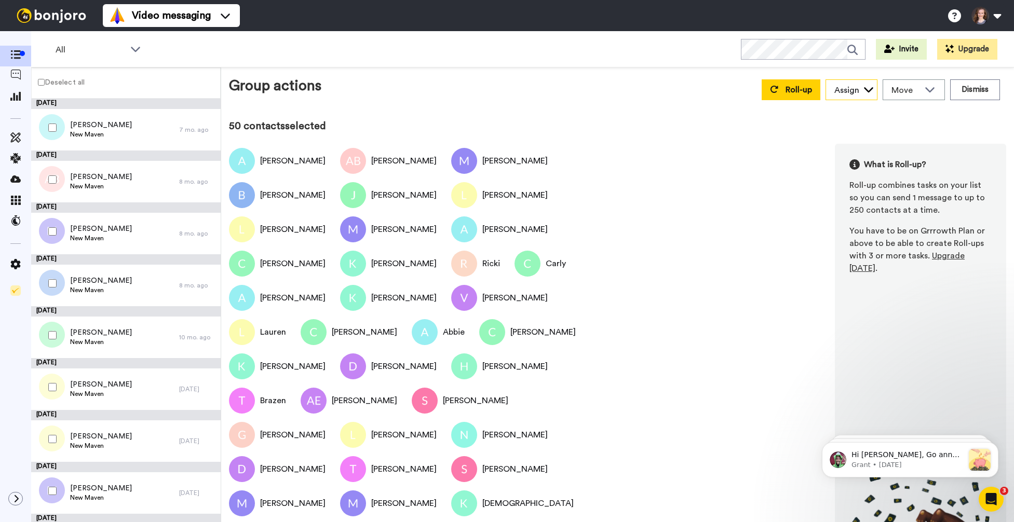
click at [854, 90] on div "Assign" at bounding box center [846, 90] width 25 height 12
click at [909, 89] on span "Move" at bounding box center [905, 90] width 28 height 12
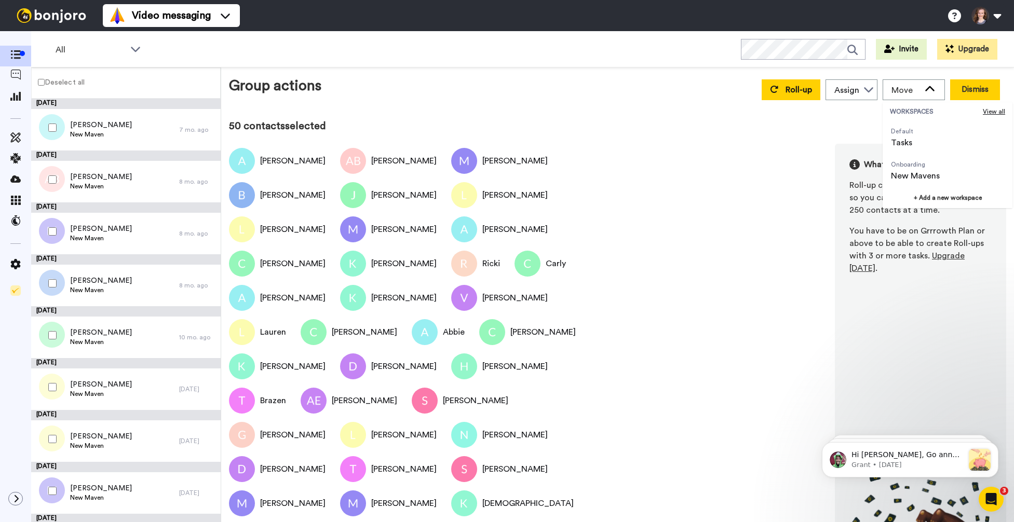
click at [965, 89] on button "Dismiss" at bounding box center [975, 89] width 50 height 21
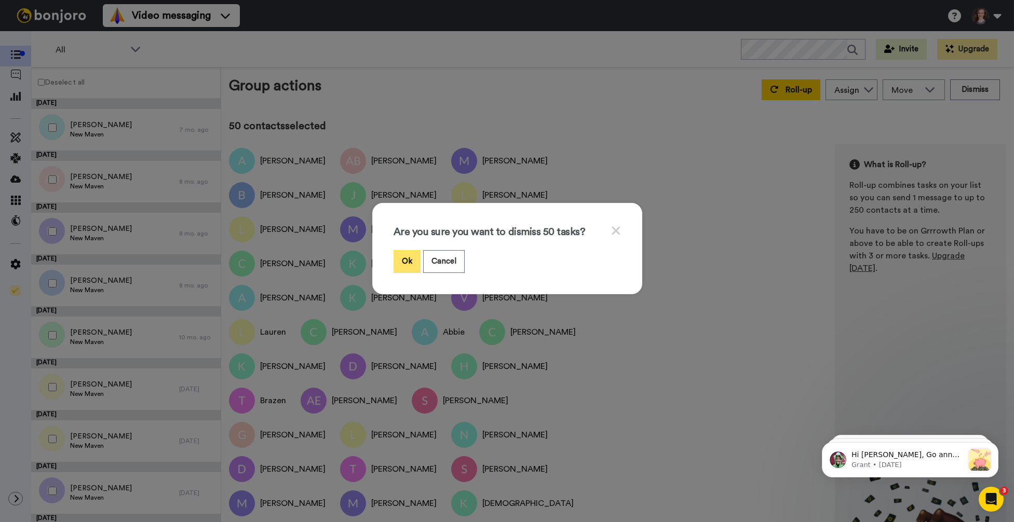
click at [409, 260] on button "Ok" at bounding box center [406, 261] width 27 height 22
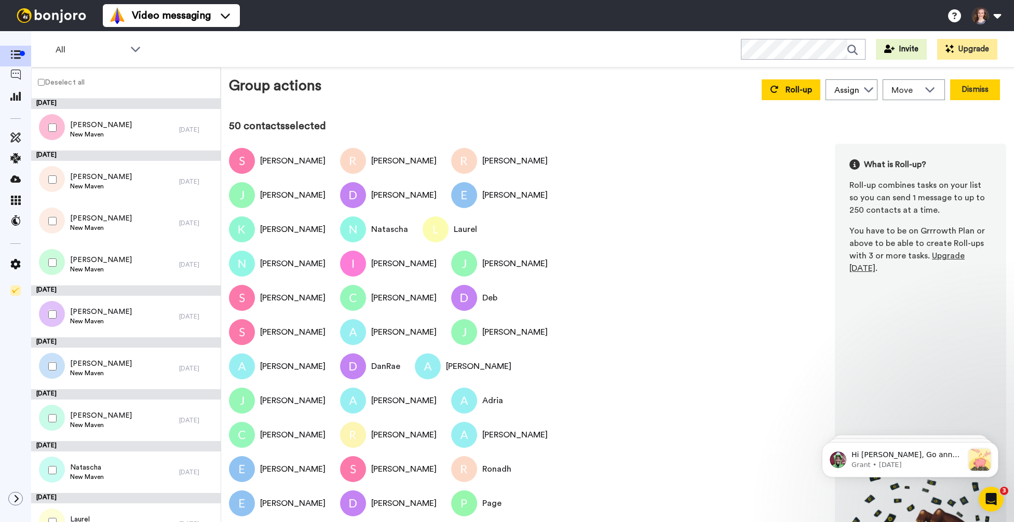
click at [959, 87] on button "Dismiss" at bounding box center [975, 89] width 50 height 21
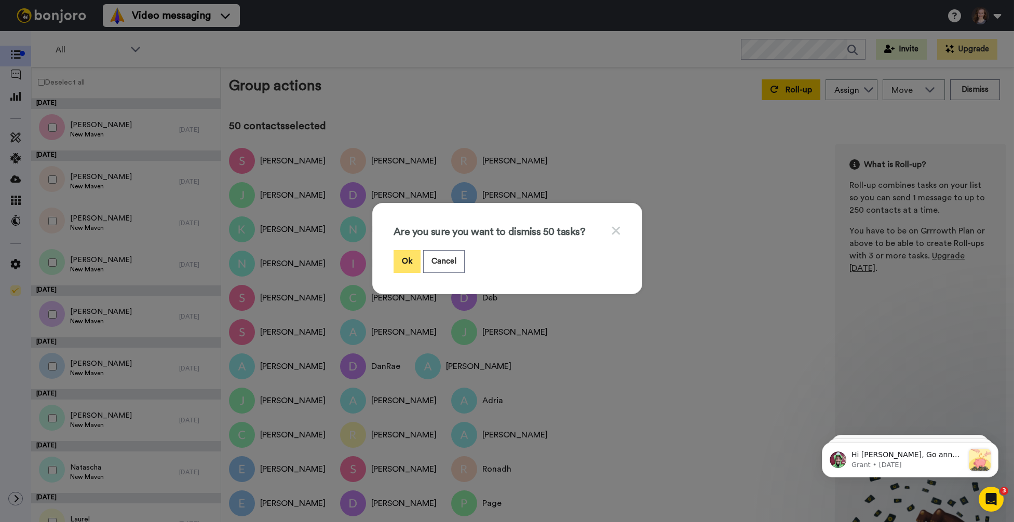
click at [413, 263] on button "Ok" at bounding box center [406, 261] width 27 height 22
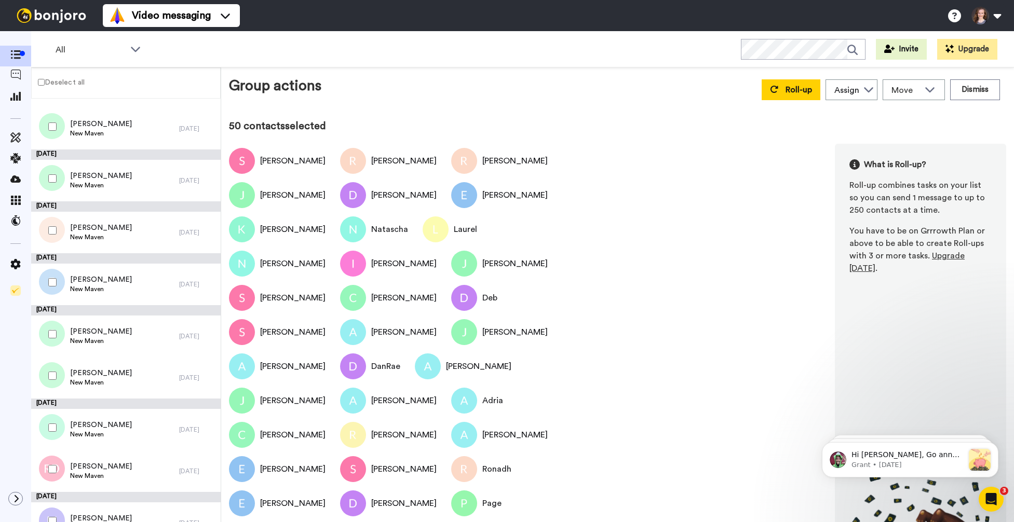
scroll to position [2047, 0]
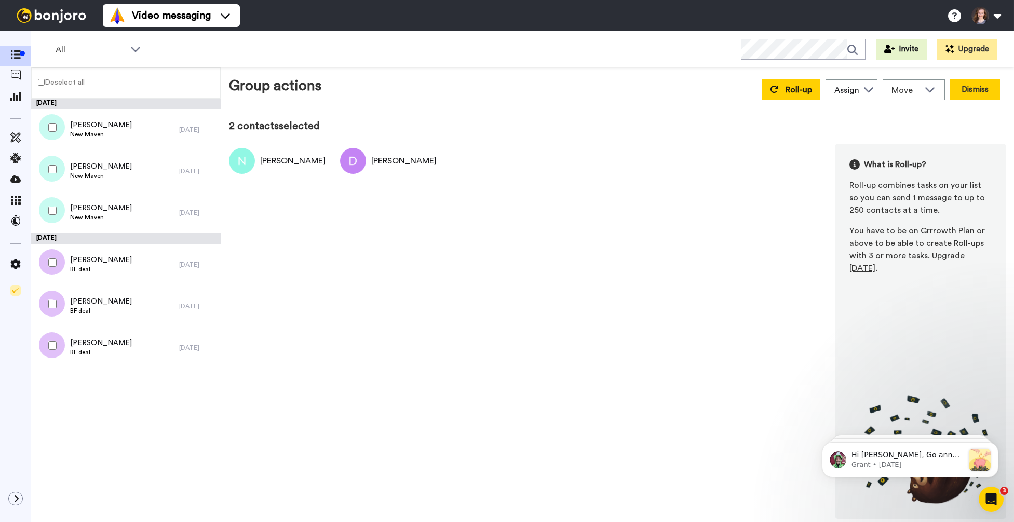
click at [981, 91] on button "Dismiss" at bounding box center [975, 89] width 50 height 21
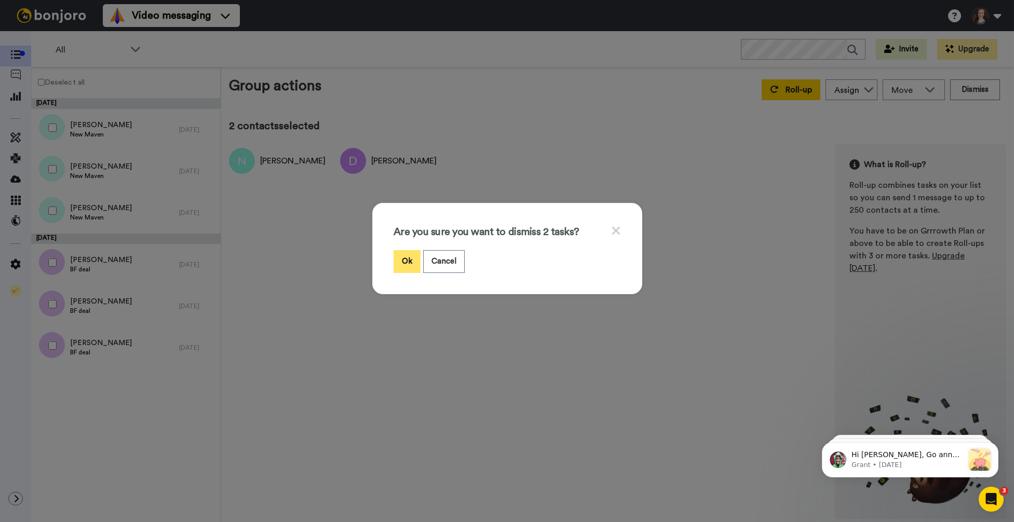
click at [409, 268] on button "Ok" at bounding box center [406, 261] width 27 height 22
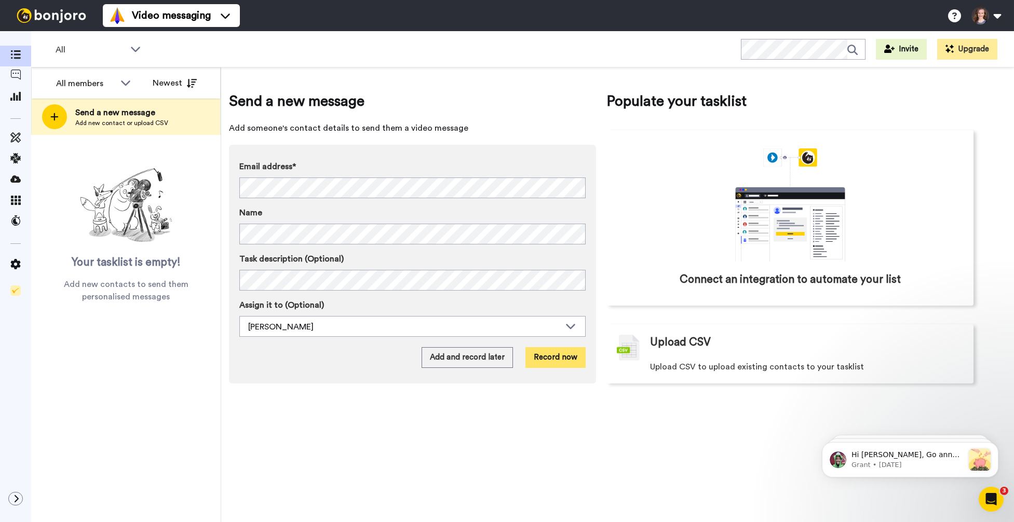
click at [542, 351] on button "Record now" at bounding box center [555, 357] width 60 height 21
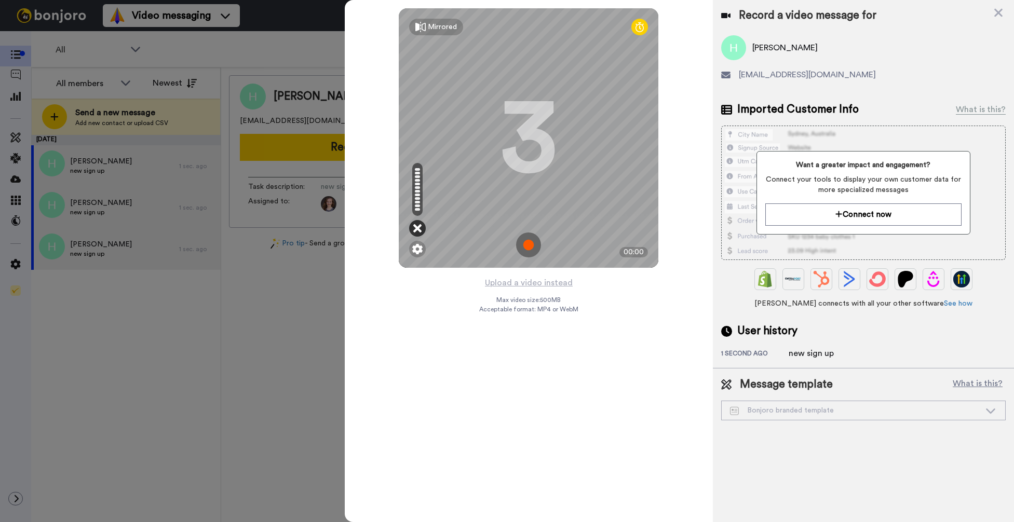
click at [413, 233] on div at bounding box center [417, 228] width 17 height 17
click at [416, 253] on img at bounding box center [417, 249] width 10 height 10
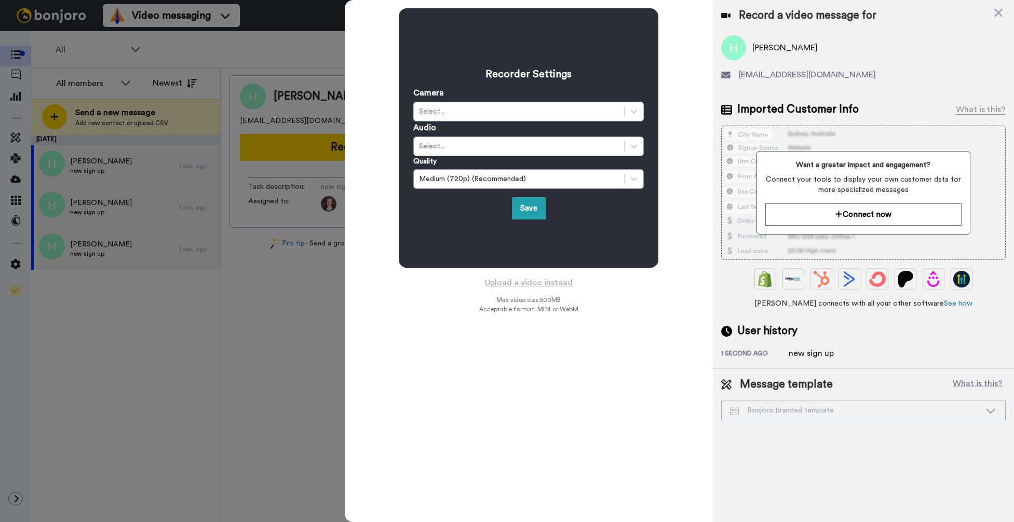
click at [478, 116] on div "Select..." at bounding box center [519, 111] width 200 height 10
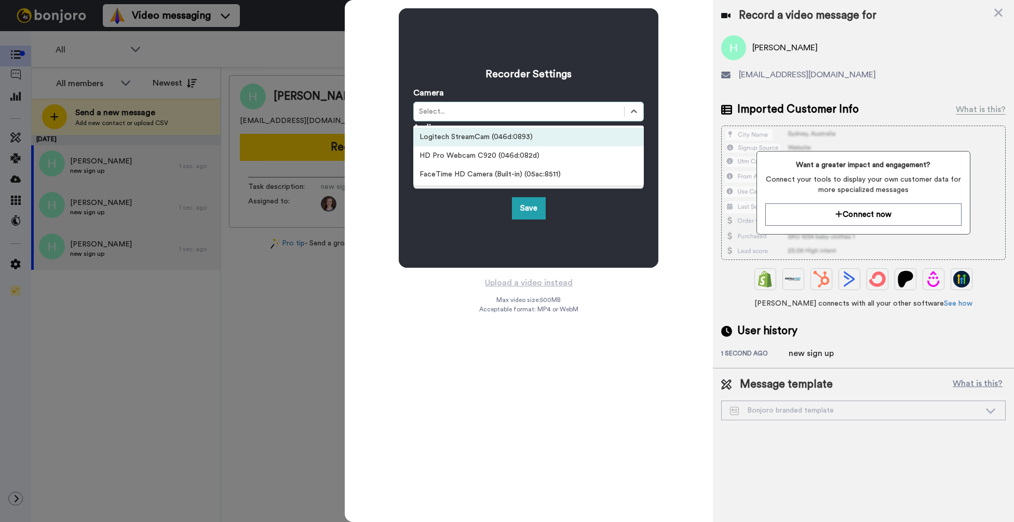
click at [477, 138] on div "Logitech StreamCam (046d:0893)" at bounding box center [528, 137] width 230 height 19
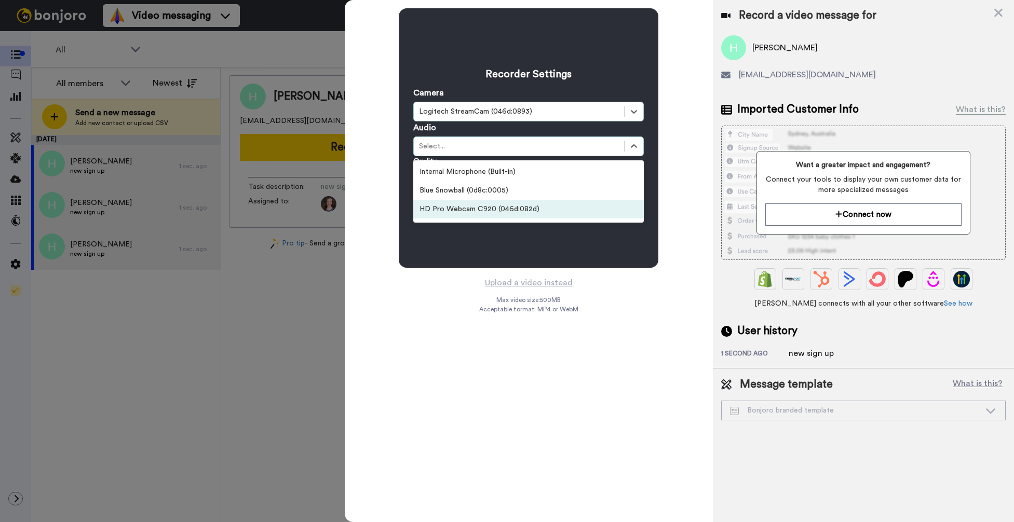
click at [443, 333] on div "Recorder Settings Camera option Logitech StreamCam (046d:0893), selected. Selec…" at bounding box center [529, 261] width 368 height 522
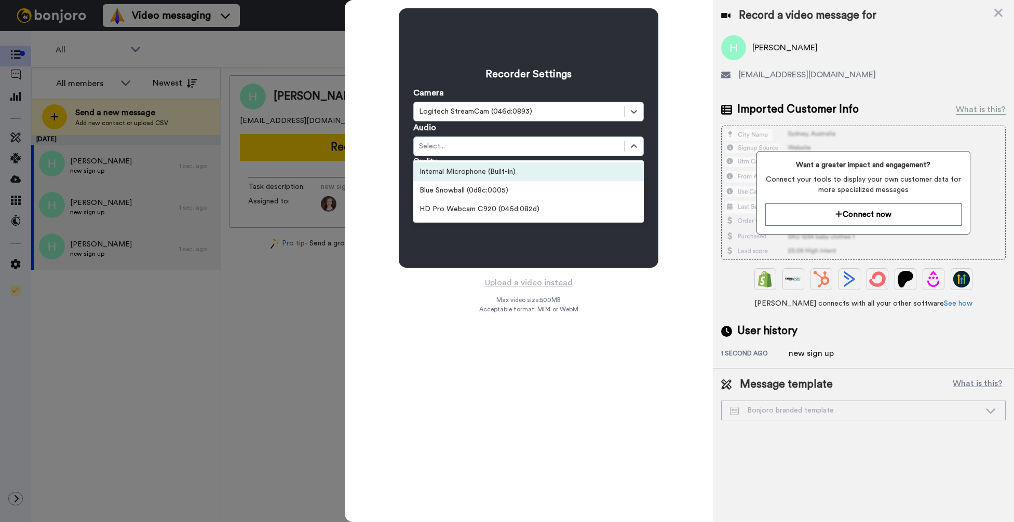
click at [479, 174] on div "Internal Microphone (Built-in)" at bounding box center [528, 171] width 230 height 19
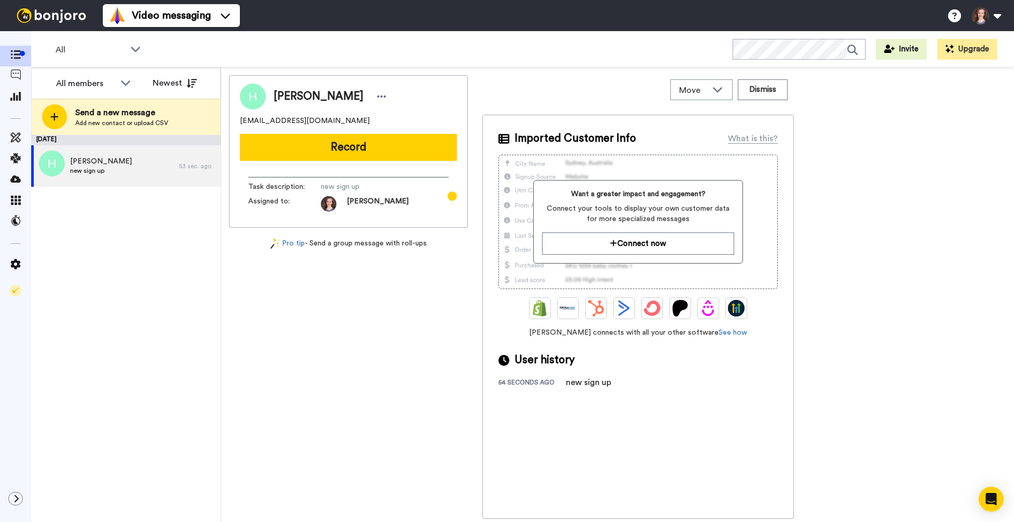
click at [406, 150] on button "Record" at bounding box center [348, 147] width 217 height 27
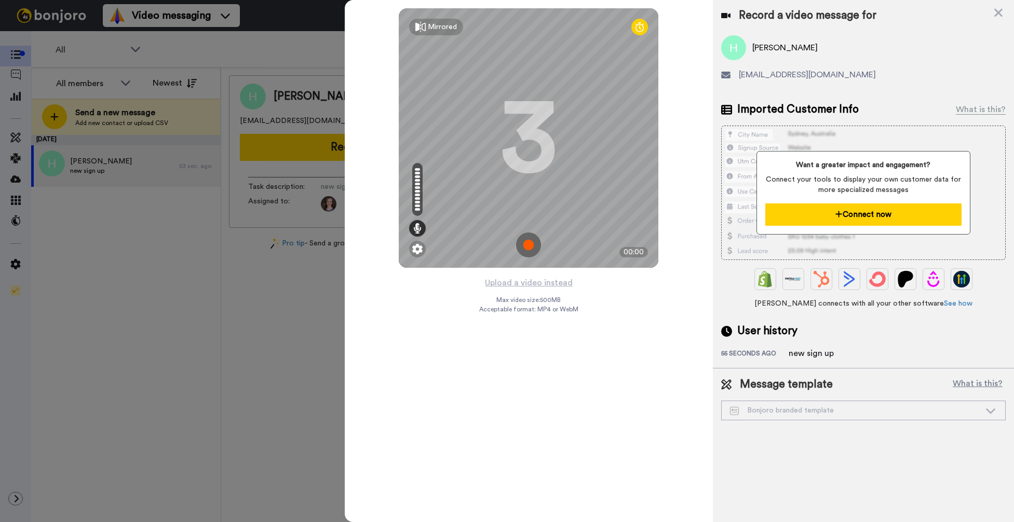
click at [803, 209] on button "Connect now" at bounding box center [863, 214] width 196 height 22
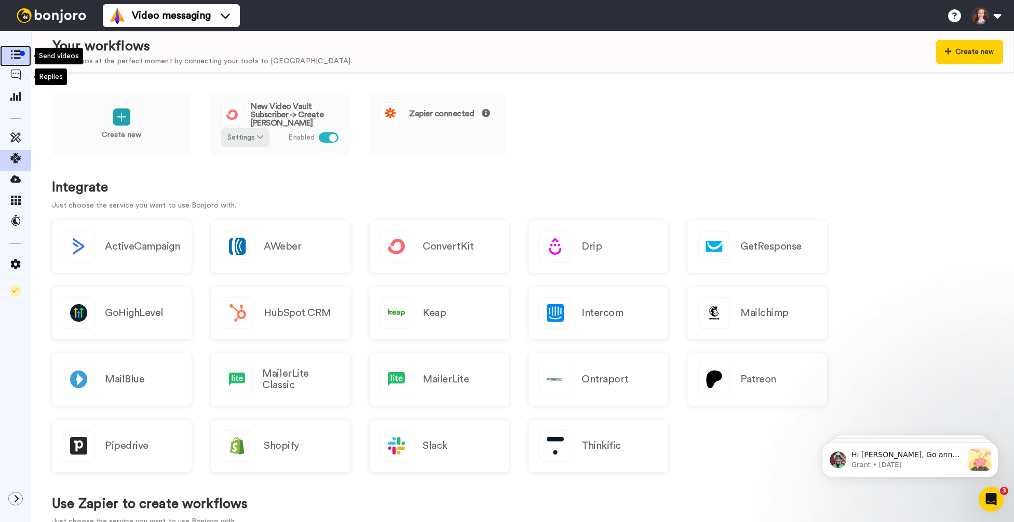
click at [10, 52] on icon at bounding box center [15, 54] width 10 height 9
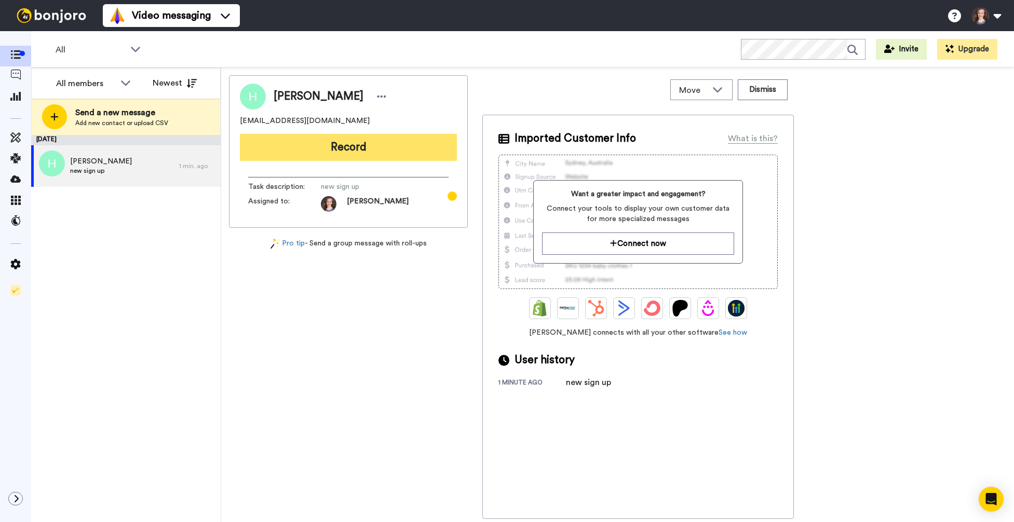
click at [382, 140] on button "Record" at bounding box center [348, 147] width 217 height 27
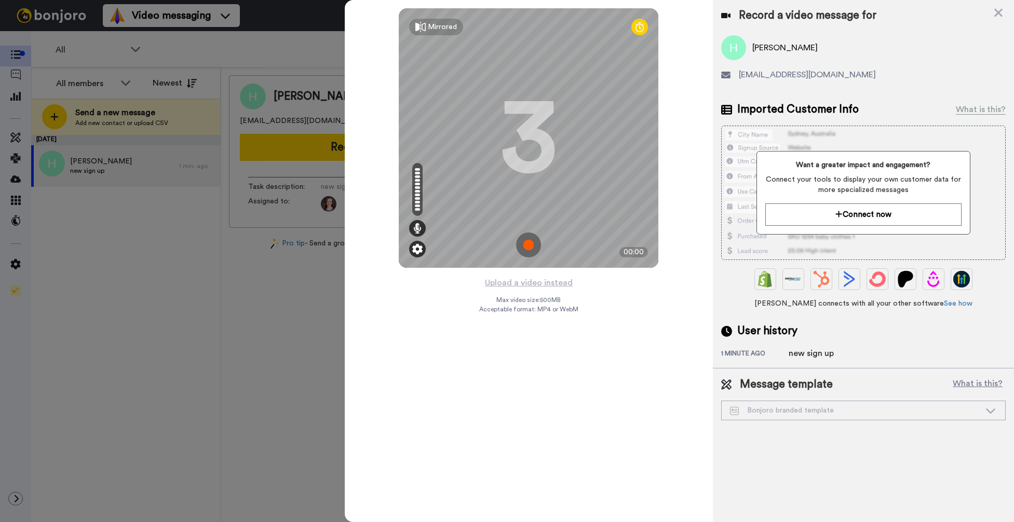
click at [420, 246] on img at bounding box center [417, 249] width 10 height 10
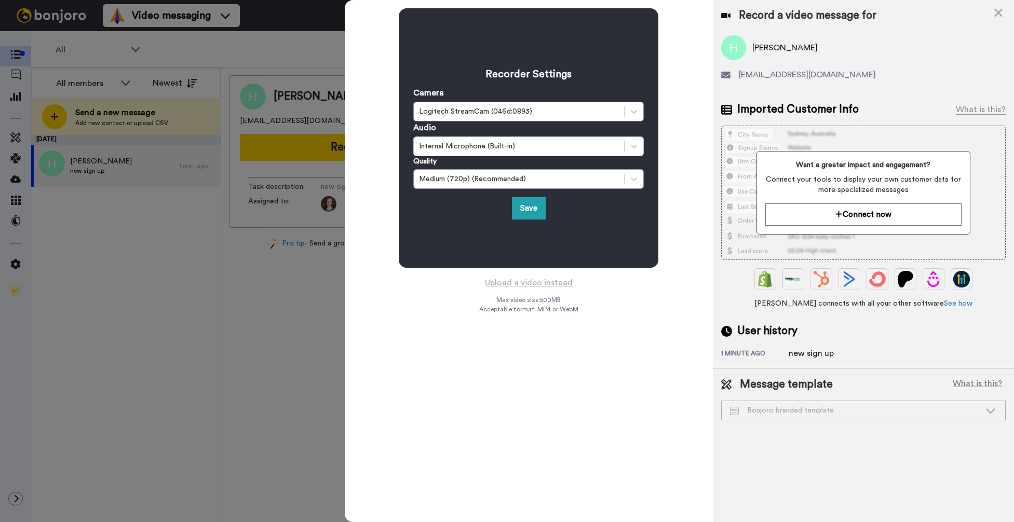
click at [504, 146] on div "Internal Microphone (Built-in)" at bounding box center [519, 146] width 200 height 10
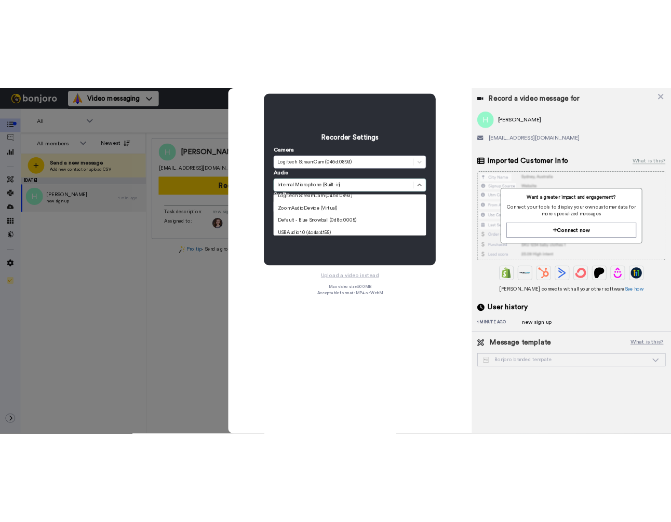
scroll to position [73, 0]
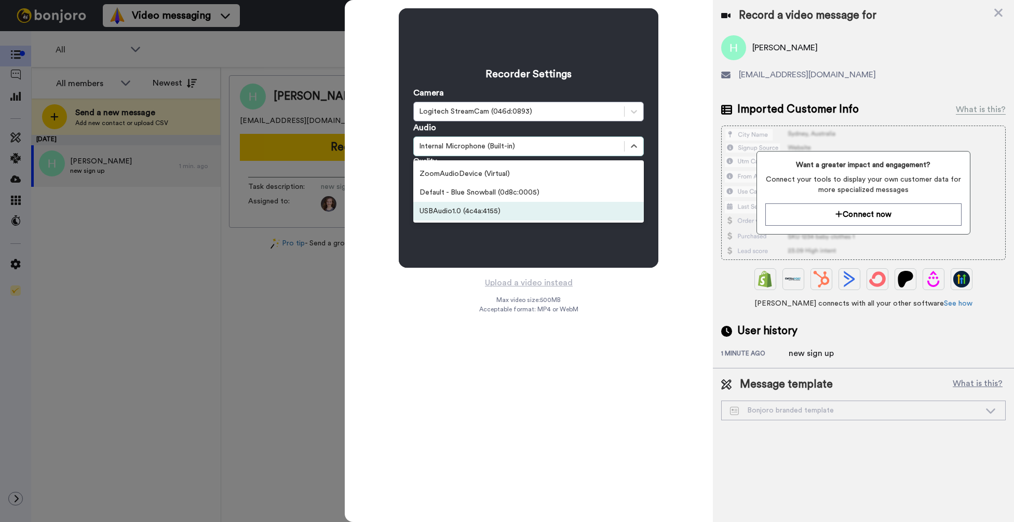
click at [523, 207] on div "USBAudio1.0 (4c4a:4155)" at bounding box center [528, 211] width 230 height 19
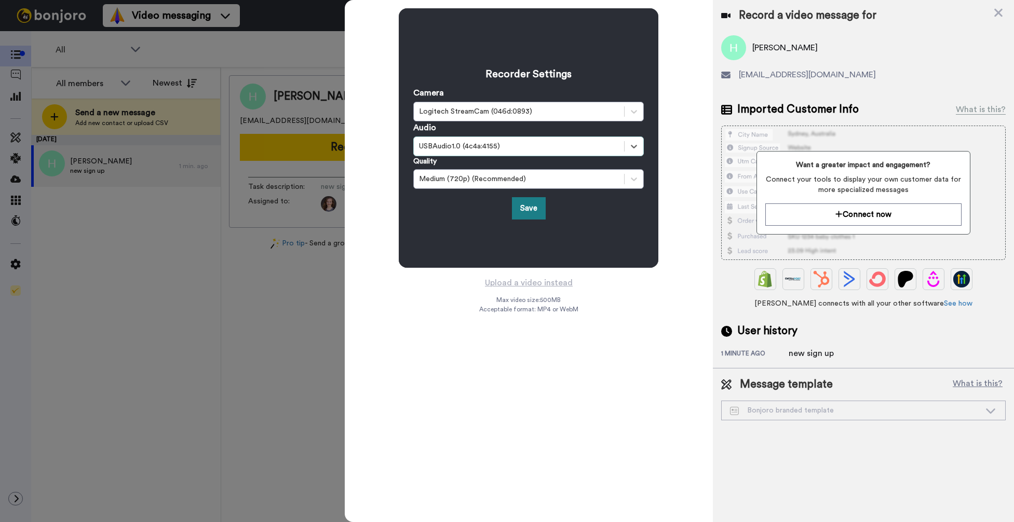
click at [525, 209] on button "Save" at bounding box center [529, 208] width 34 height 22
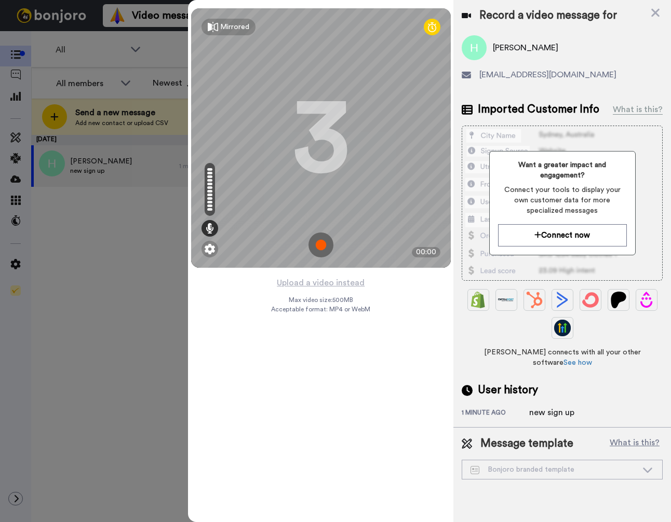
click at [318, 248] on img at bounding box center [320, 245] width 25 height 25
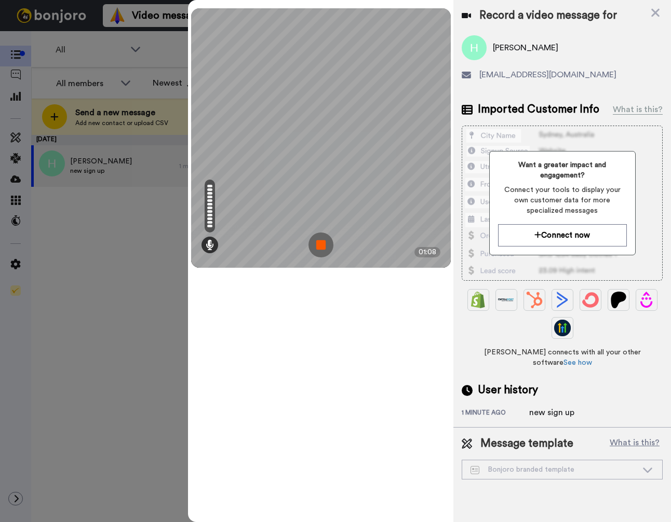
click at [327, 246] on img at bounding box center [320, 245] width 25 height 25
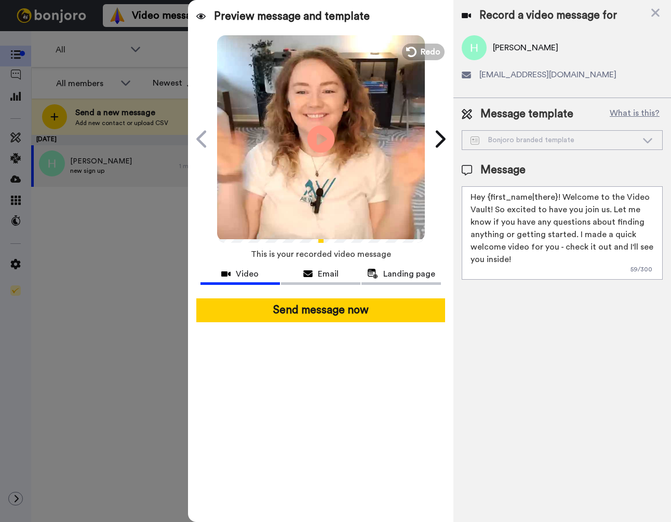
click at [326, 136] on icon at bounding box center [321, 139] width 28 height 28
click at [318, 144] on icon "Play/Pause" at bounding box center [321, 138] width 28 height 49
click at [322, 275] on span "Email" at bounding box center [328, 274] width 21 height 12
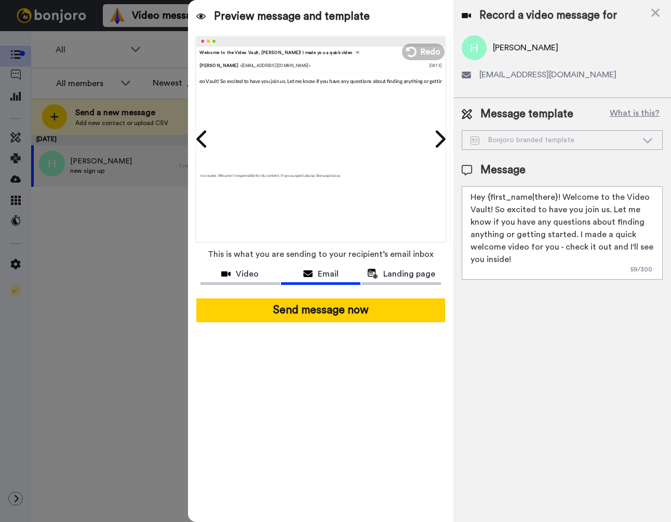
scroll to position [0, 0]
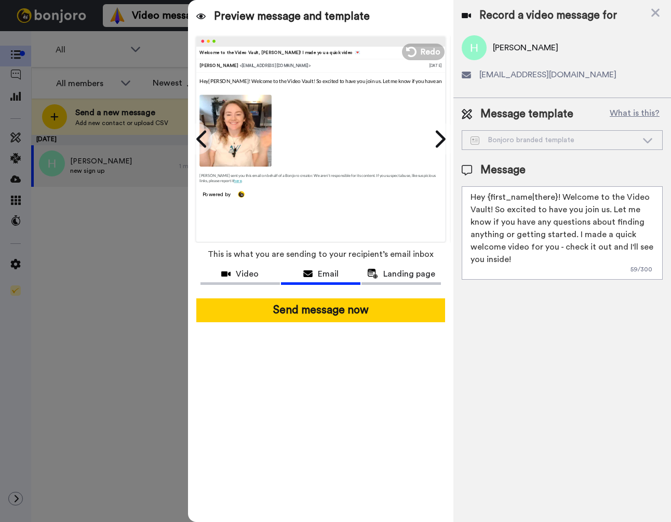
click at [522, 265] on textarea "Hey {first_name|there}! Welcome to the Video Vault! So excited to have you join…" at bounding box center [561, 232] width 201 height 93
click at [391, 276] on span "Landing page" at bounding box center [409, 274] width 52 height 12
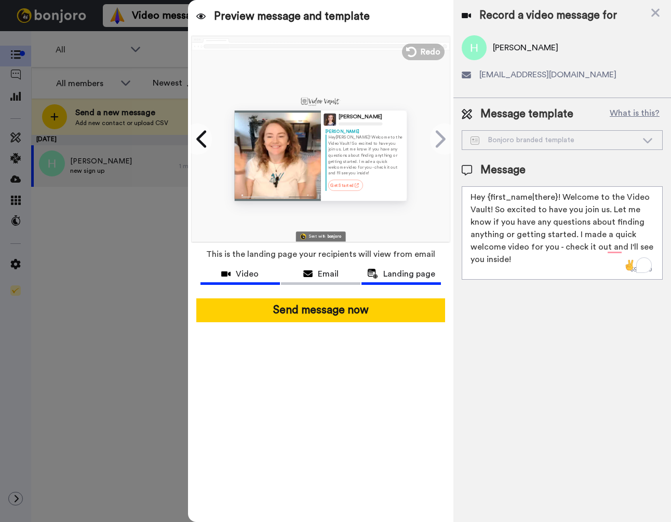
click at [246, 276] on span "Video" at bounding box center [247, 274] width 23 height 12
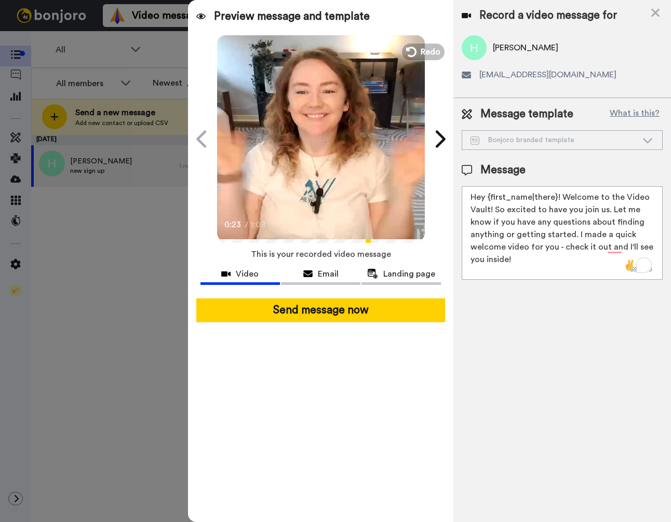
click at [631, 137] on div "Bonjoro branded template" at bounding box center [553, 140] width 167 height 10
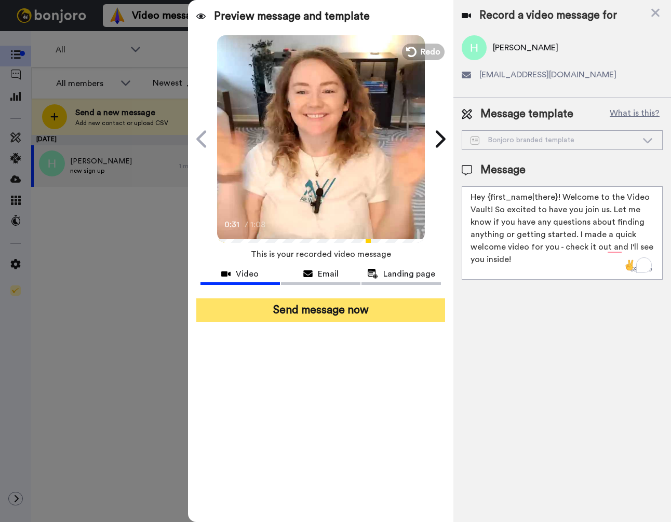
click at [345, 308] on button "Send message now" at bounding box center [320, 310] width 249 height 24
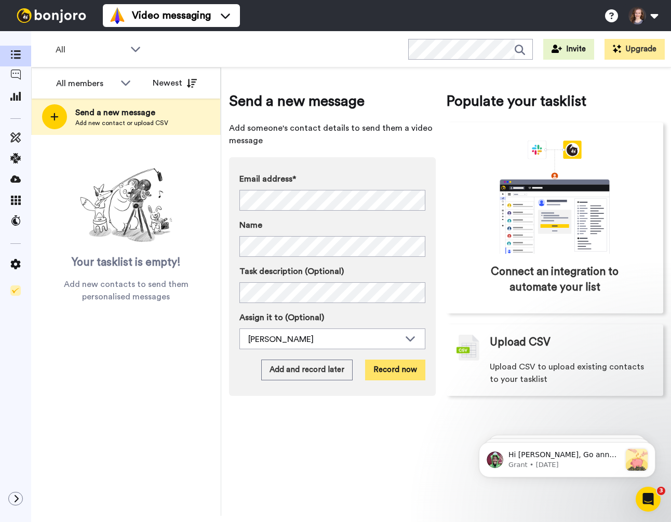
click at [393, 372] on button "Record now" at bounding box center [395, 370] width 60 height 21
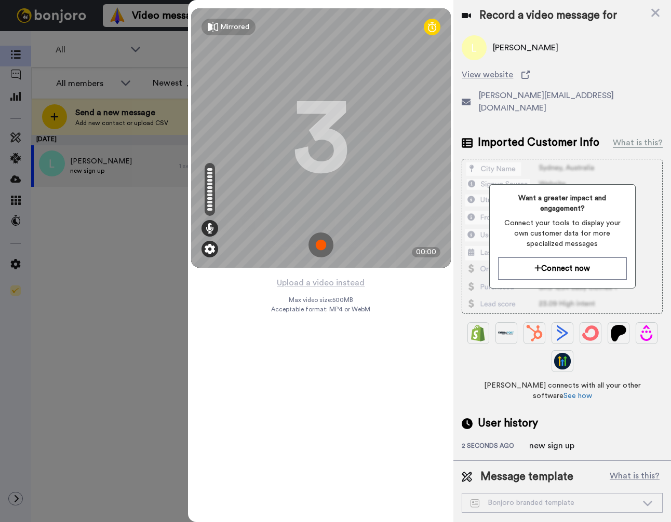
click at [208, 253] on img at bounding box center [210, 249] width 10 height 10
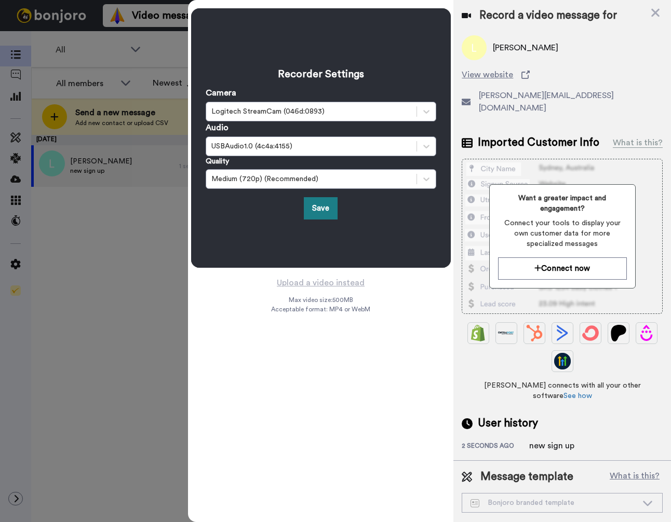
click at [325, 206] on button "Save" at bounding box center [321, 208] width 34 height 22
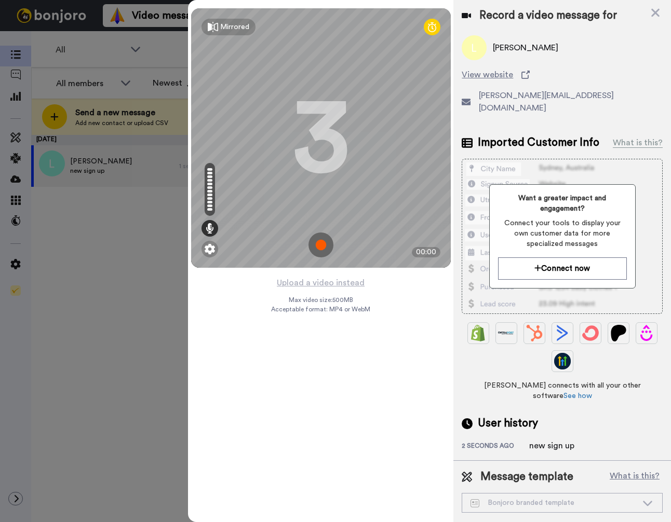
click at [321, 241] on img at bounding box center [320, 245] width 25 height 25
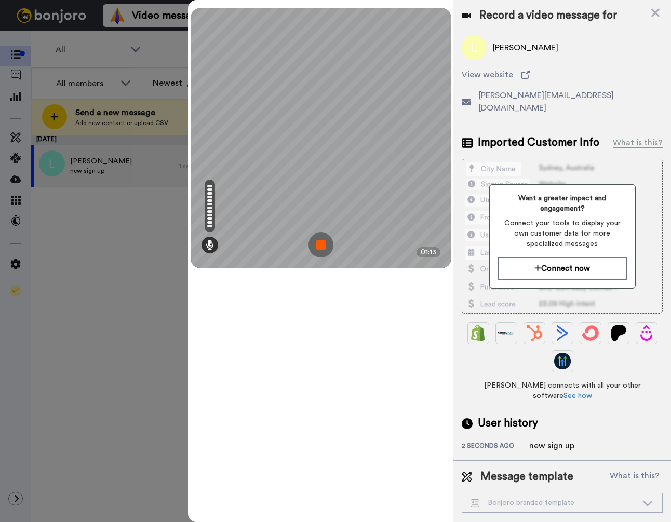
click at [325, 252] on img at bounding box center [320, 245] width 25 height 25
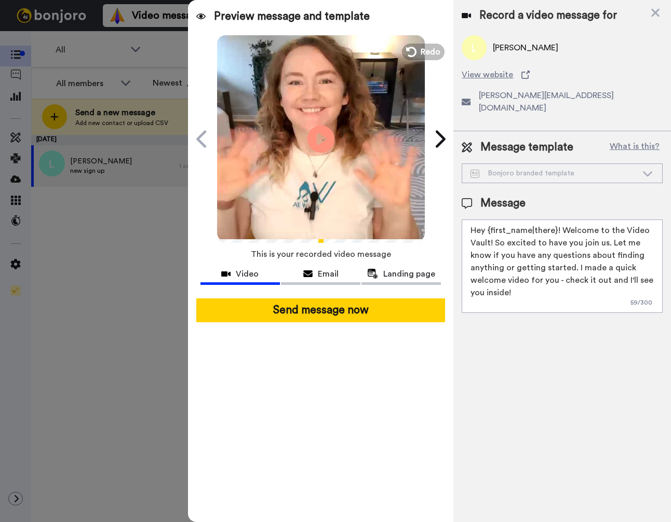
click at [320, 143] on icon "Play/Pause" at bounding box center [321, 138] width 28 height 49
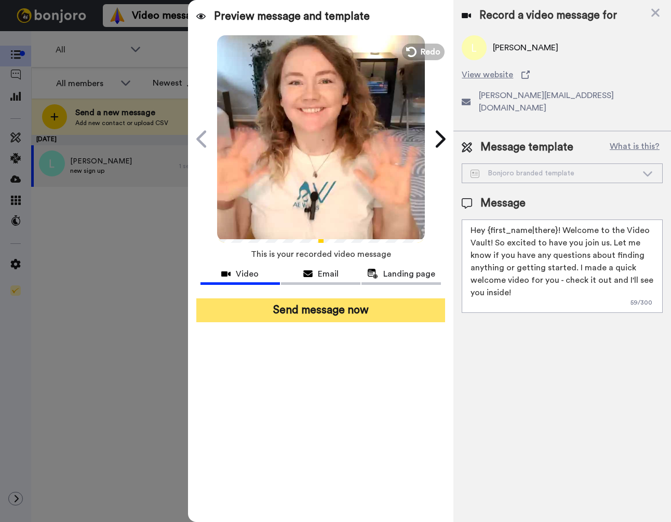
click at [330, 305] on button "Send message now" at bounding box center [320, 310] width 249 height 24
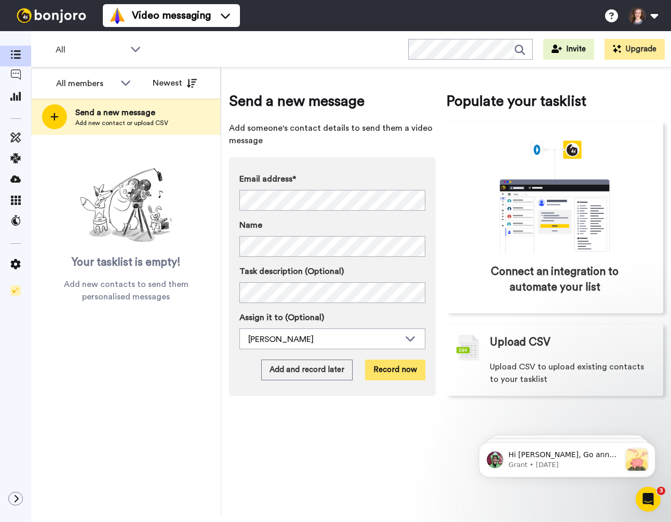
click at [400, 373] on button "Record now" at bounding box center [395, 370] width 60 height 21
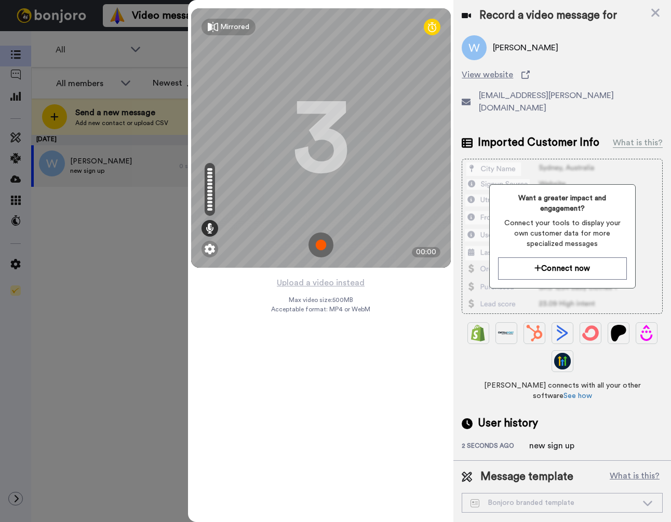
click at [319, 245] on img at bounding box center [320, 245] width 25 height 25
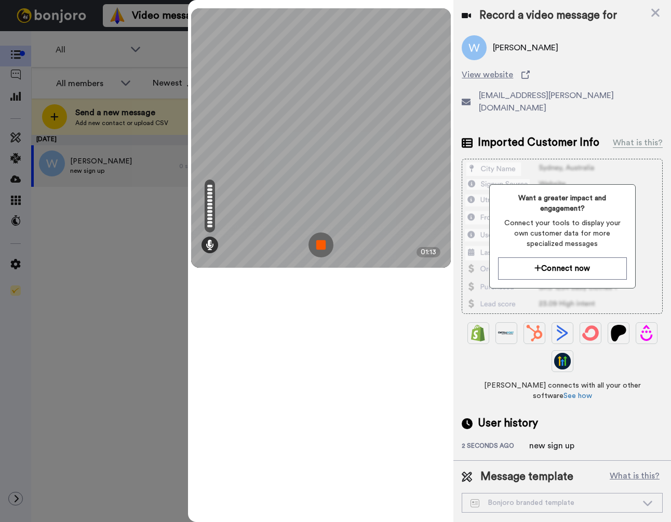
click at [319, 245] on img at bounding box center [320, 245] width 25 height 25
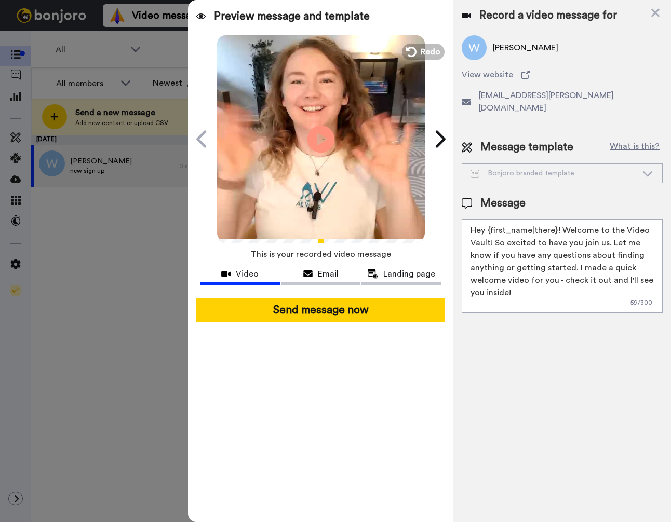
click at [320, 142] on icon "Play/Pause" at bounding box center [321, 138] width 28 height 49
click at [371, 278] on icon at bounding box center [372, 274] width 11 height 10
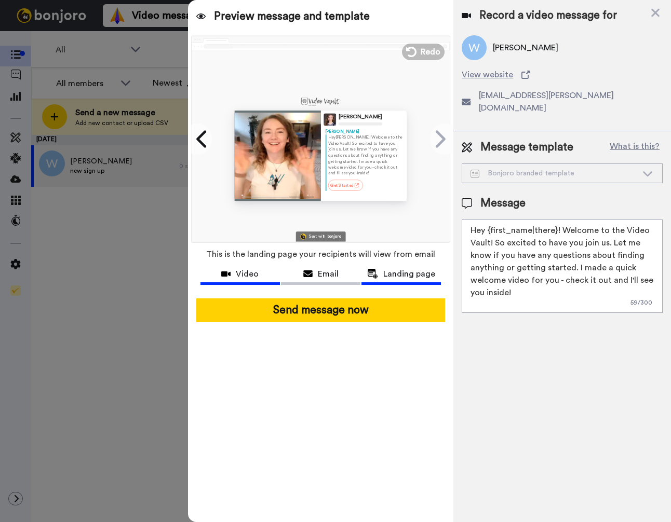
click at [242, 274] on span "Video" at bounding box center [247, 274] width 23 height 12
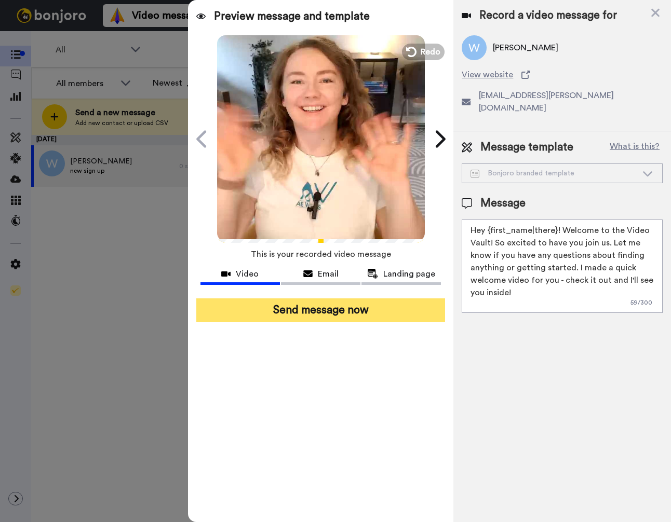
click at [337, 318] on button "Send message now" at bounding box center [320, 310] width 249 height 24
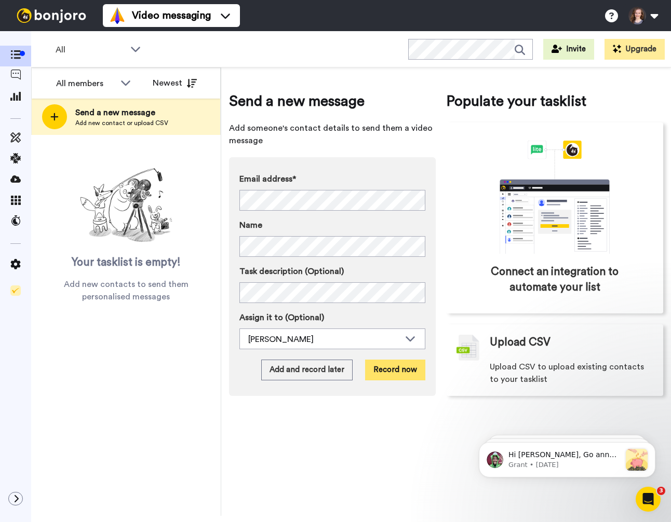
click at [389, 366] on button "Record now" at bounding box center [395, 370] width 60 height 21
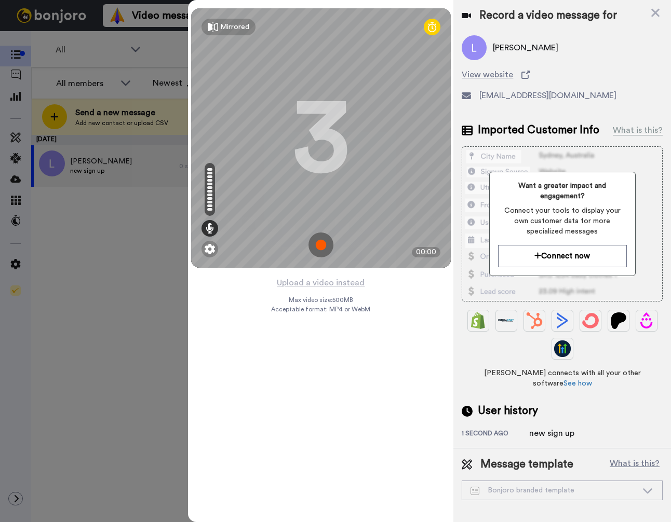
click at [320, 246] on img at bounding box center [320, 245] width 25 height 25
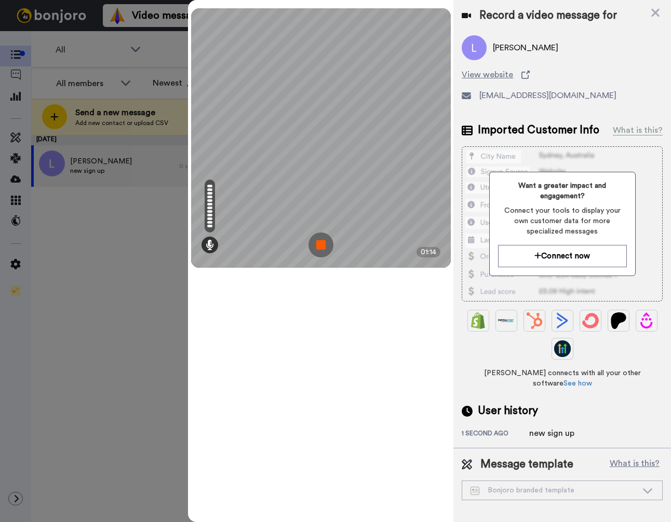
click at [320, 246] on img at bounding box center [320, 245] width 25 height 25
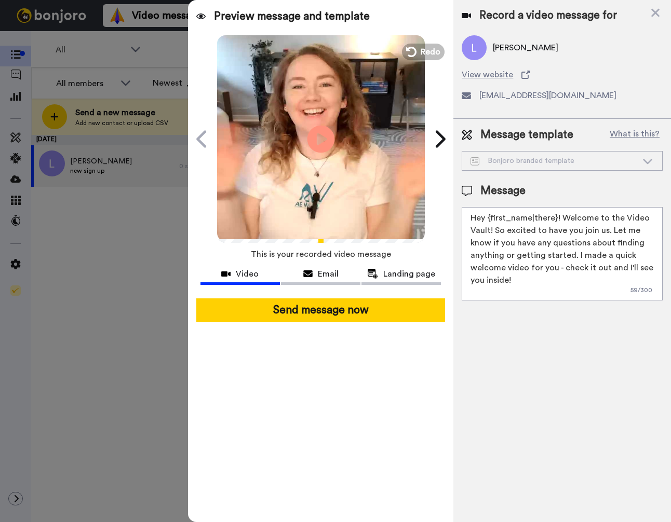
click at [320, 139] on icon "Play/Pause" at bounding box center [321, 138] width 28 height 49
click at [541, 219] on textarea "Hey {first_name|there}! Welcome to the Video Vault! So excited to have you join…" at bounding box center [561, 253] width 201 height 93
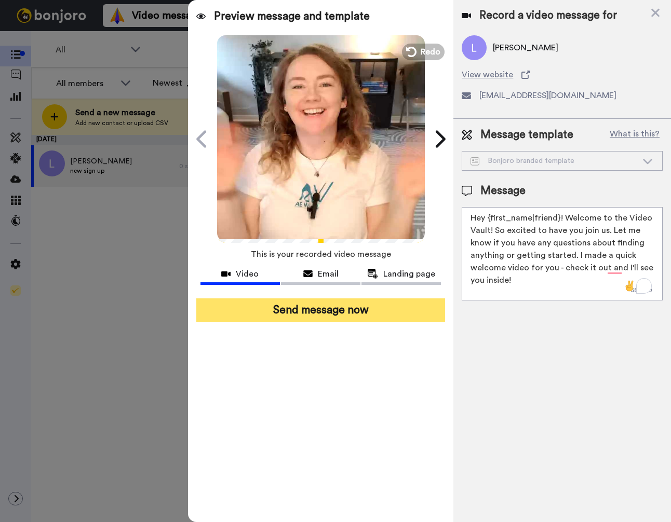
type textarea "Hey {first_name|friend}! Welcome to the Video Vault! So excited to have you joi…"
click at [339, 313] on button "Send message now" at bounding box center [320, 310] width 249 height 24
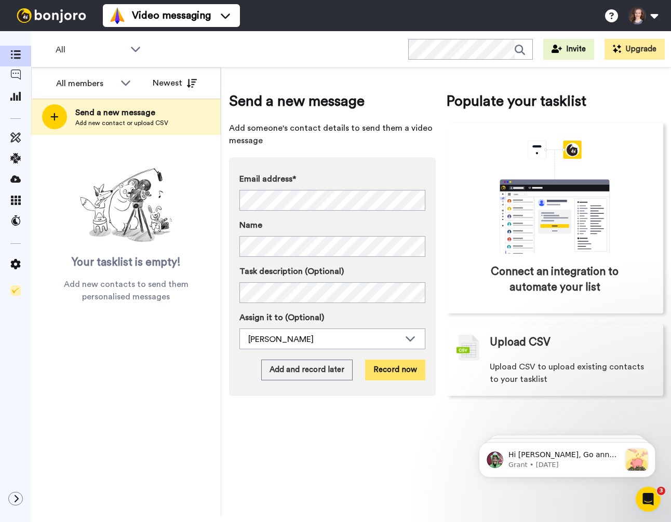
click at [391, 367] on button "Record now" at bounding box center [395, 370] width 60 height 21
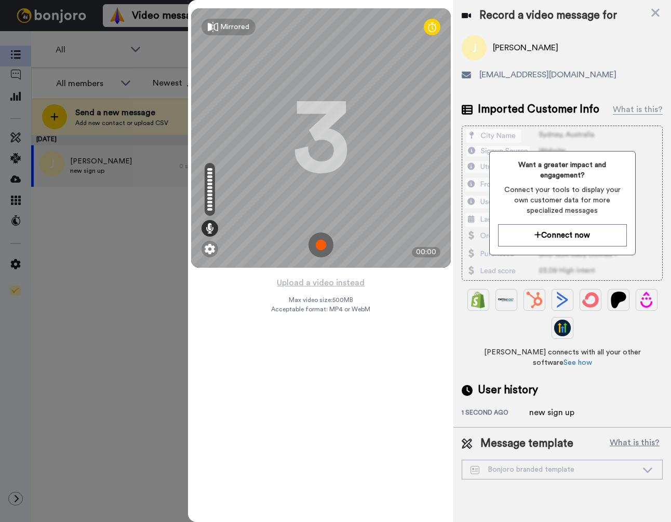
click at [320, 241] on img at bounding box center [320, 245] width 25 height 25
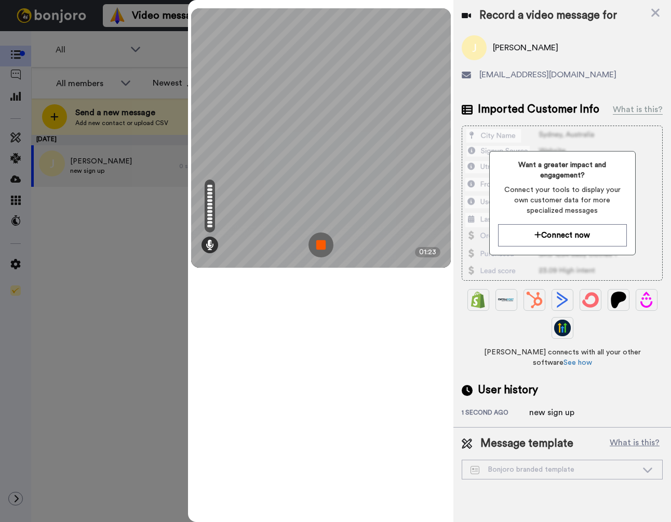
click at [320, 241] on img at bounding box center [320, 245] width 25 height 25
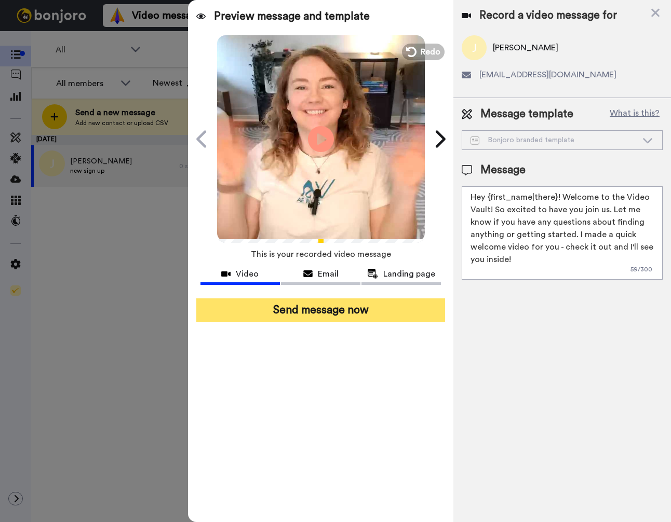
click at [339, 308] on button "Send message now" at bounding box center [320, 310] width 249 height 24
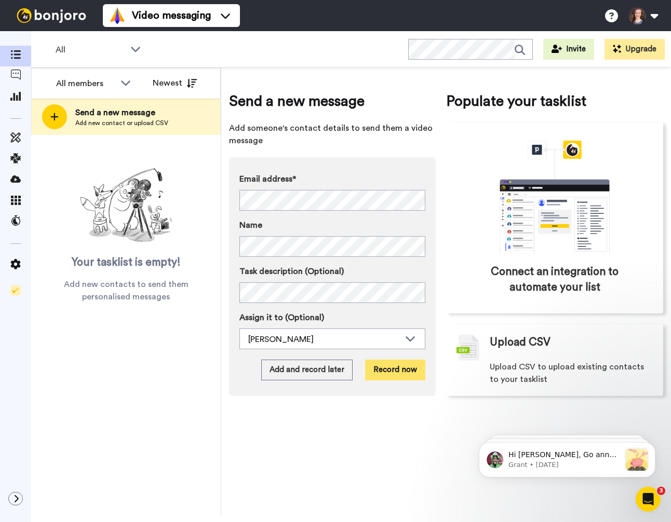
click at [398, 374] on button "Record now" at bounding box center [395, 370] width 60 height 21
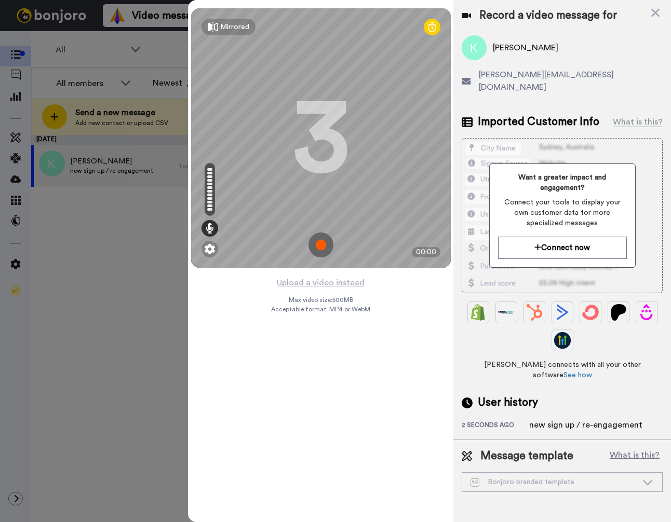
click at [318, 241] on img at bounding box center [320, 245] width 25 height 25
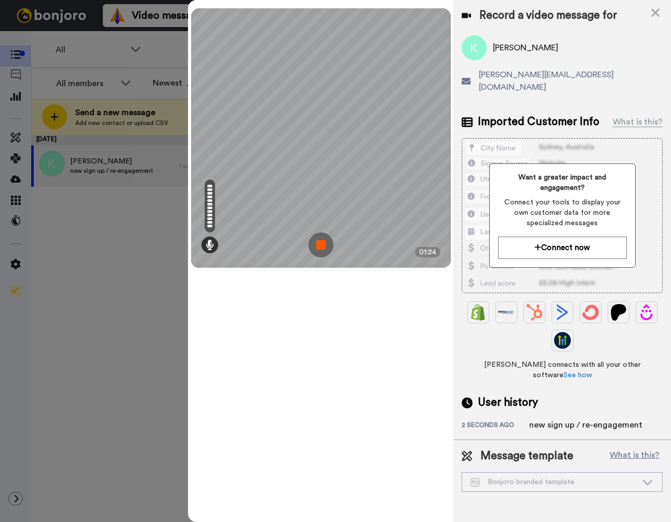
click at [318, 241] on img at bounding box center [320, 245] width 25 height 25
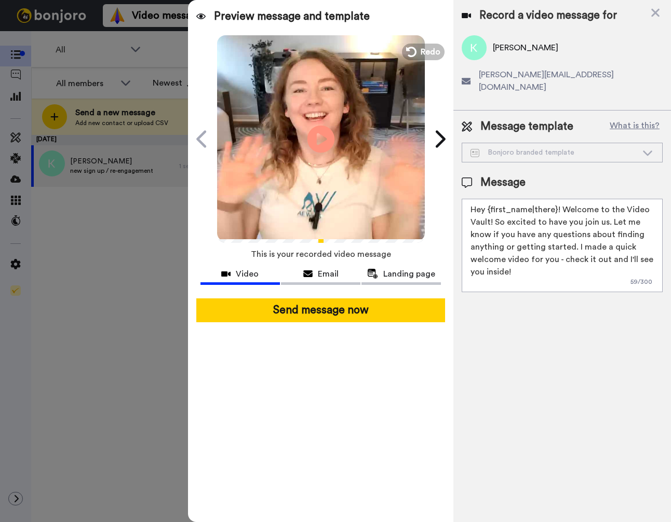
click at [321, 140] on icon "Play/Pause" at bounding box center [321, 138] width 28 height 49
click at [314, 279] on div "Email" at bounding box center [320, 274] width 79 height 12
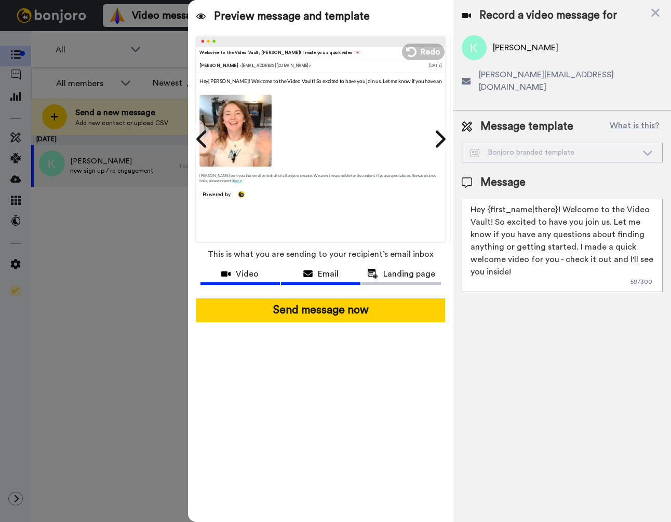
click at [247, 274] on span "Video" at bounding box center [247, 274] width 23 height 12
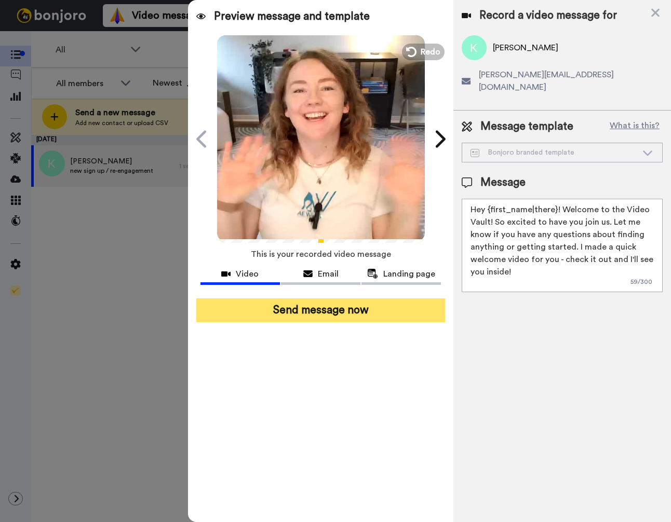
click at [332, 317] on button "Send message now" at bounding box center [320, 310] width 249 height 24
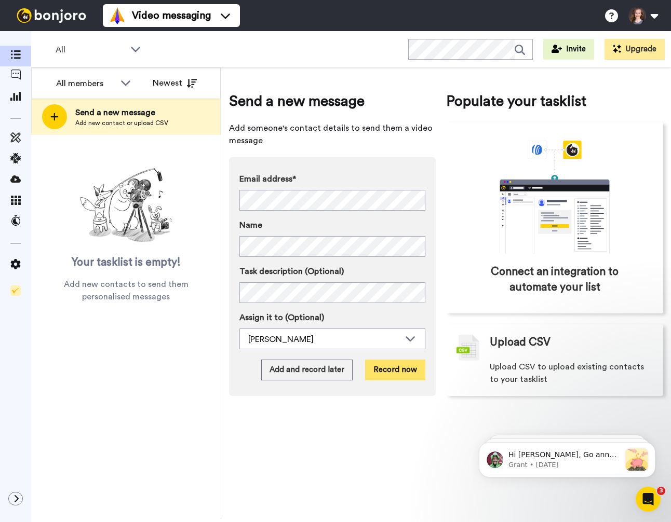
click at [406, 371] on button "Record now" at bounding box center [395, 370] width 60 height 21
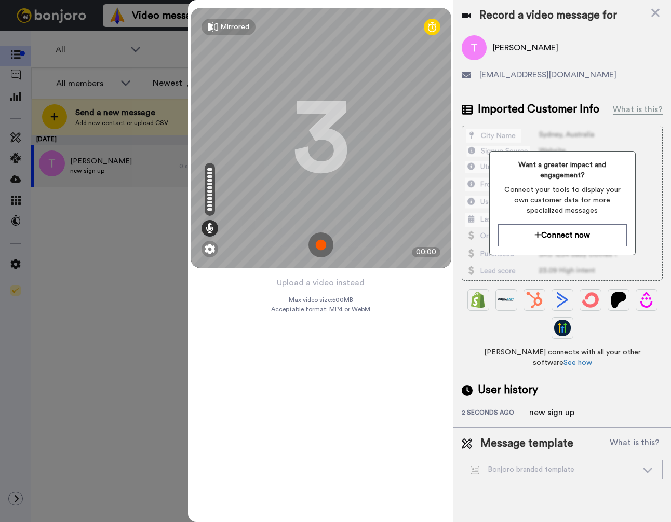
click at [320, 244] on img at bounding box center [320, 245] width 25 height 25
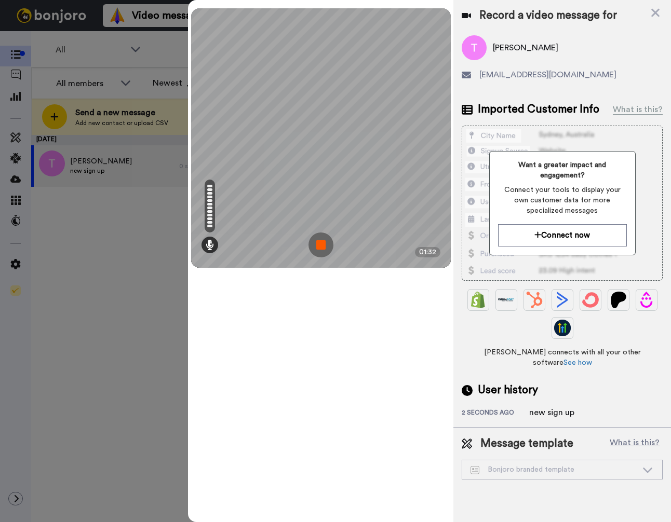
click at [320, 244] on img at bounding box center [320, 245] width 25 height 25
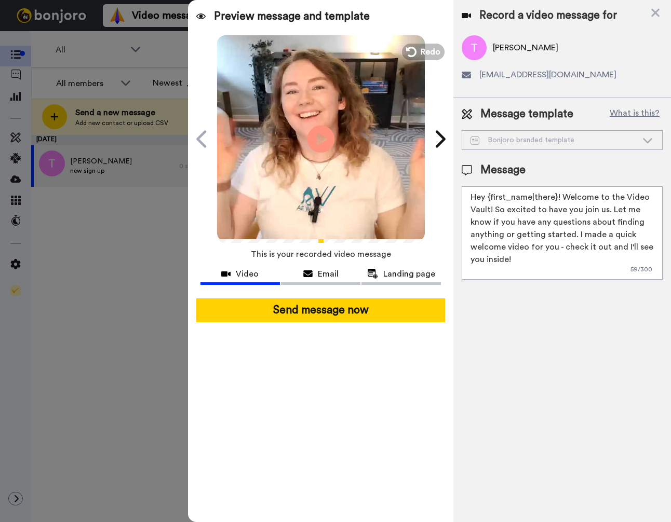
click at [315, 138] on icon at bounding box center [321, 139] width 28 height 28
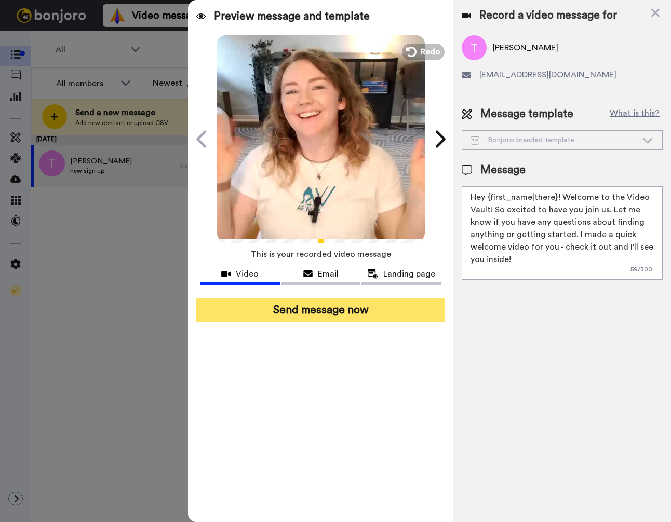
click at [355, 307] on button "Send message now" at bounding box center [320, 310] width 249 height 24
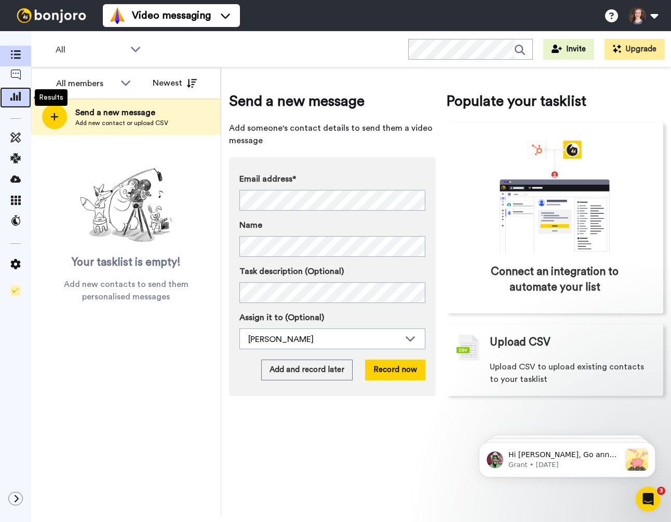
click at [19, 101] on span at bounding box center [15, 97] width 31 height 10
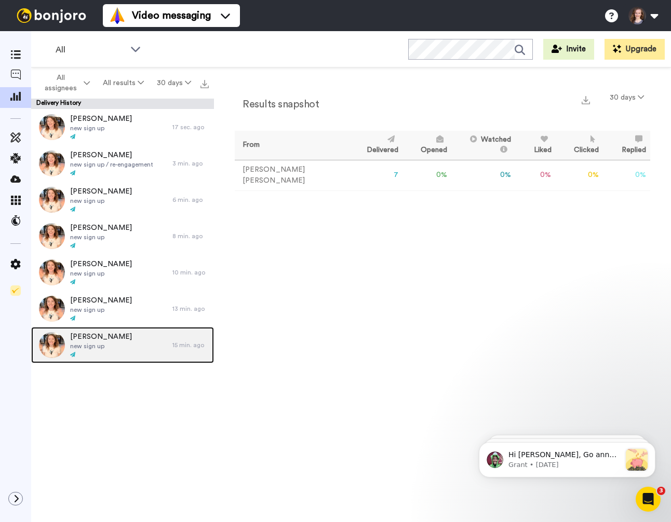
click at [109, 351] on div "[PERSON_NAME] new sign up" at bounding box center [101, 345] width 141 height 36
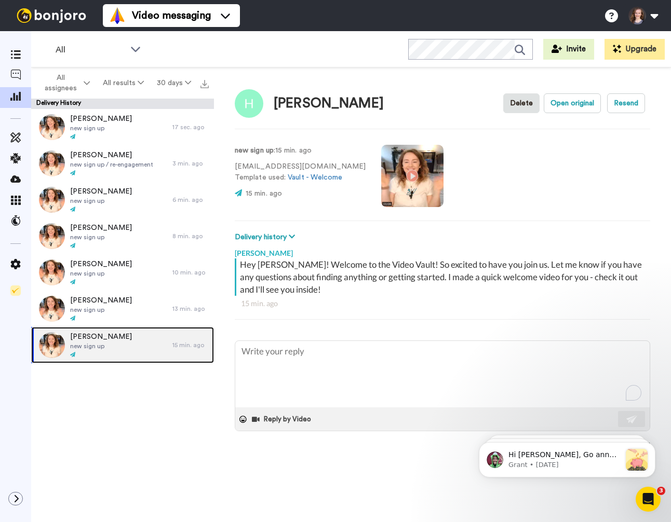
click at [141, 337] on div "[PERSON_NAME] new sign up" at bounding box center [101, 345] width 141 height 36
type textarea "x"
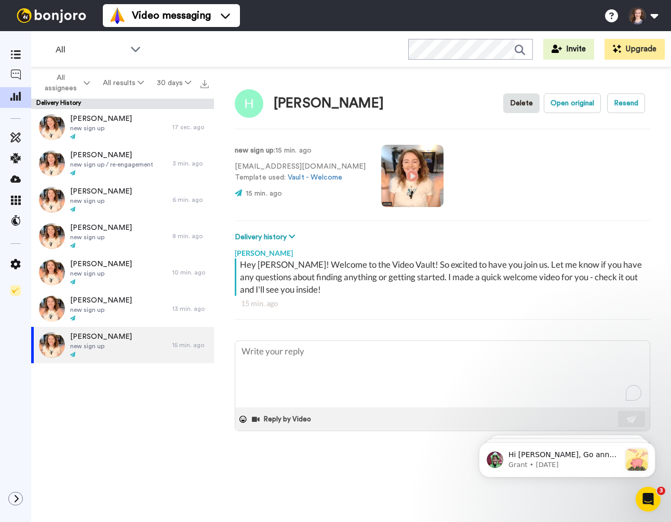
click at [144, 405] on div "[PERSON_NAME] new sign up 17 sec. ago [PERSON_NAME] new sign up / re-engagement…" at bounding box center [122, 315] width 183 height 413
click at [59, 43] on div "All" at bounding box center [98, 49] width 103 height 21
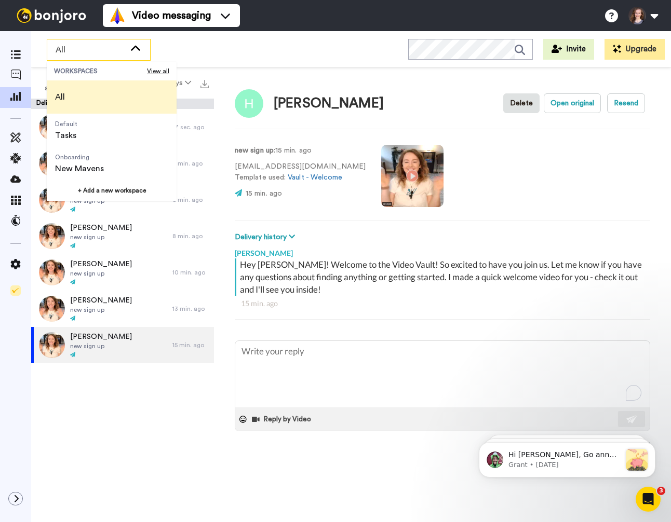
click at [59, 43] on div "All" at bounding box center [98, 49] width 103 height 21
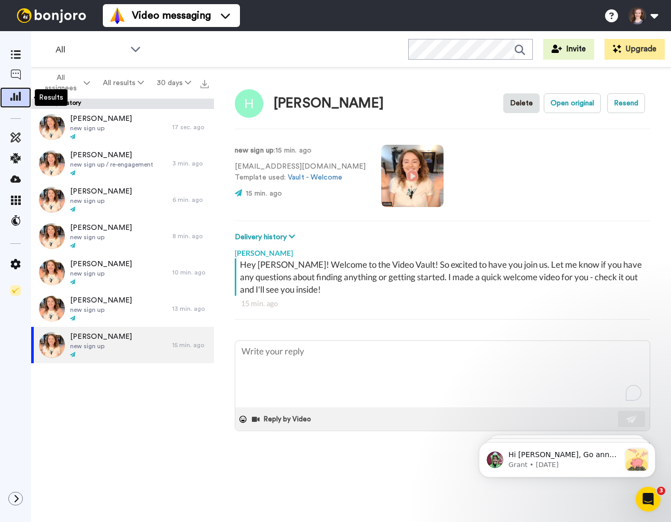
click at [18, 98] on icon at bounding box center [15, 95] width 10 height 9
